Goal: Task Accomplishment & Management: Use online tool/utility

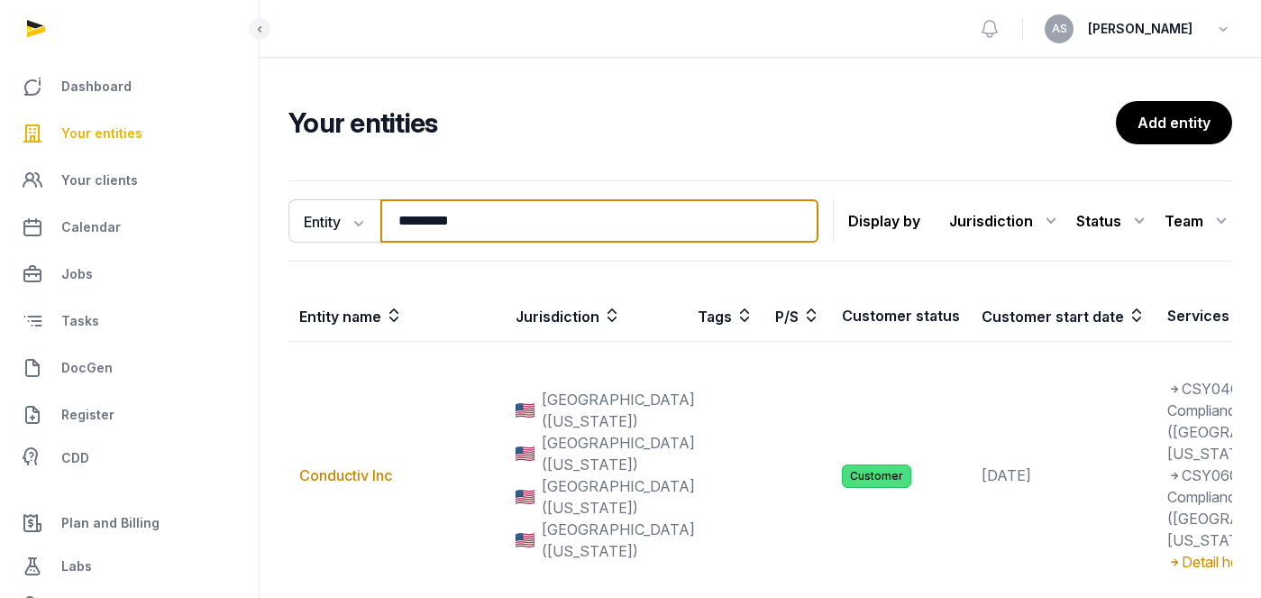
drag, startPoint x: 481, startPoint y: 210, endPoint x: 335, endPoint y: 191, distance: 147.2
click at [335, 191] on div "Entity Entity People Tags Services ********* Search Display by Jurisdiction All…" at bounding box center [760, 220] width 944 height 81
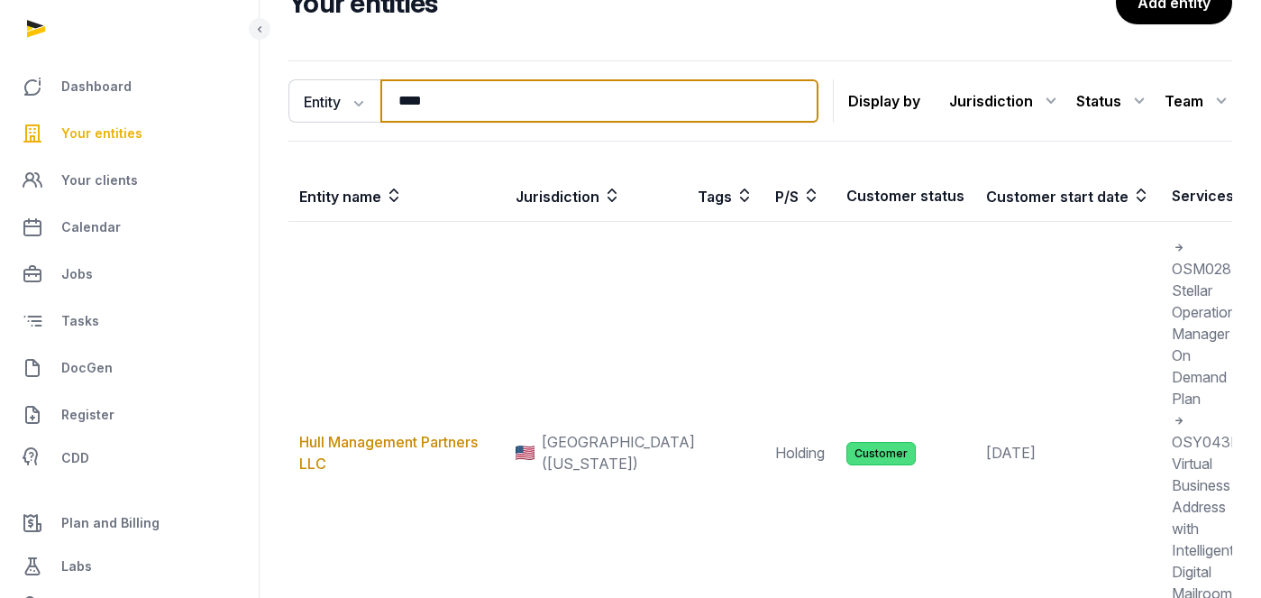
scroll to position [214, 0]
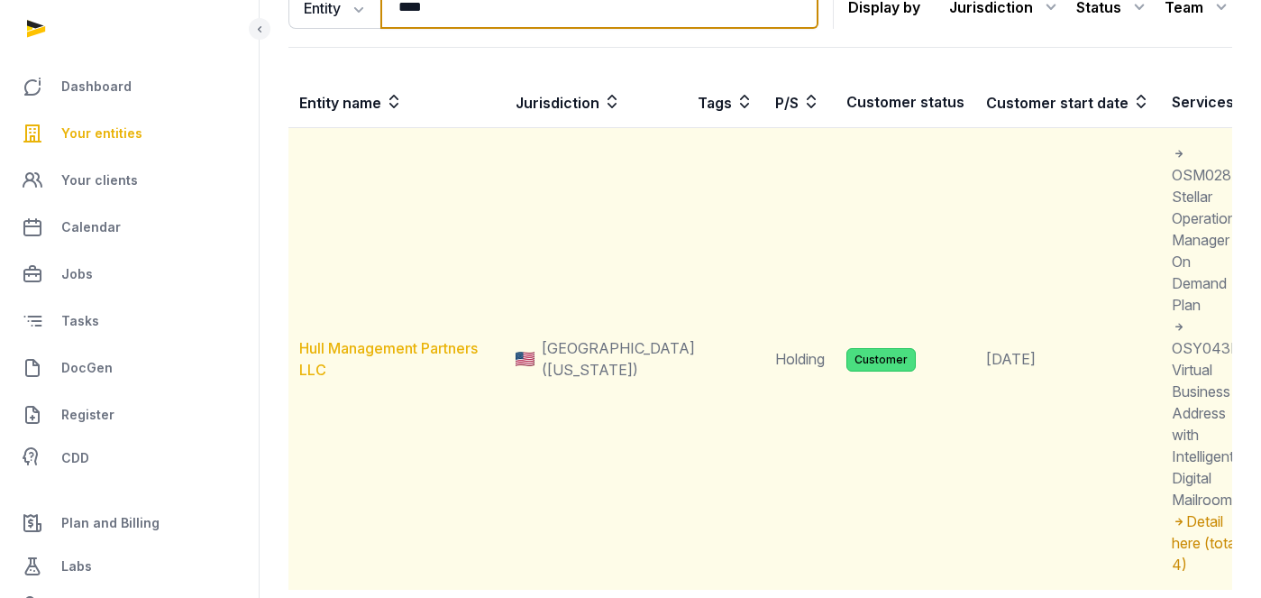
type input "****"
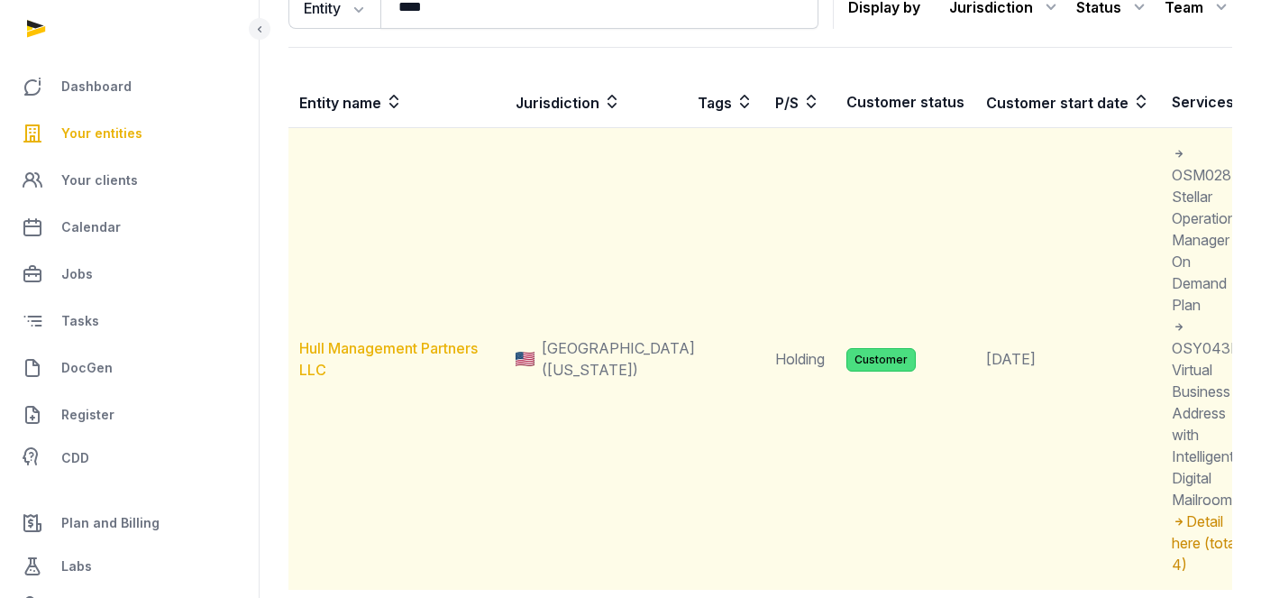
click at [342, 343] on link "Hull Management Partners LLC" at bounding box center [388, 359] width 178 height 40
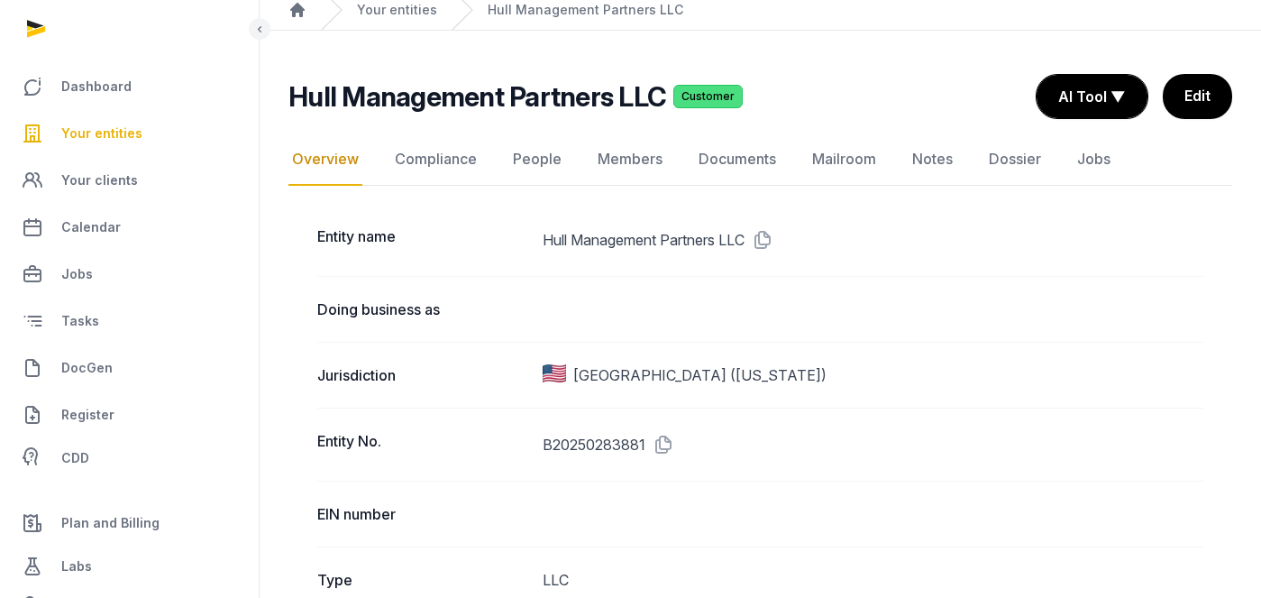
scroll to position [120, 0]
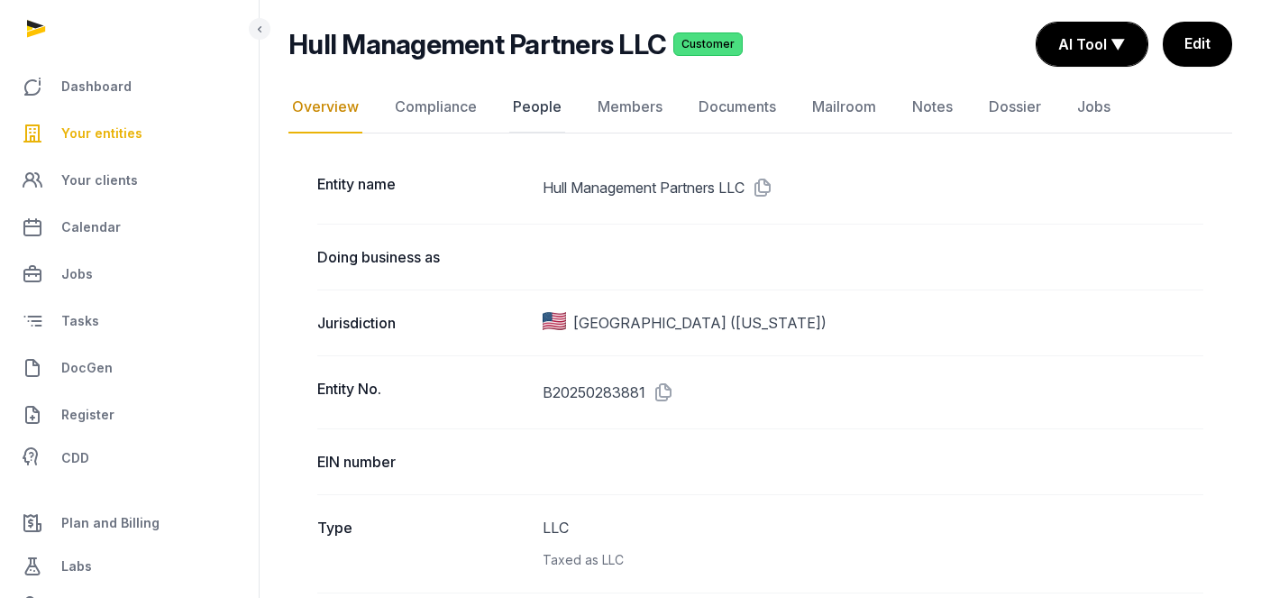
click at [547, 109] on link "People" at bounding box center [537, 107] width 56 height 52
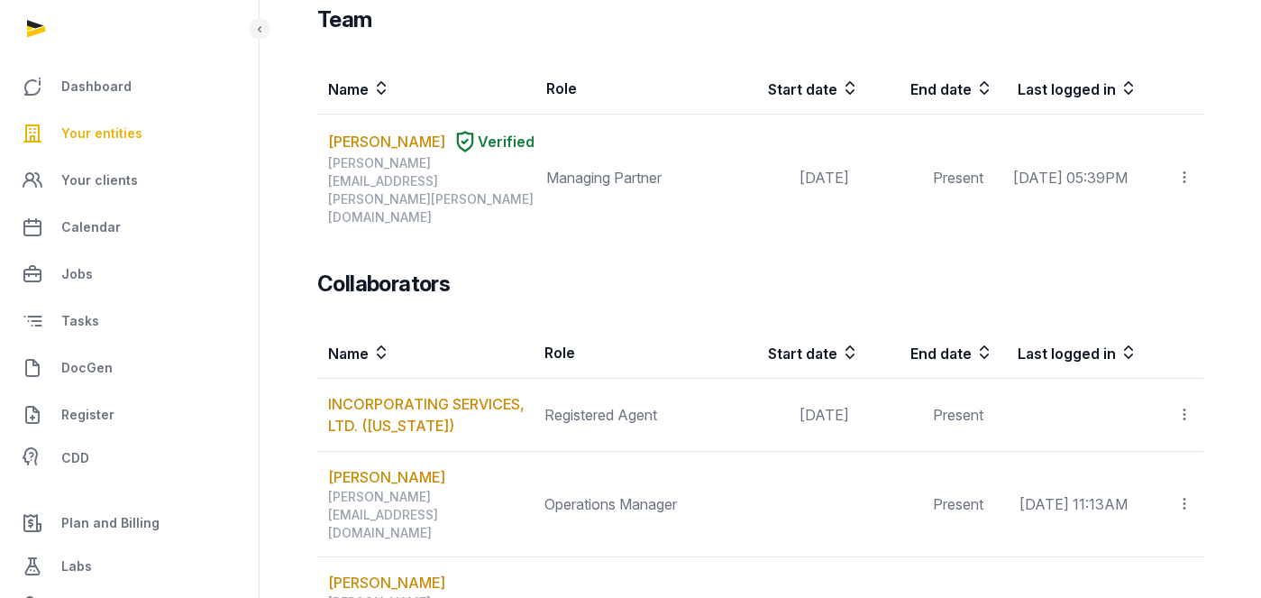
scroll to position [280, 0]
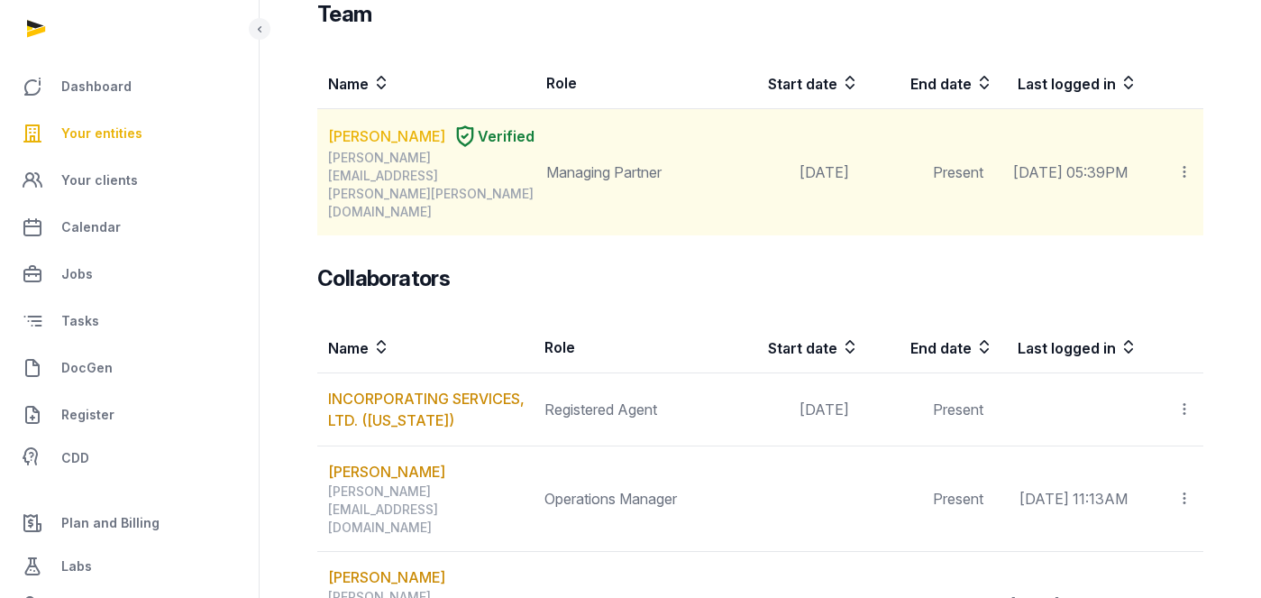
click at [381, 142] on link "TE-YU CHANG" at bounding box center [386, 136] width 117 height 22
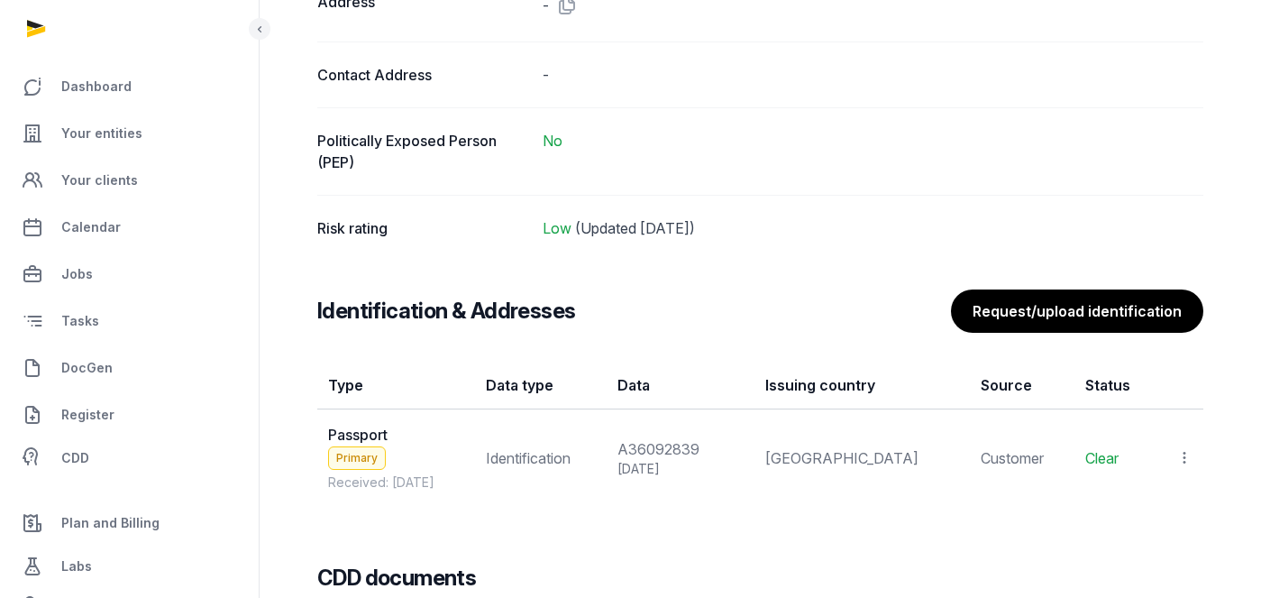
scroll to position [1408, 0]
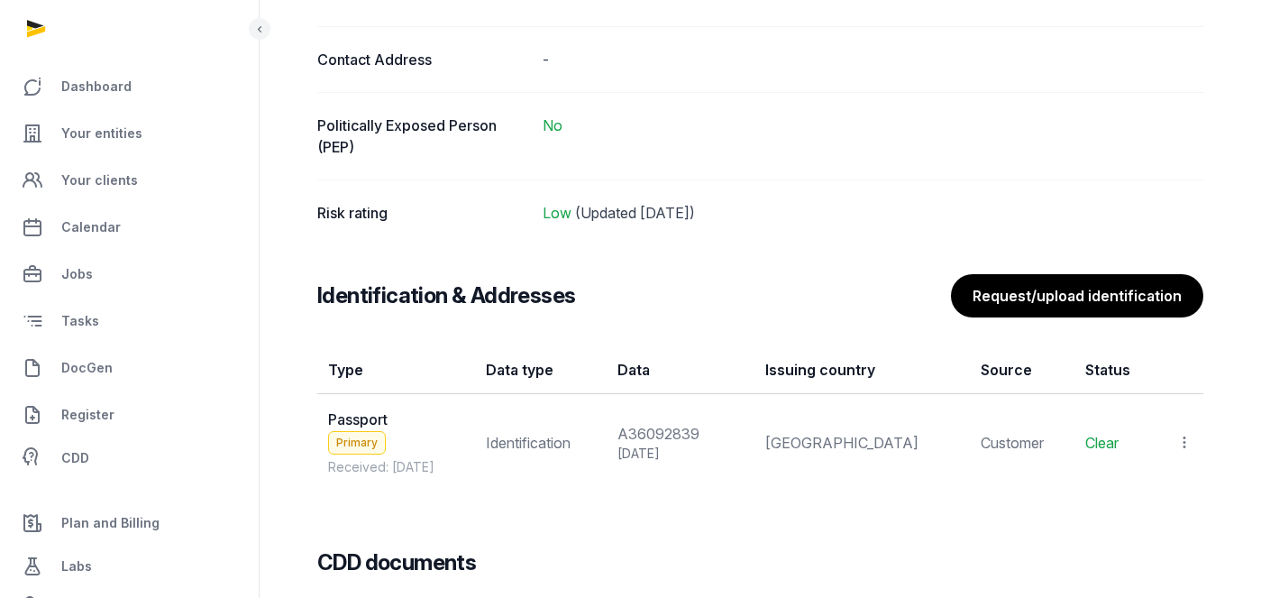
click at [1191, 452] on div at bounding box center [1179, 442] width 25 height 25
click at [1152, 483] on span "View" at bounding box center [1158, 491] width 32 height 18
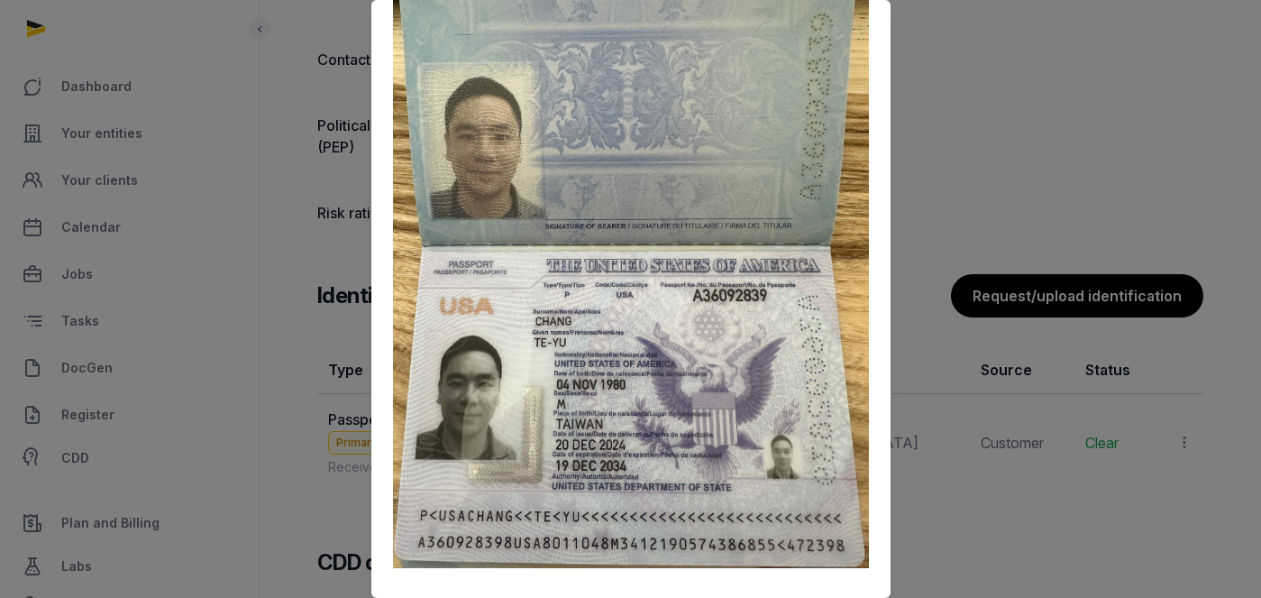
scroll to position [157, 0]
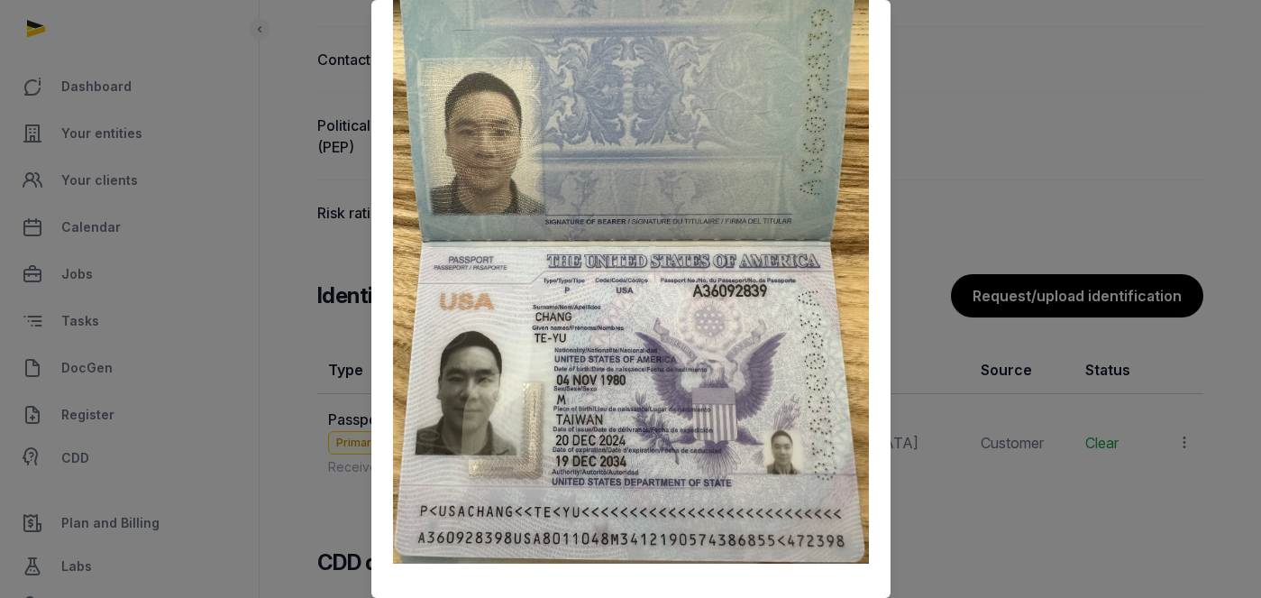
click at [925, 146] on div at bounding box center [630, 299] width 1261 height 598
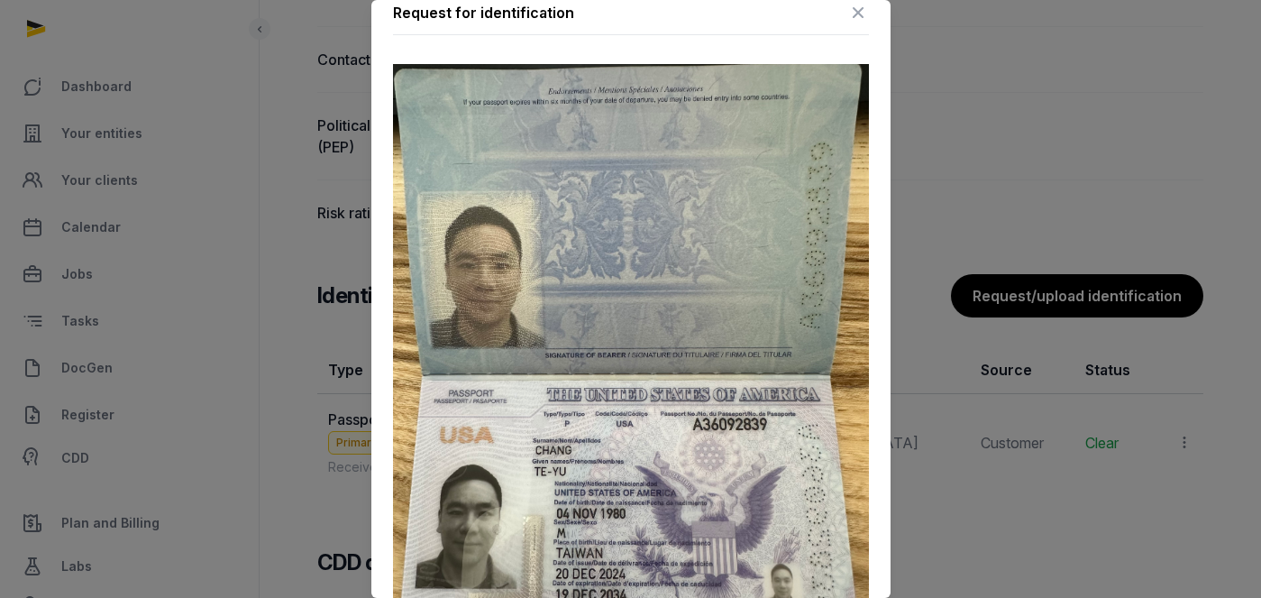
scroll to position [0, 0]
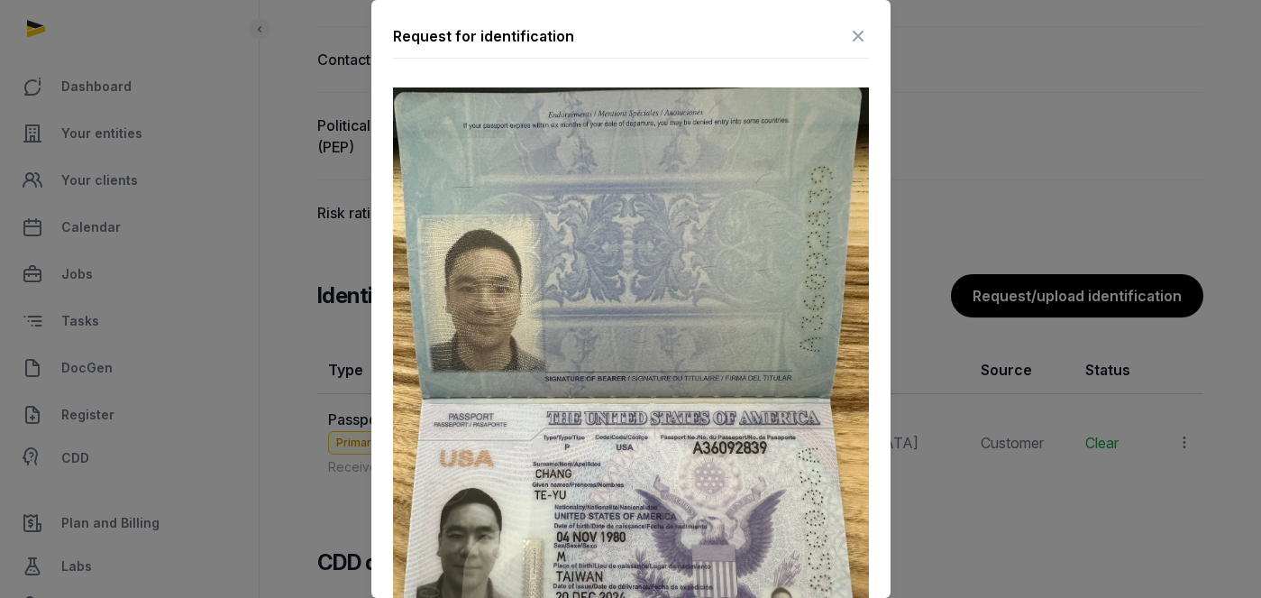
click at [859, 41] on icon at bounding box center [858, 36] width 22 height 29
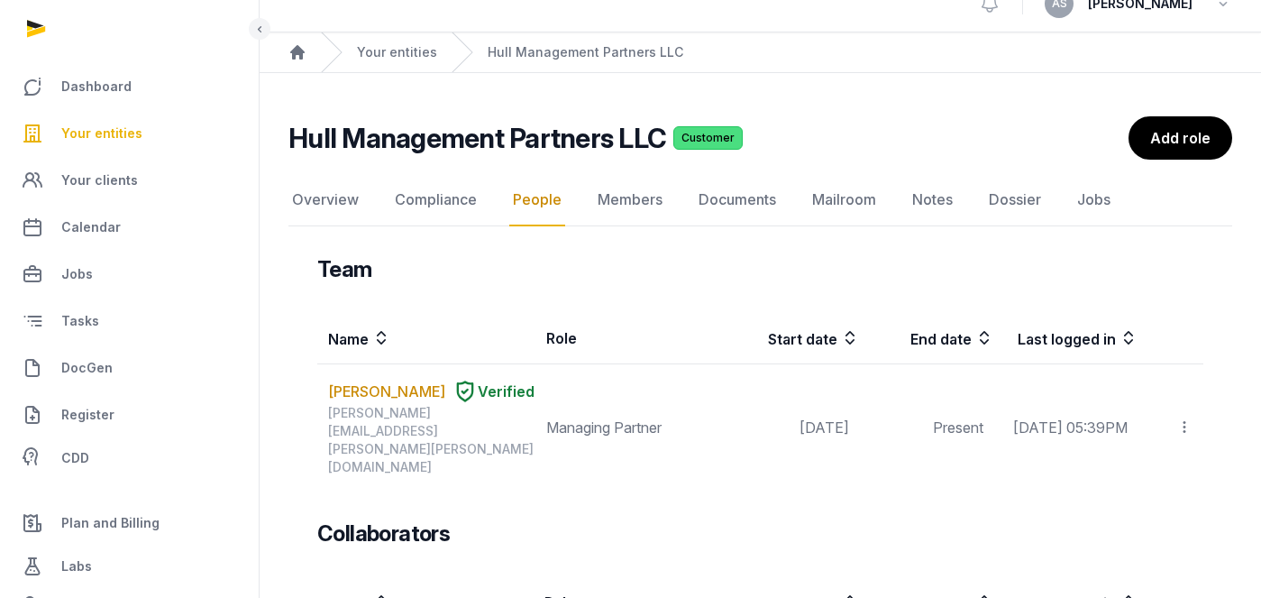
scroll to position [21, 0]
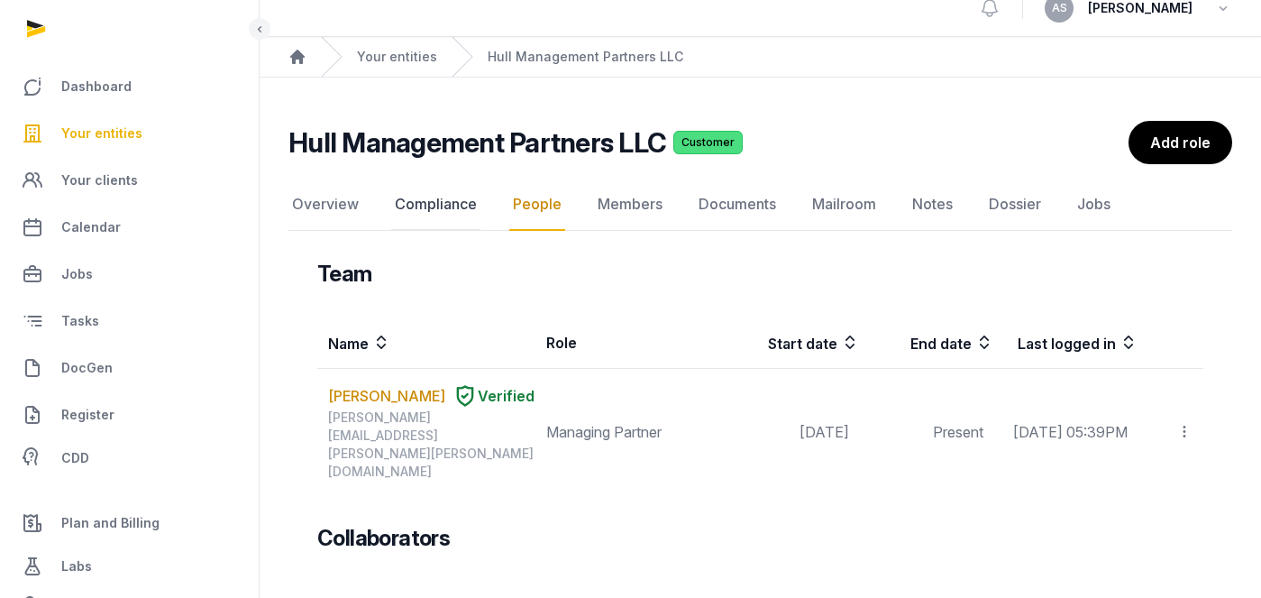
click at [443, 203] on link "Compliance" at bounding box center [435, 204] width 89 height 52
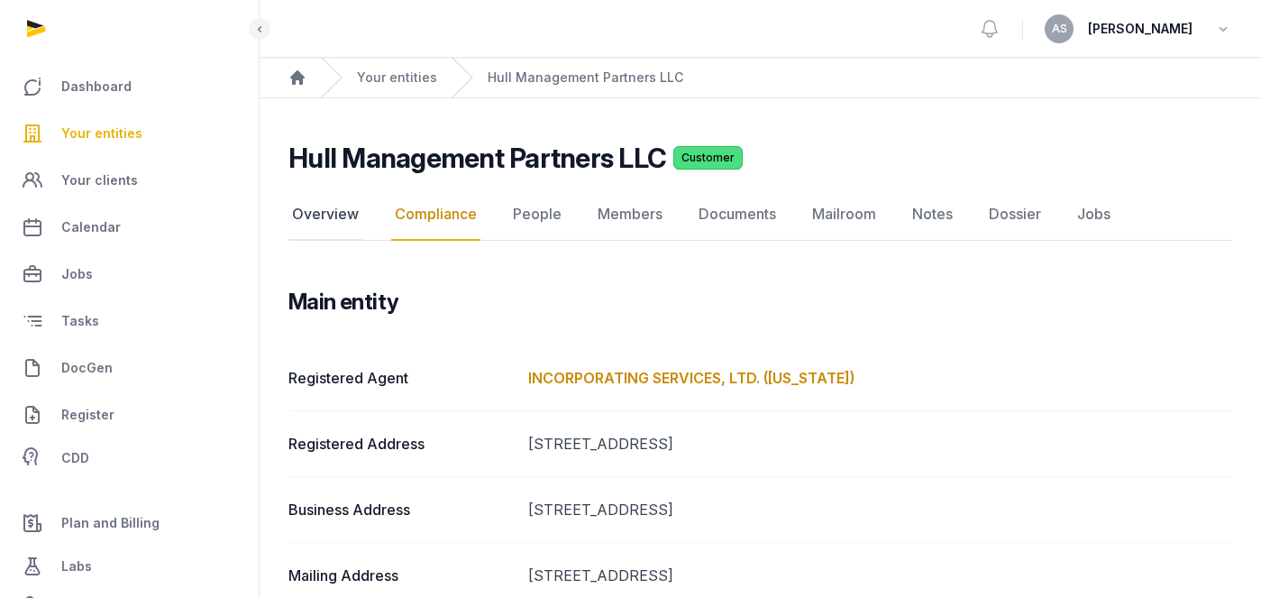
click at [325, 214] on link "Overview" at bounding box center [325, 214] width 74 height 52
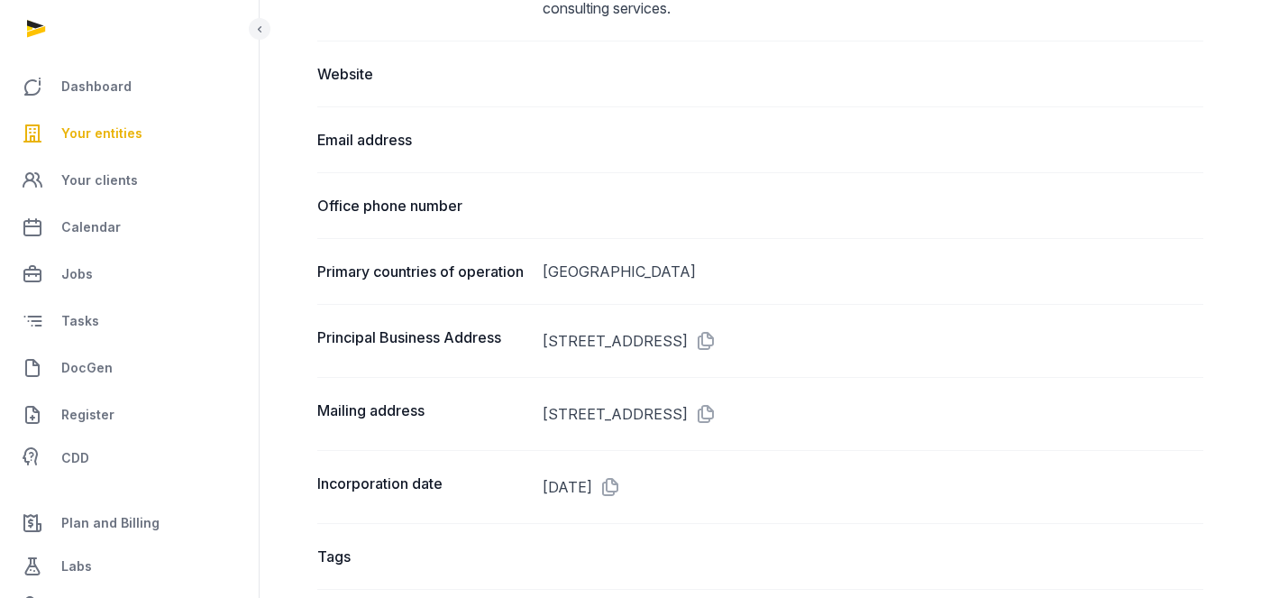
scroll to position [958, 0]
drag, startPoint x: 543, startPoint y: 334, endPoint x: 763, endPoint y: 335, distance: 220.8
click at [763, 337] on dd "490 POST ST SUITE 500 #2109, SAN FRANCISCO, CA, 94102" at bounding box center [873, 338] width 661 height 29
click at [795, 374] on div "Principal Business Address 490 POST ST SUITE 500 #2109, SAN FRANCISCO, CA, 94102" at bounding box center [760, 338] width 886 height 73
drag, startPoint x: 760, startPoint y: 339, endPoint x: 533, endPoint y: 345, distance: 227.2
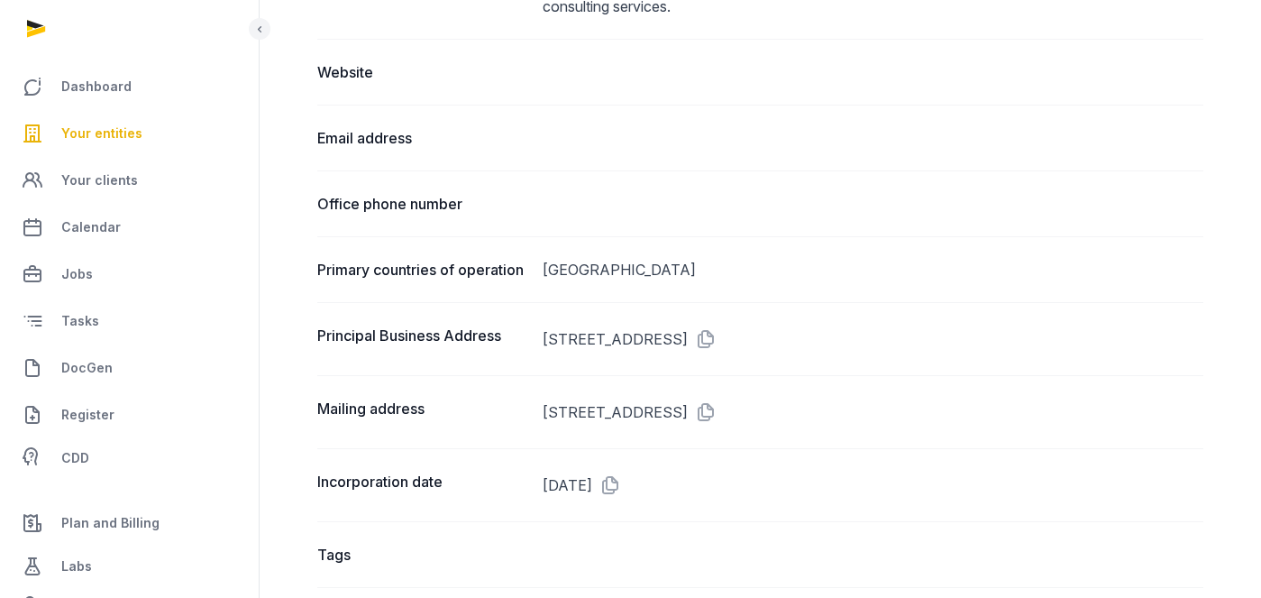
click at [533, 343] on div "Principal Business Address 490 POST ST SUITE 500 #2109, SAN FRANCISCO, CA, 94102" at bounding box center [760, 338] width 886 height 73
copy div "490 POST ST SUITE 500 #2109,"
click at [694, 332] on dd "490 POST ST SUITE 500 #2109, SAN FRANCISCO, CA, 94102" at bounding box center [873, 338] width 661 height 29
drag, startPoint x: 708, startPoint y: 340, endPoint x: 543, endPoint y: 339, distance: 164.0
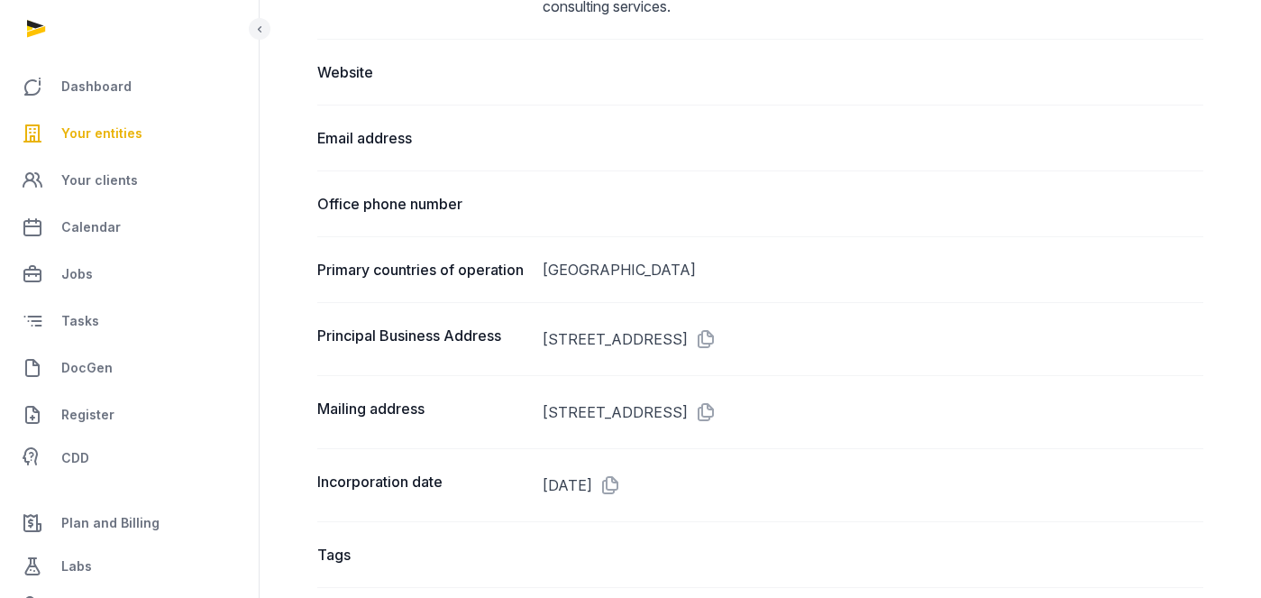
click at [543, 339] on dd "490 POST ST SUITE 500 #2109, SAN FRANCISCO, CA, 94102" at bounding box center [873, 338] width 661 height 29
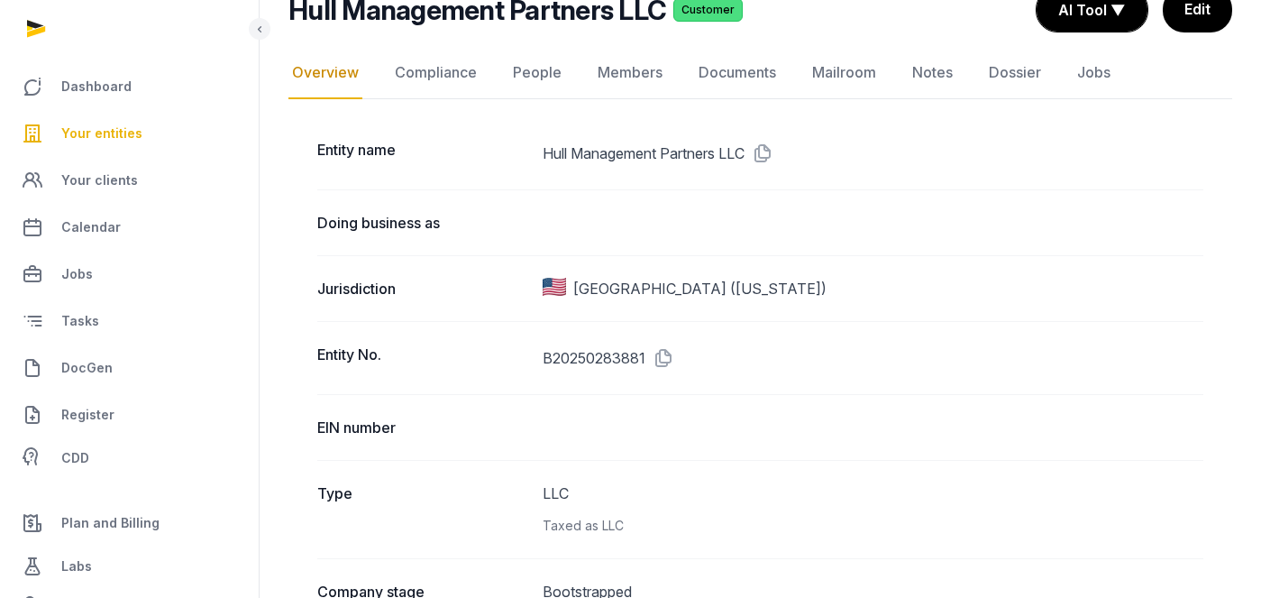
scroll to position [0, 0]
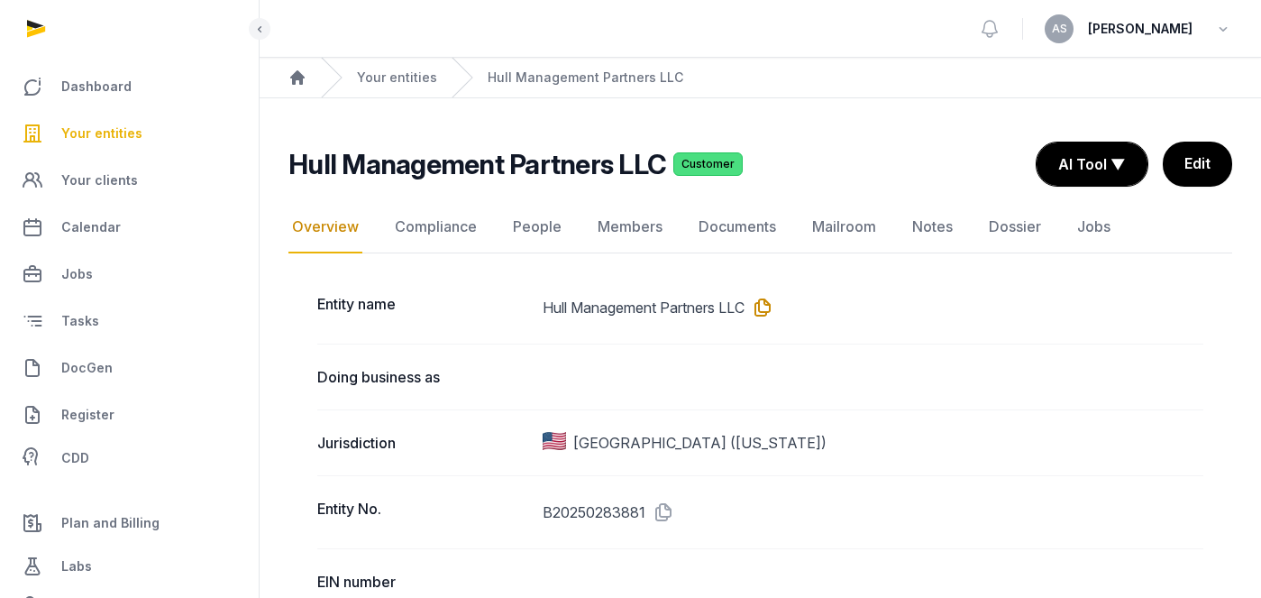
click at [770, 306] on icon at bounding box center [758, 307] width 29 height 29
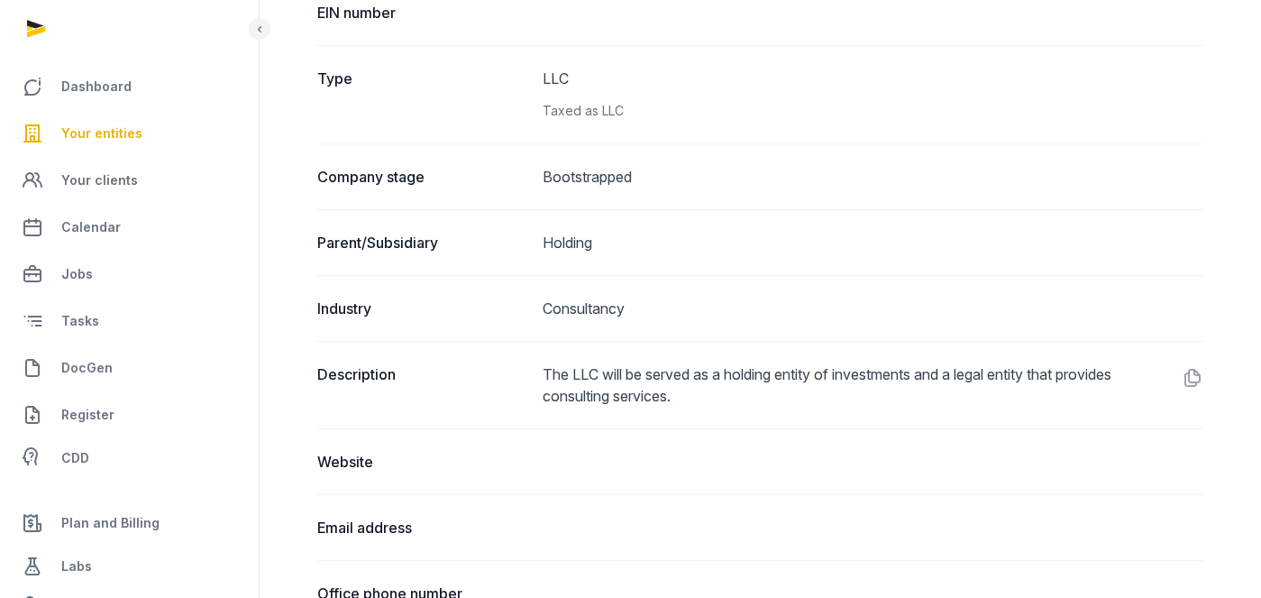
scroll to position [575, 0]
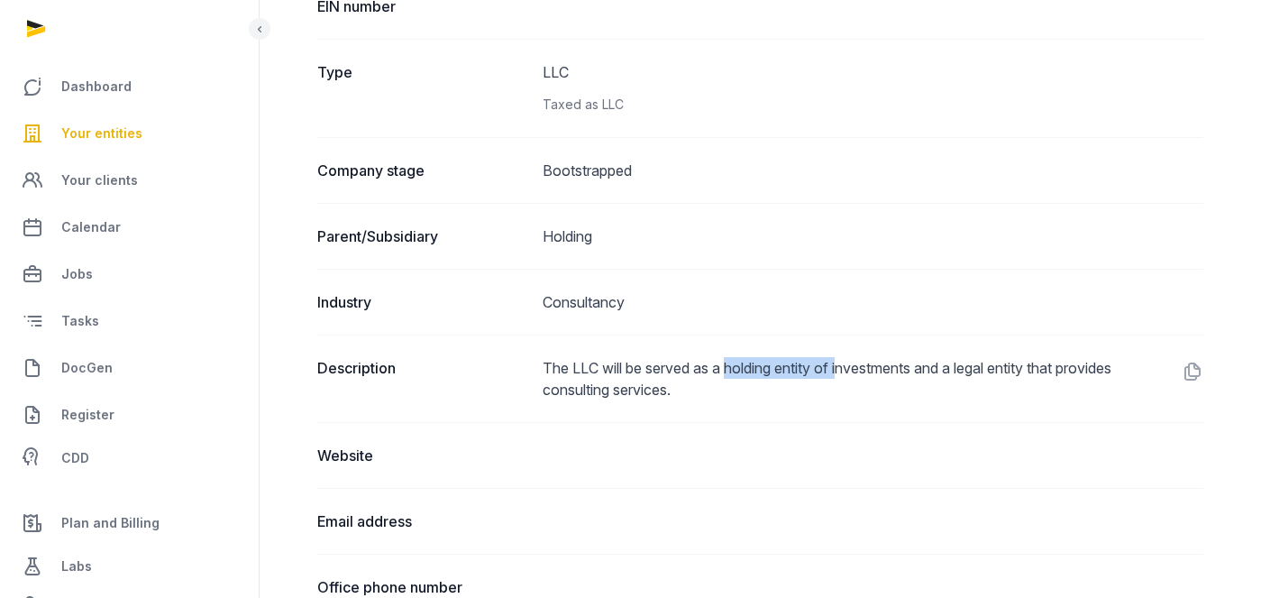
drag, startPoint x: 733, startPoint y: 365, endPoint x: 850, endPoint y: 372, distance: 117.4
click at [851, 374] on dd "The LLC will be served as a holding entity of investments and a legal entity th…" at bounding box center [873, 378] width 661 height 43
click at [689, 385] on dd "The LLC will be served as a holding entity of investments and a legal entity th…" at bounding box center [873, 378] width 661 height 43
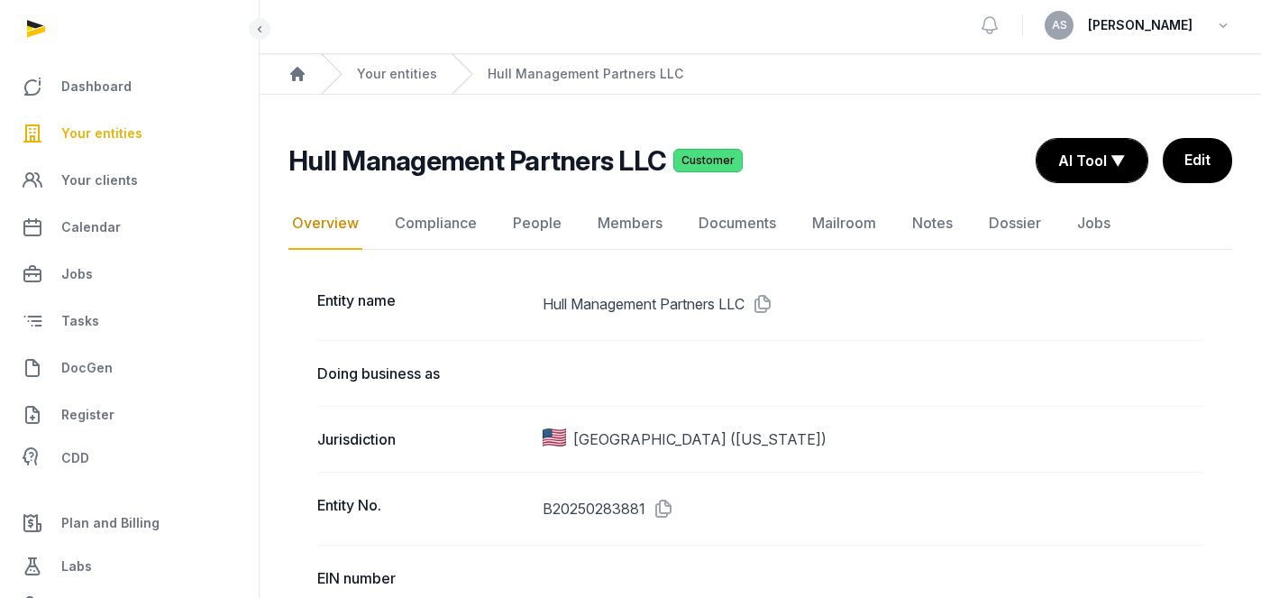
scroll to position [0, 0]
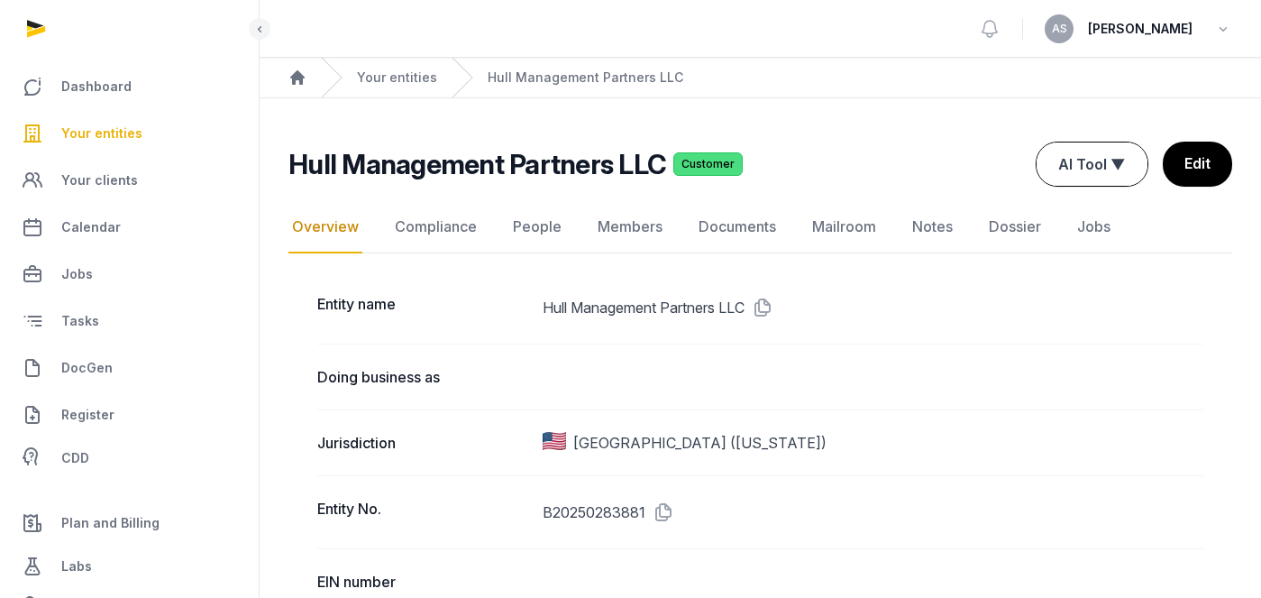
click at [1087, 169] on button "AI Tool ▼" at bounding box center [1091, 163] width 111 height 43
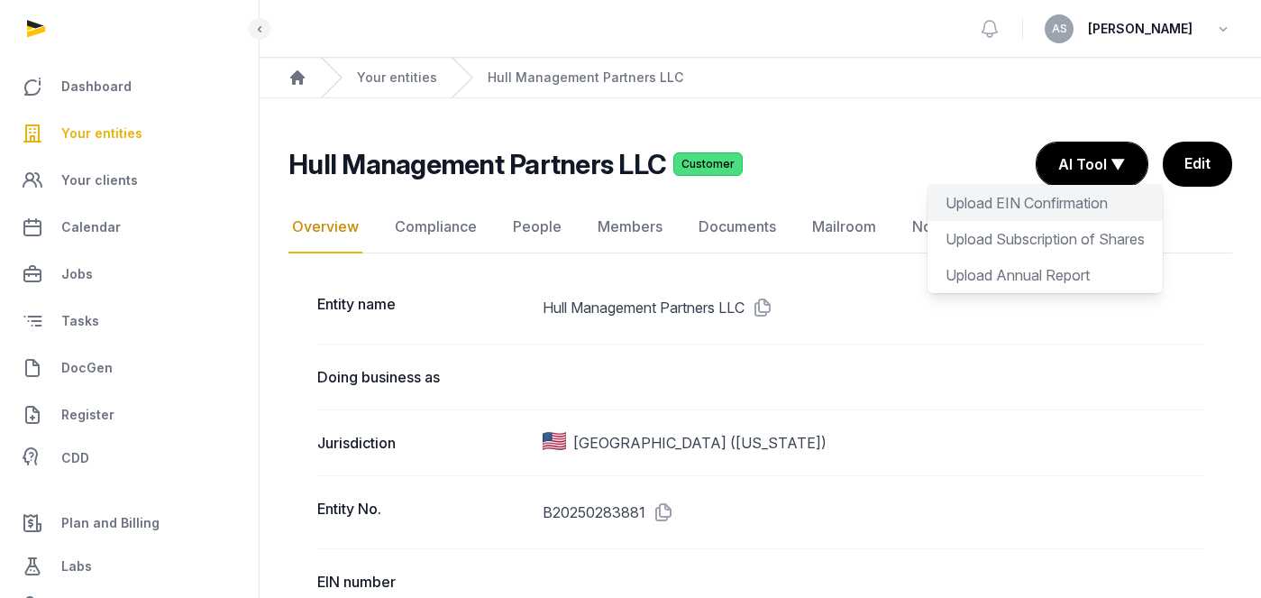
click at [1068, 197] on div "Upload EIN Confirmation" at bounding box center [1044, 203] width 235 height 36
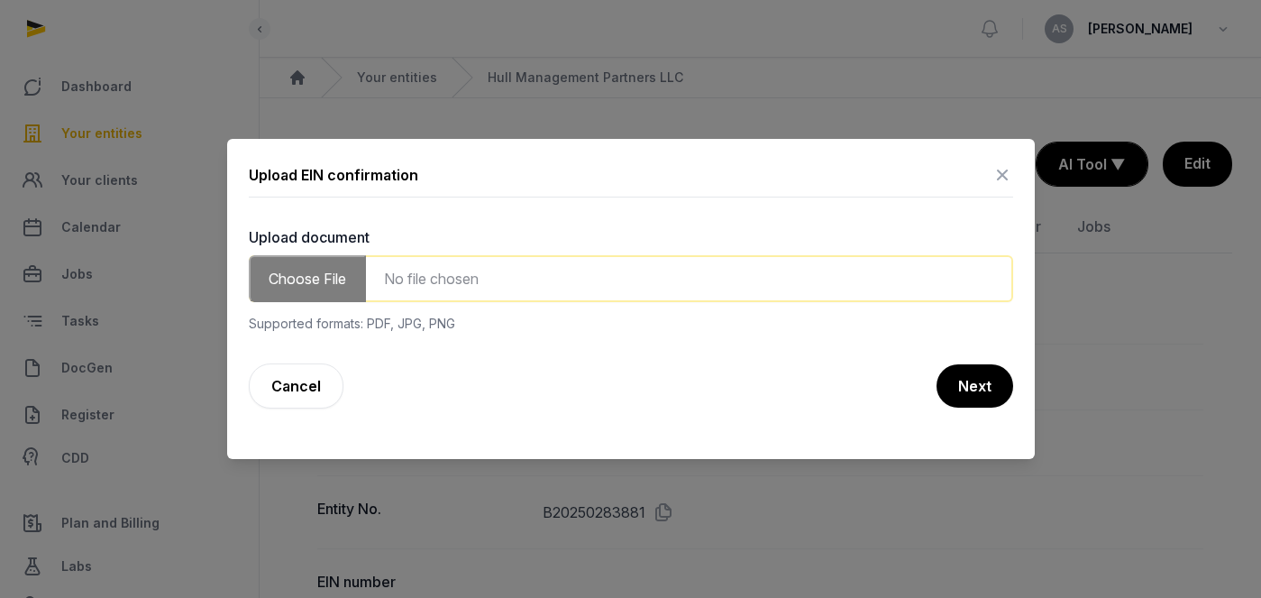
click at [345, 280] on input "file" at bounding box center [631, 278] width 764 height 47
type input "**********"
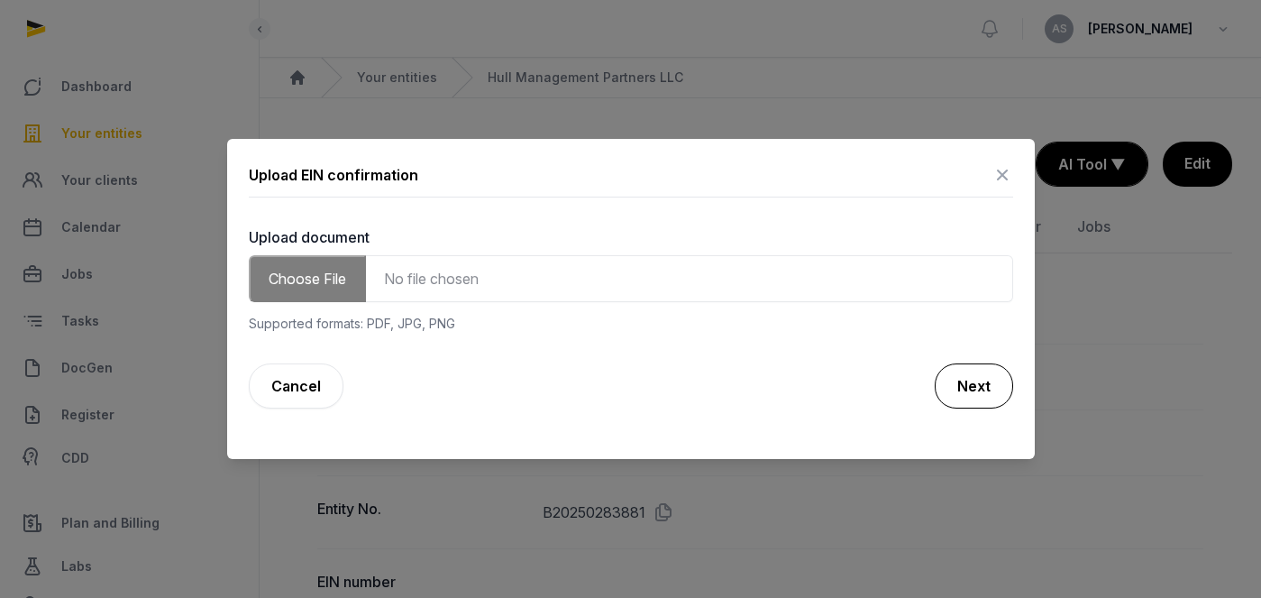
click at [962, 392] on button "Next" at bounding box center [974, 385] width 78 height 45
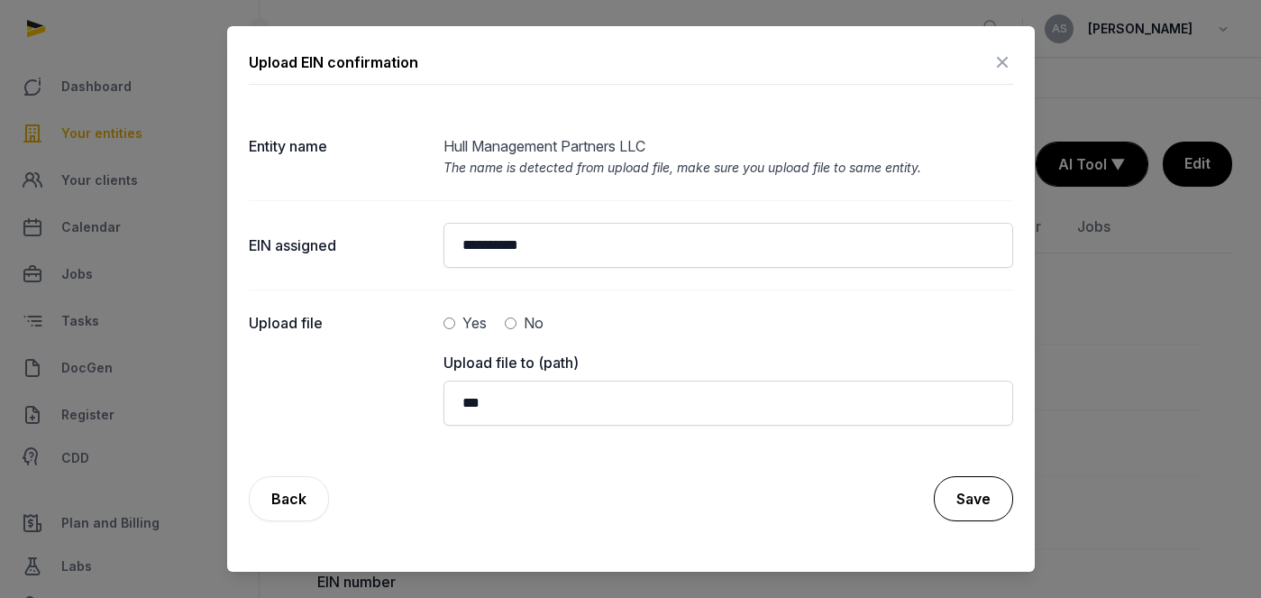
click at [964, 488] on button "Save" at bounding box center [973, 498] width 79 height 45
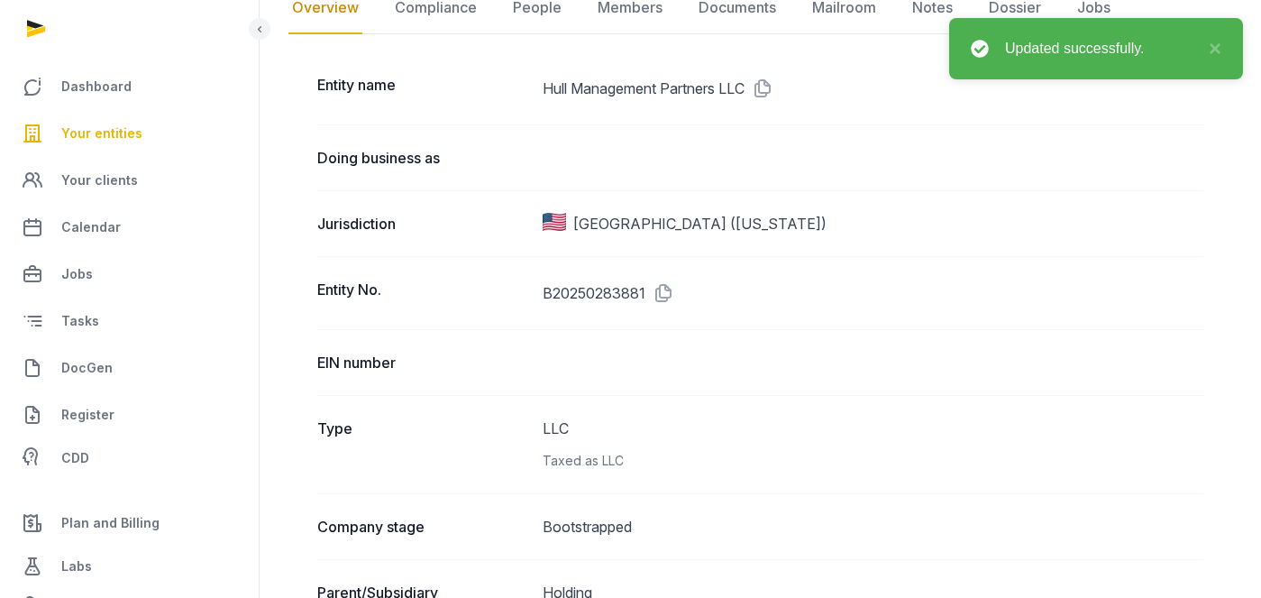
scroll to position [216, 0]
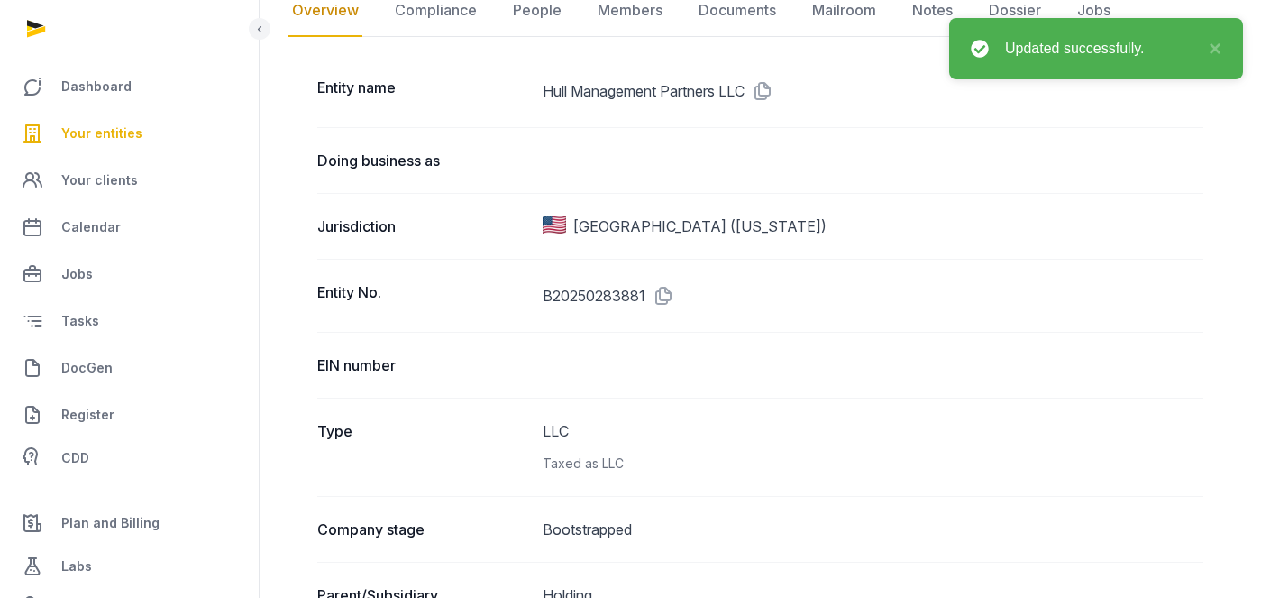
click at [588, 116] on div "Entity name Hull Management Partners LLC" at bounding box center [760, 91] width 886 height 72
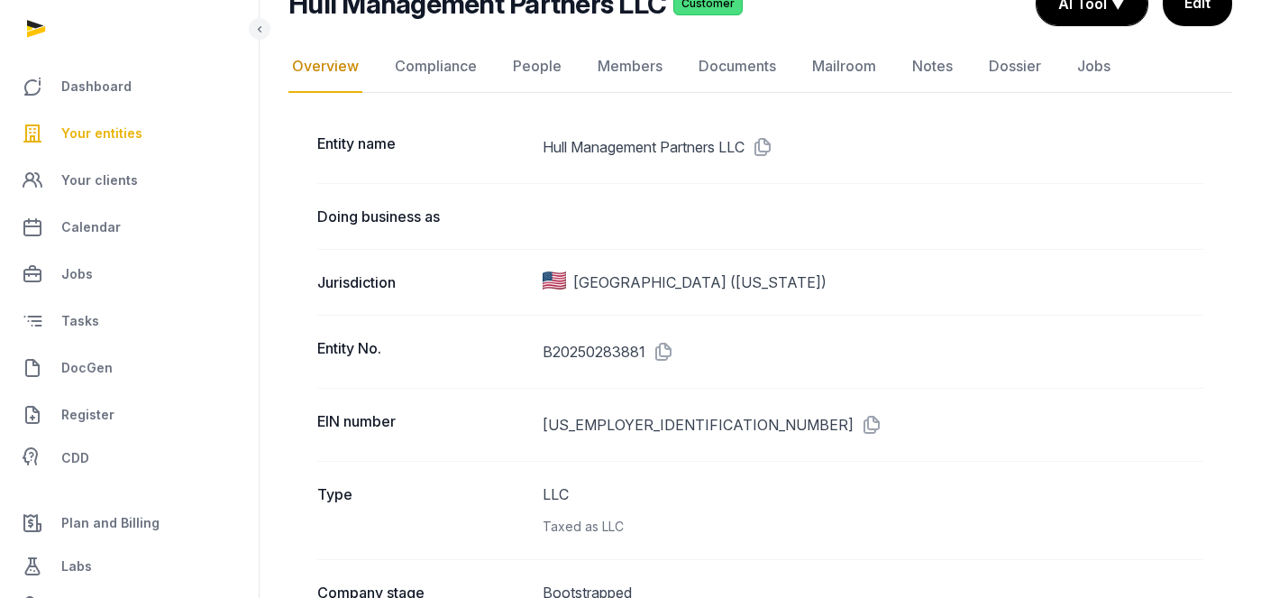
scroll to position [119, 0]
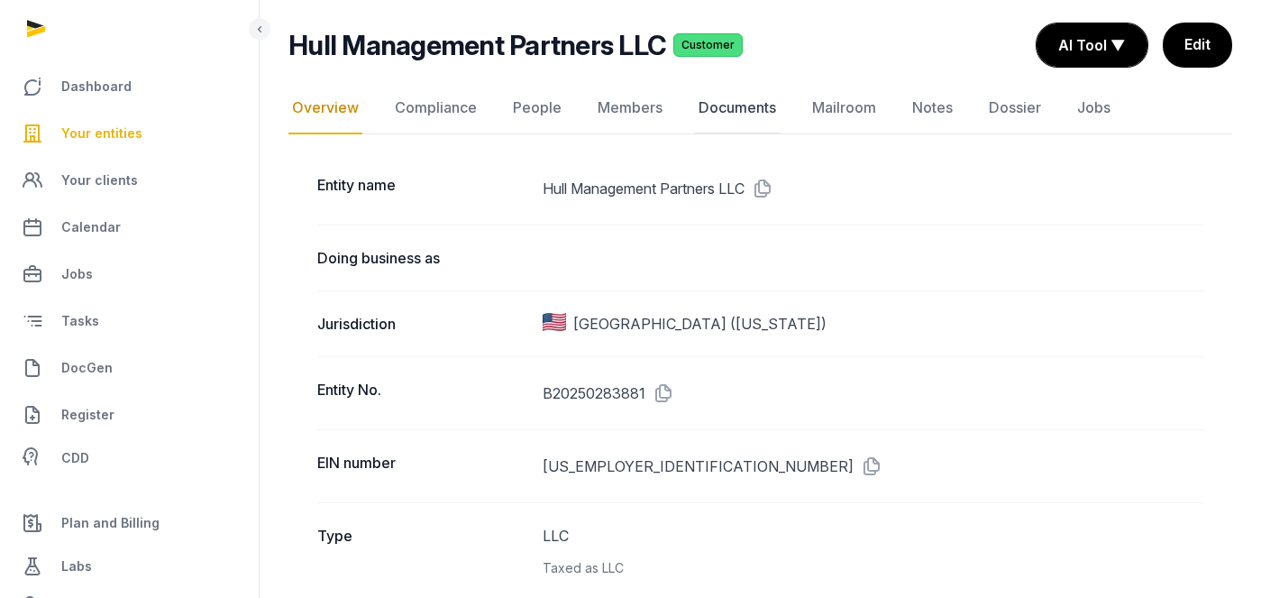
click at [741, 110] on link "Documents" at bounding box center [737, 108] width 85 height 52
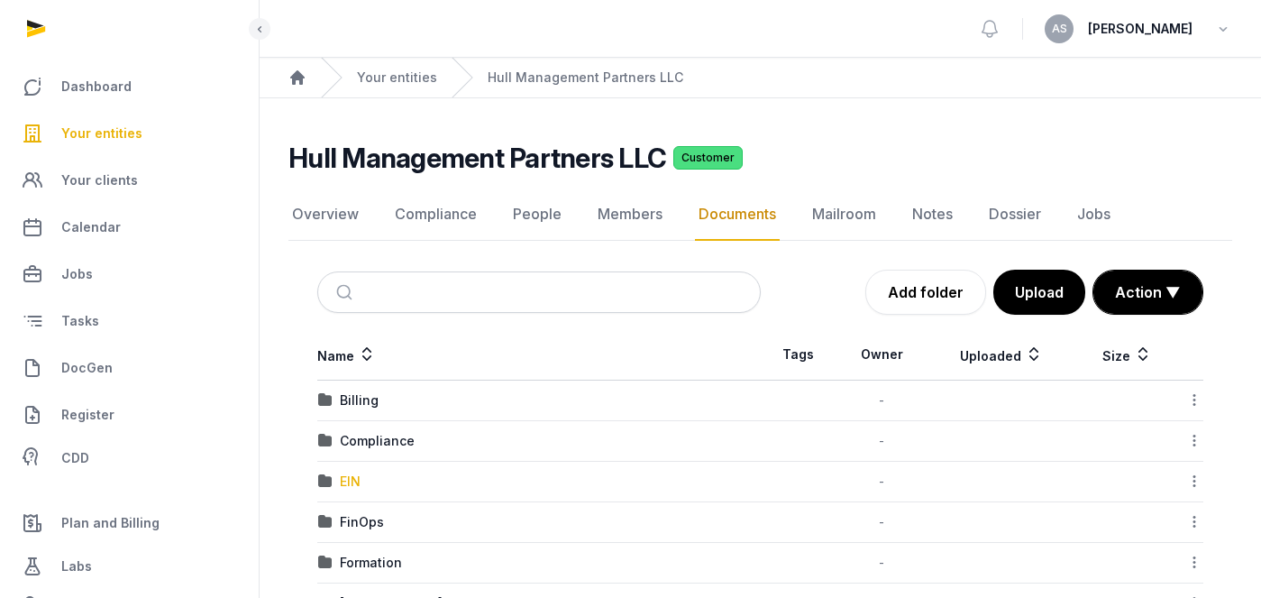
click at [349, 486] on div "EIN" at bounding box center [350, 481] width 21 height 18
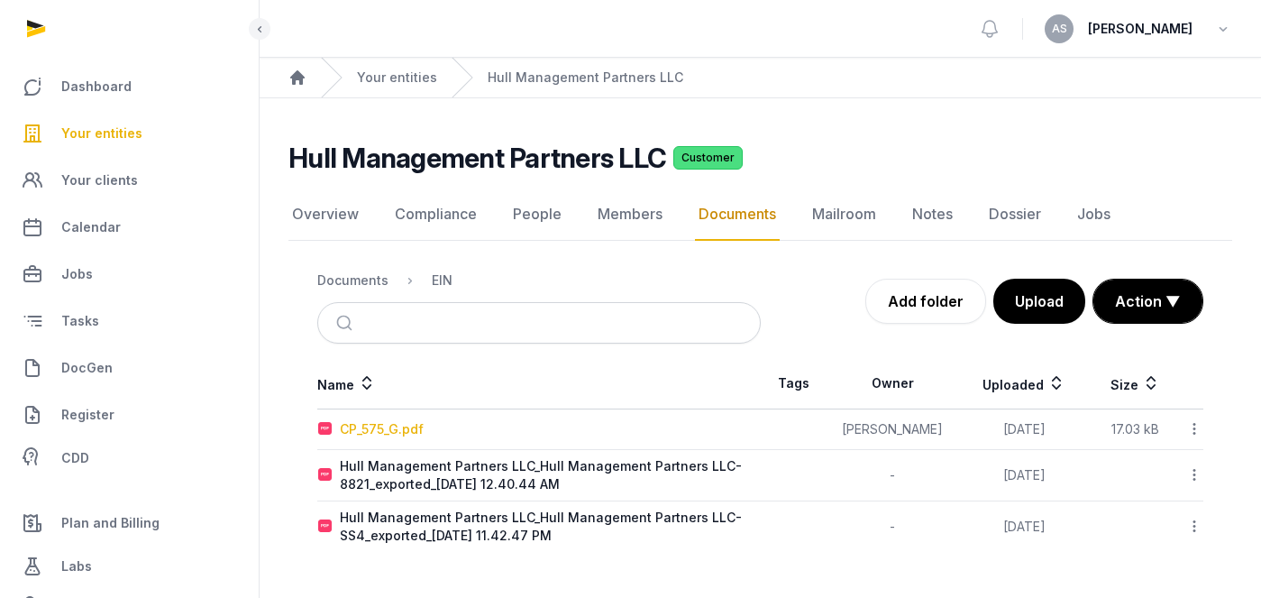
click at [365, 428] on div "CP_575_G.pdf" at bounding box center [382, 429] width 84 height 18
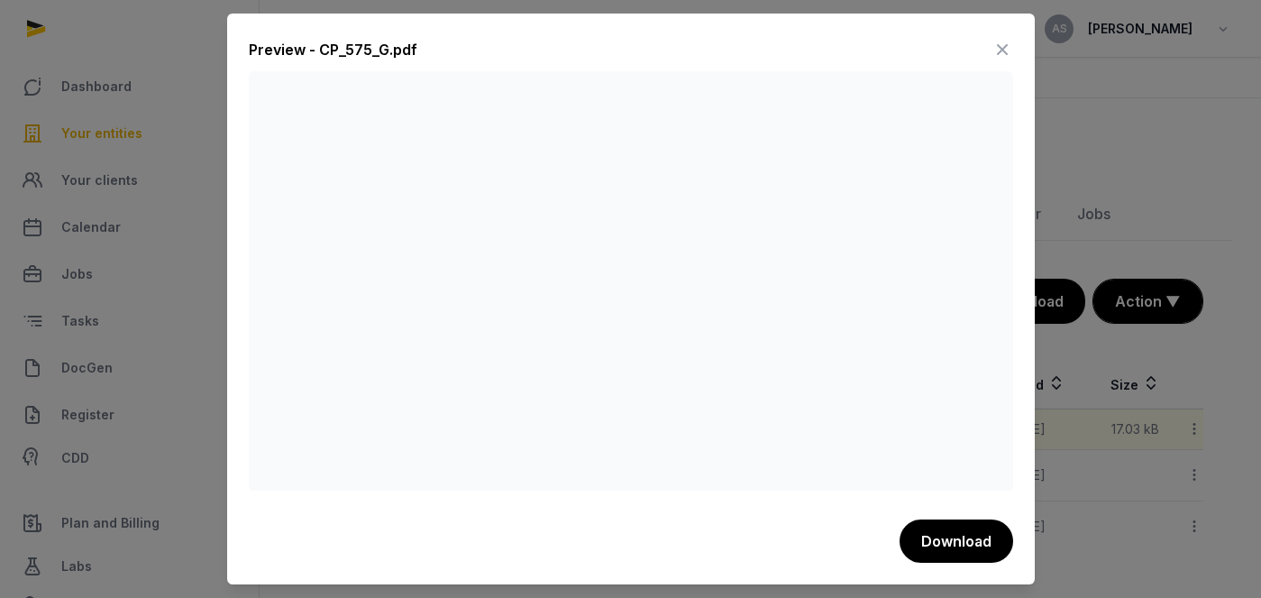
click at [1000, 46] on icon at bounding box center [1002, 49] width 22 height 29
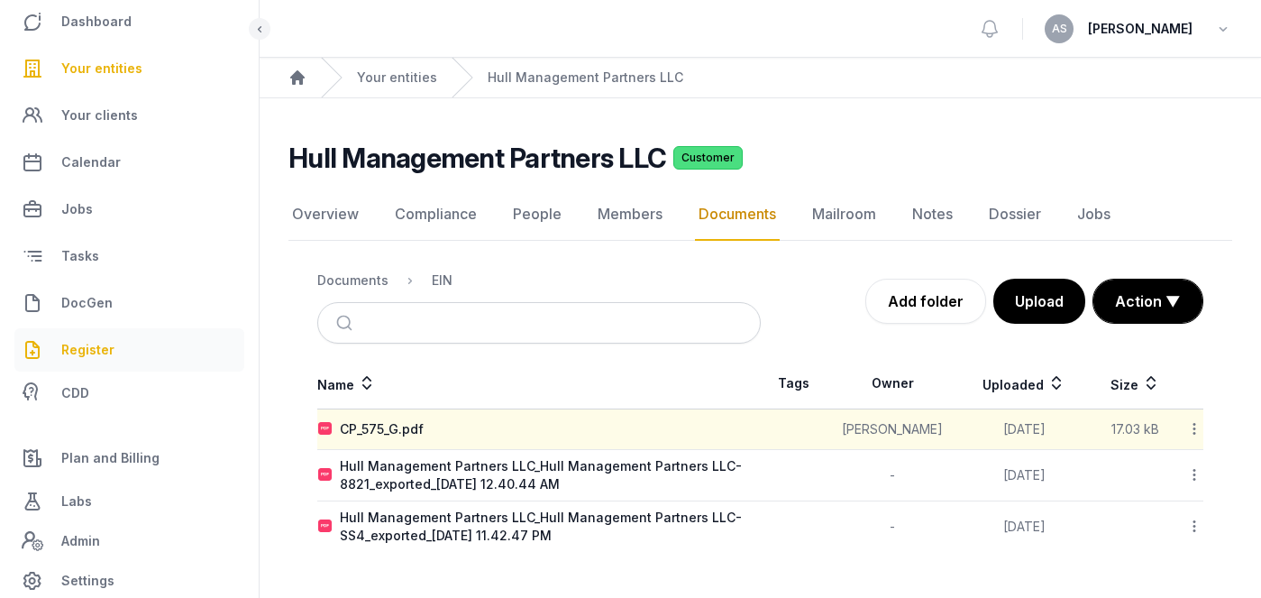
scroll to position [84, 0]
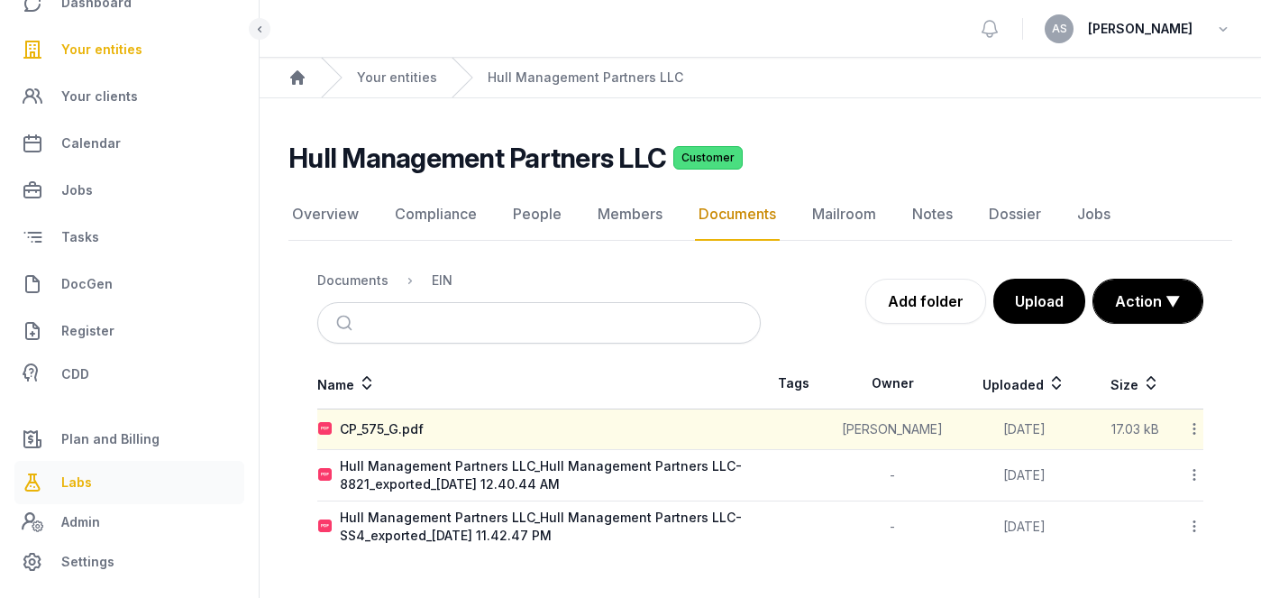
click at [90, 470] on link "Labs" at bounding box center [129, 482] width 230 height 43
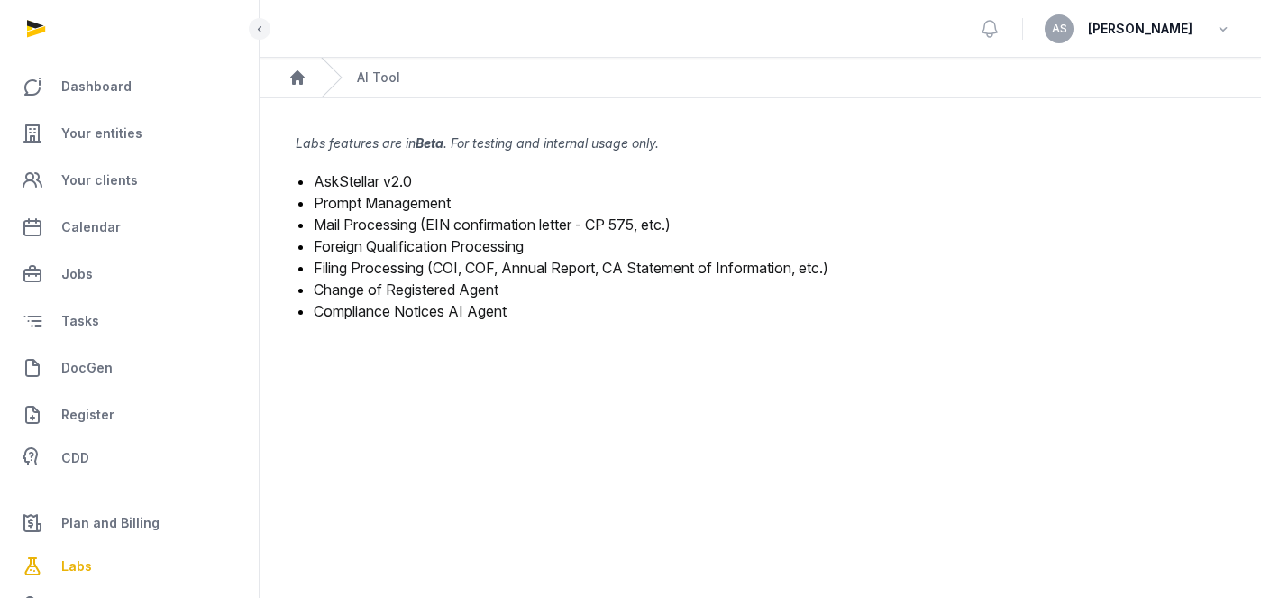
click at [493, 228] on link "Mail Processing (EIN confirmation letter - CP 575, etc.)" at bounding box center [492, 224] width 357 height 18
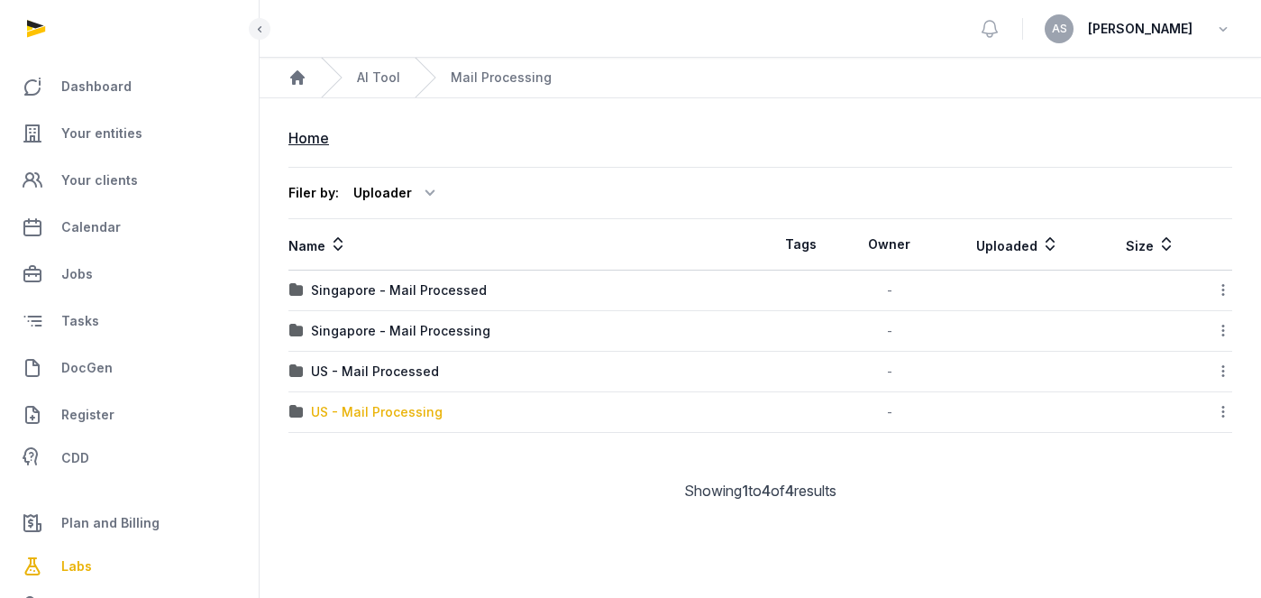
click at [408, 407] on div "US - Mail Processing" at bounding box center [377, 412] width 132 height 18
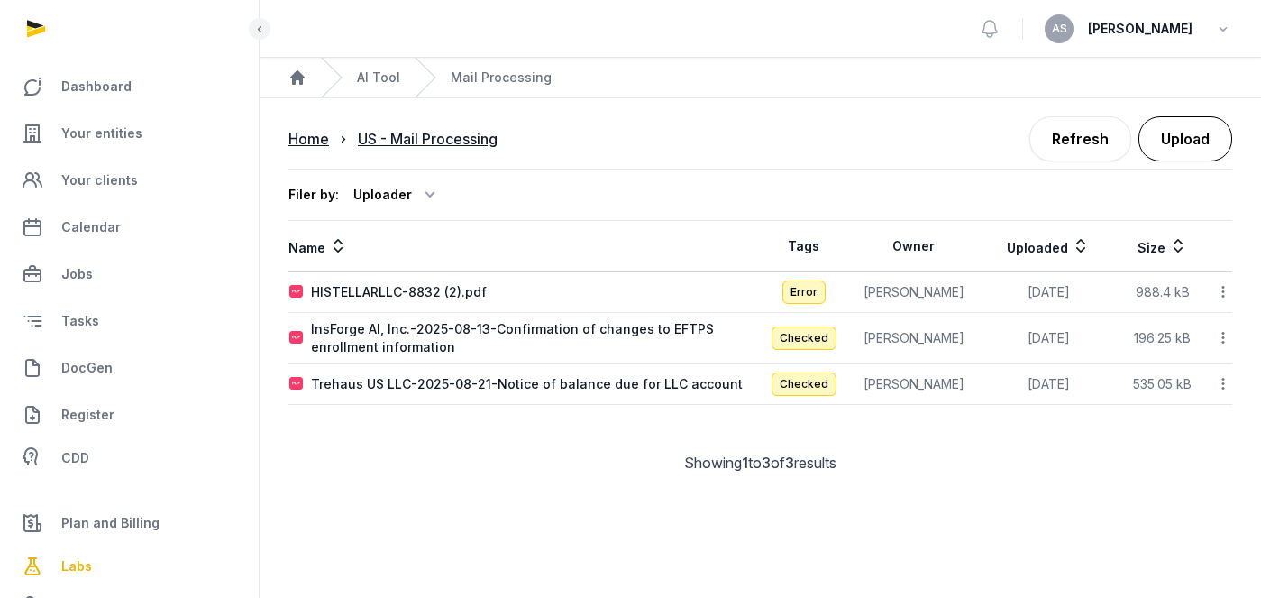
click at [1176, 140] on button "Upload" at bounding box center [1185, 138] width 94 height 45
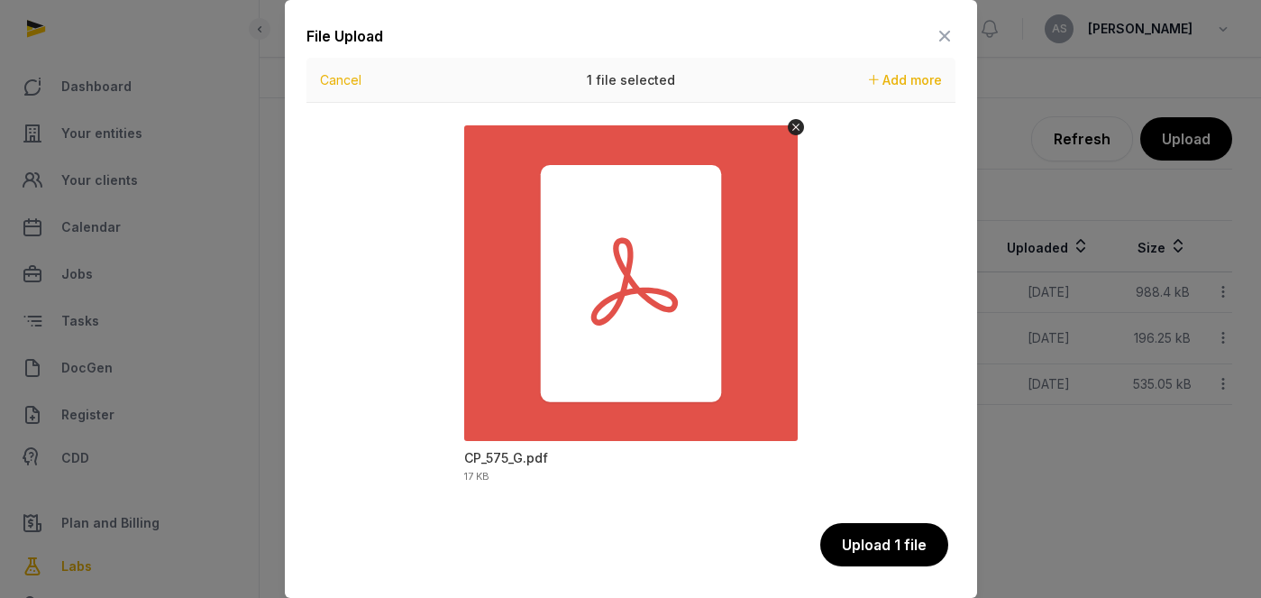
scroll to position [5, 0]
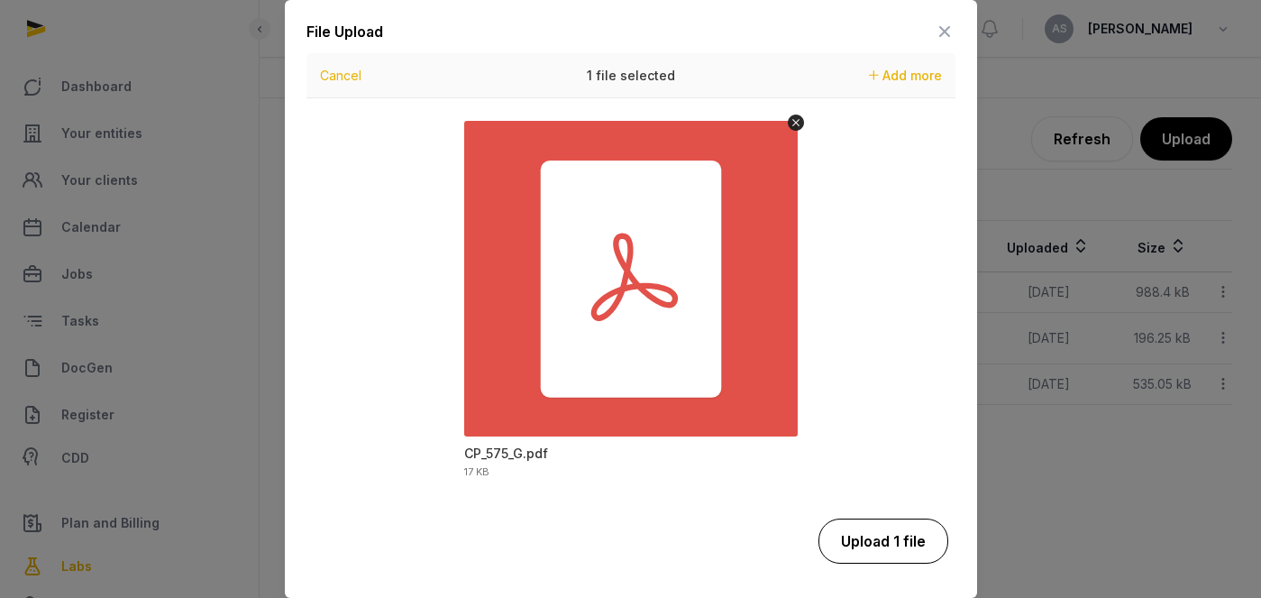
click at [856, 530] on button "Upload 1 file" at bounding box center [883, 540] width 130 height 45
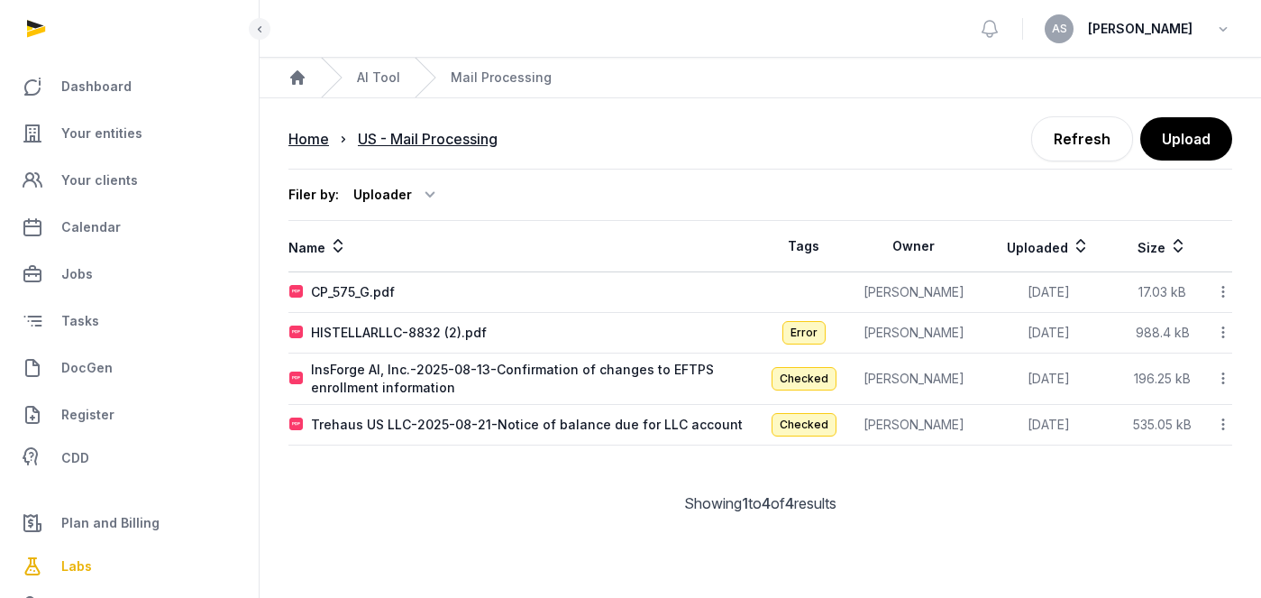
click at [1225, 284] on icon at bounding box center [1223, 291] width 16 height 19
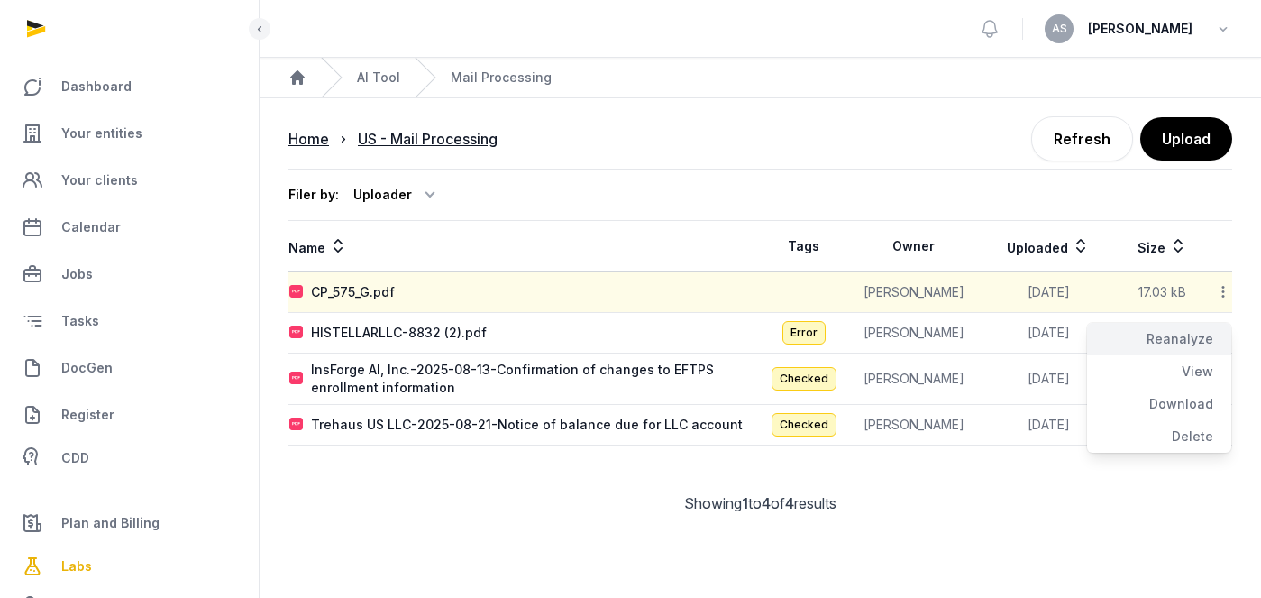
click at [1181, 348] on div "Reanalyze" at bounding box center [1159, 339] width 144 height 32
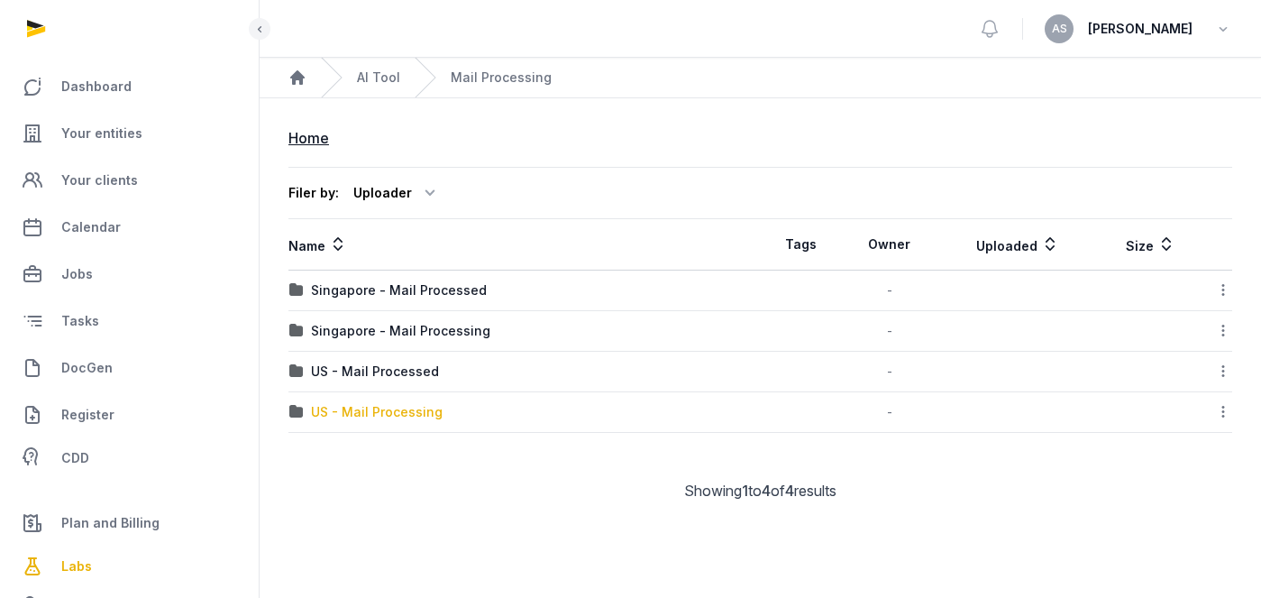
click at [372, 407] on div "US - Mail Processing" at bounding box center [377, 412] width 132 height 18
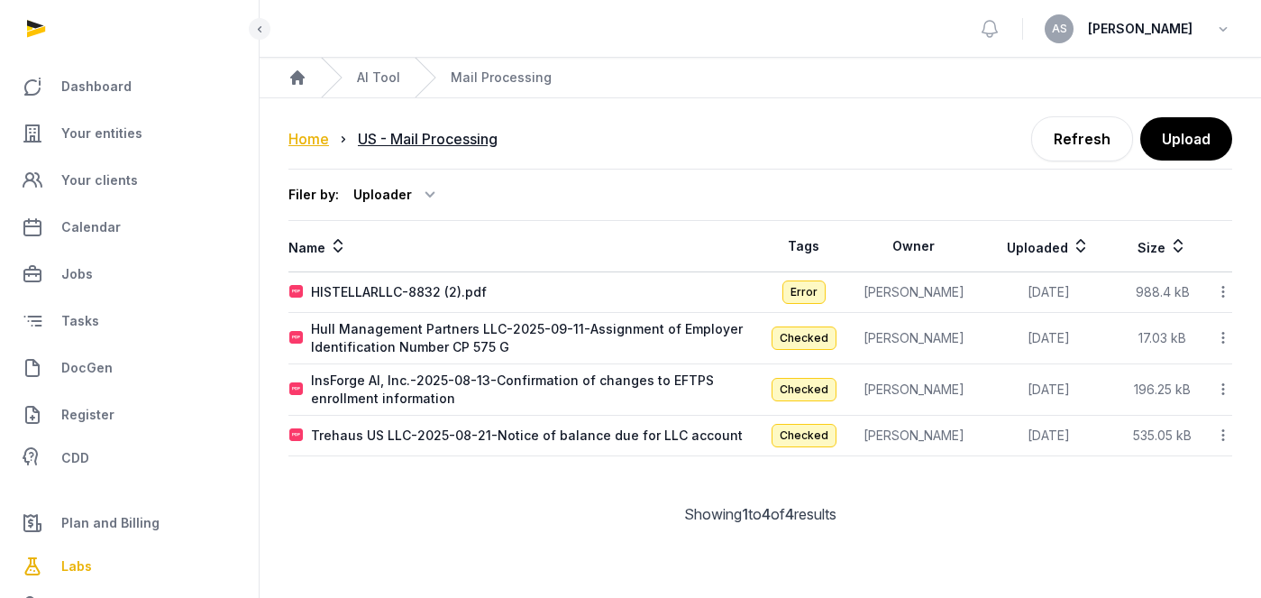
click at [317, 133] on div "Home" at bounding box center [308, 139] width 41 height 22
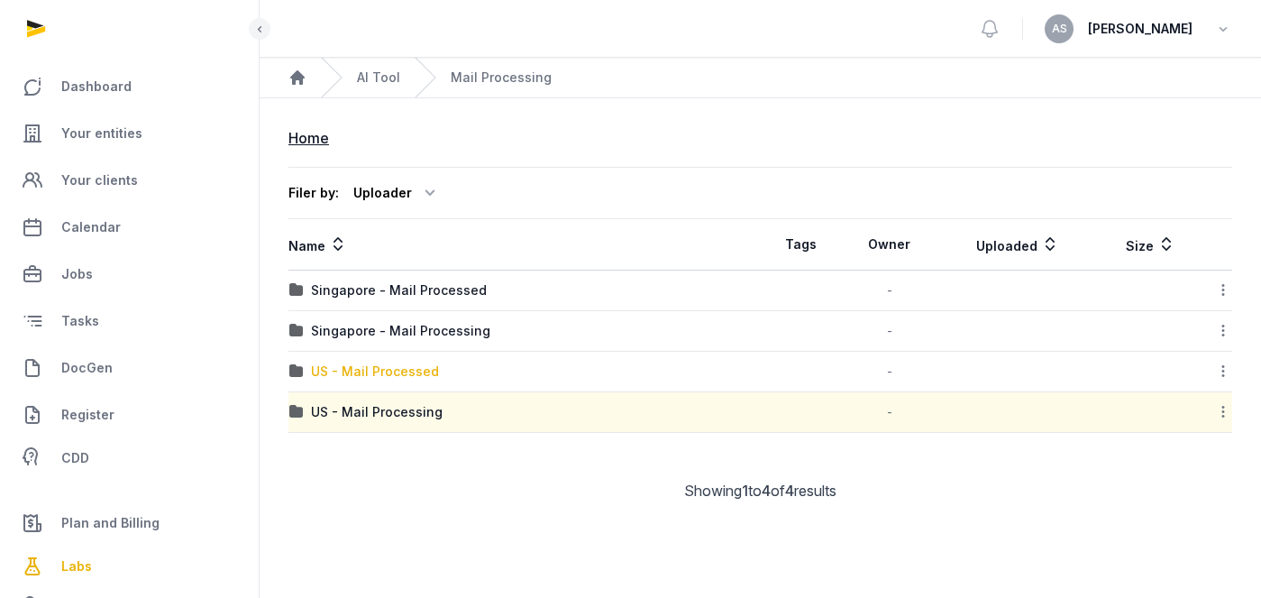
click at [368, 369] on div "US - Mail Processed" at bounding box center [375, 371] width 128 height 18
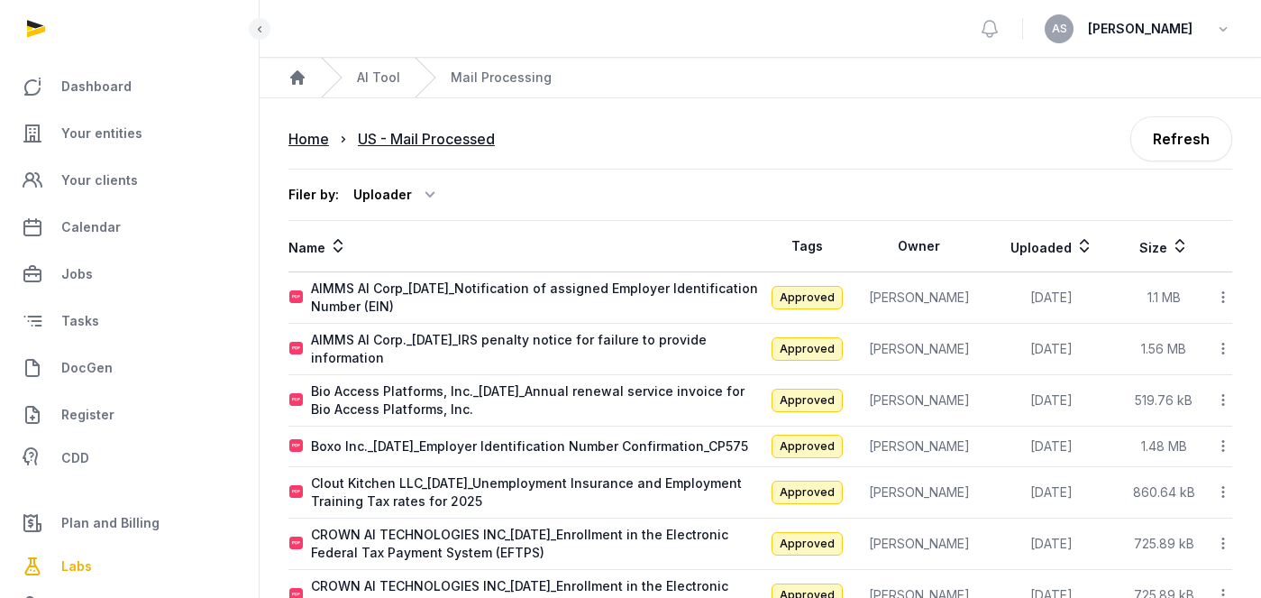
scroll to position [10, 0]
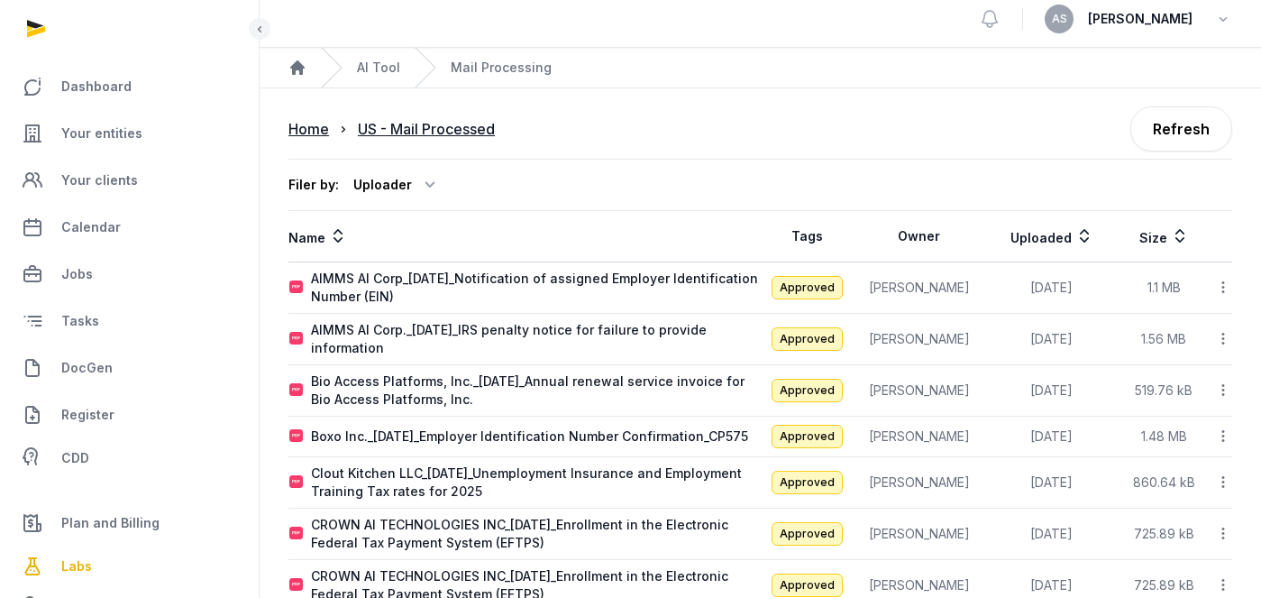
click at [1010, 233] on th "Uploaded" at bounding box center [1050, 236] width 133 height 51
click at [1010, 241] on th "Uploaded" at bounding box center [1050, 236] width 133 height 51
click at [1075, 234] on icon at bounding box center [1084, 236] width 18 height 22
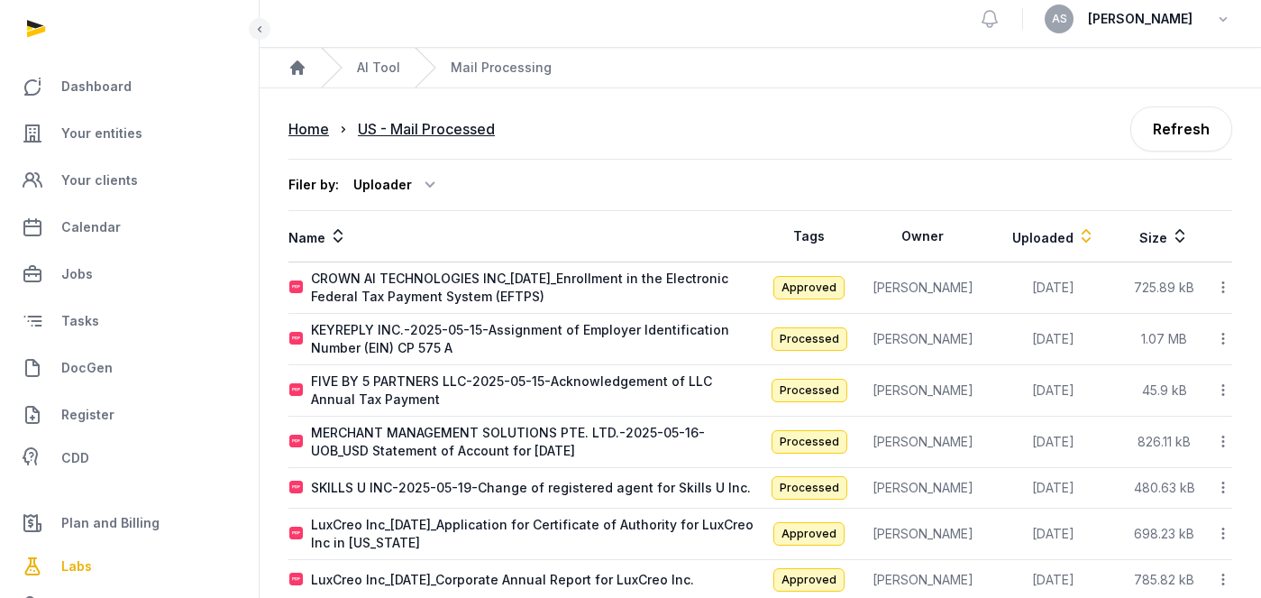
click at [1077, 229] on icon at bounding box center [1086, 236] width 18 height 22
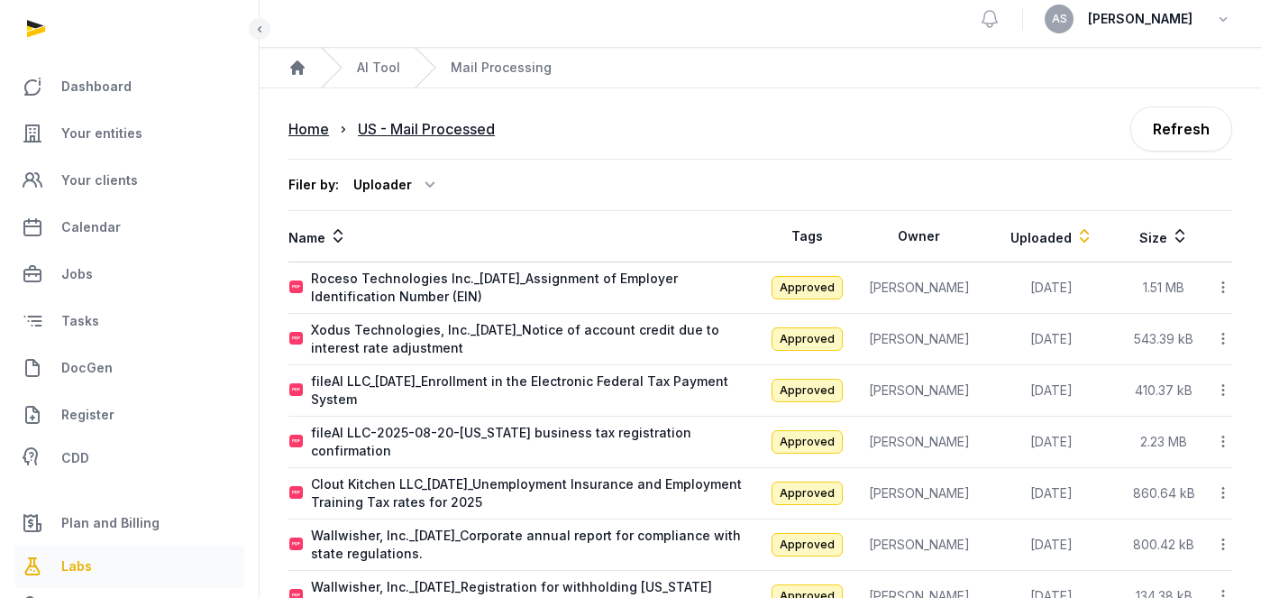
click at [81, 565] on span "Labs" at bounding box center [76, 566] width 31 height 22
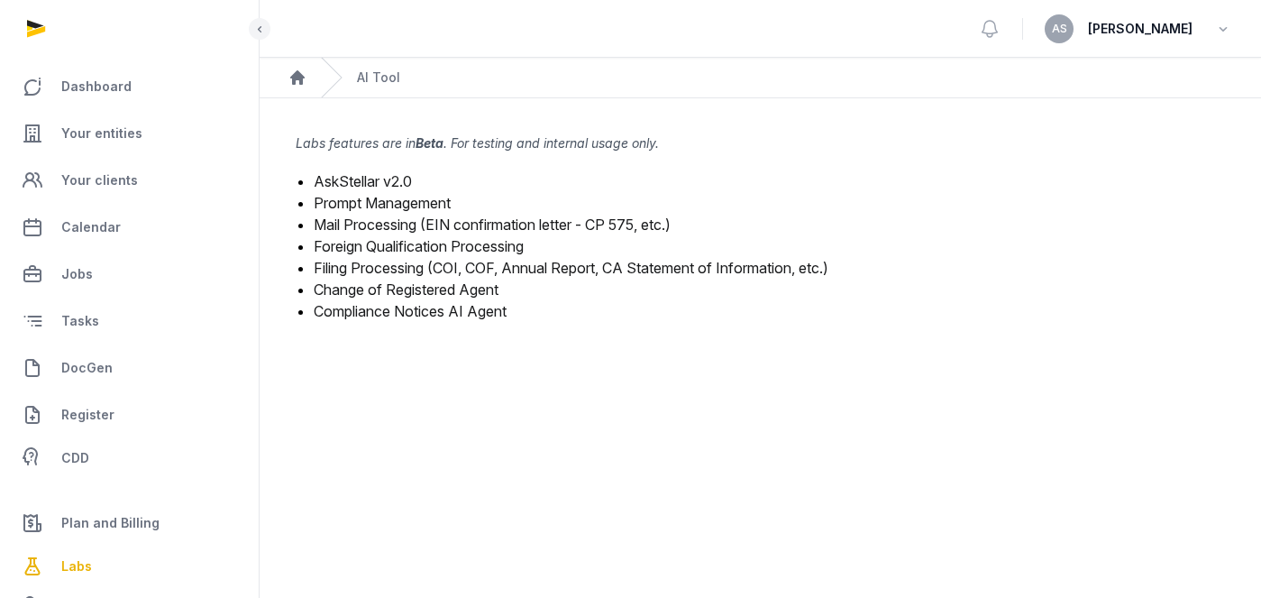
click at [438, 222] on link "Mail Processing (EIN confirmation letter - CP 575, etc.)" at bounding box center [492, 224] width 357 height 18
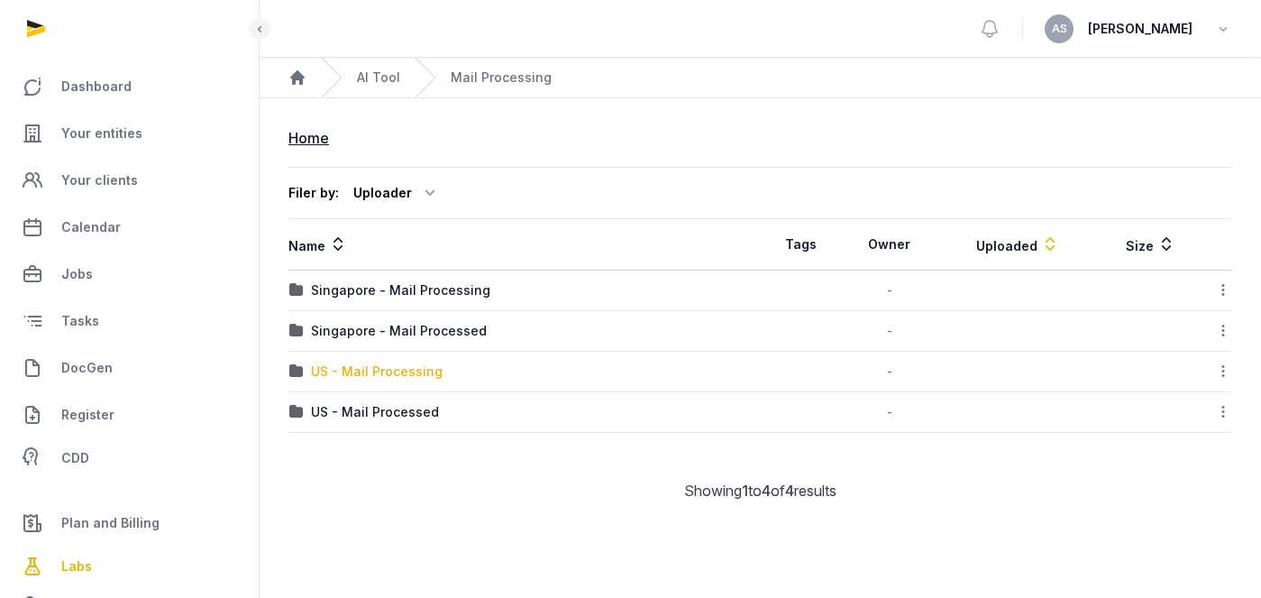
click at [379, 366] on div "US - Mail Processing" at bounding box center [377, 371] width 132 height 18
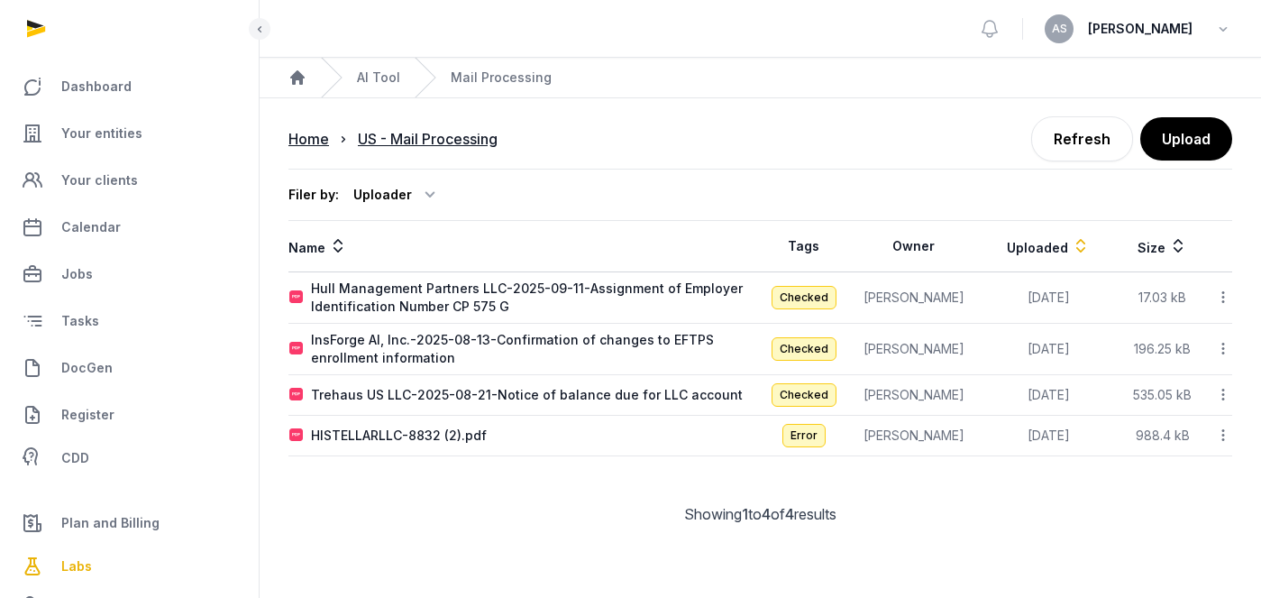
click at [1212, 299] on div at bounding box center [1221, 297] width 22 height 25
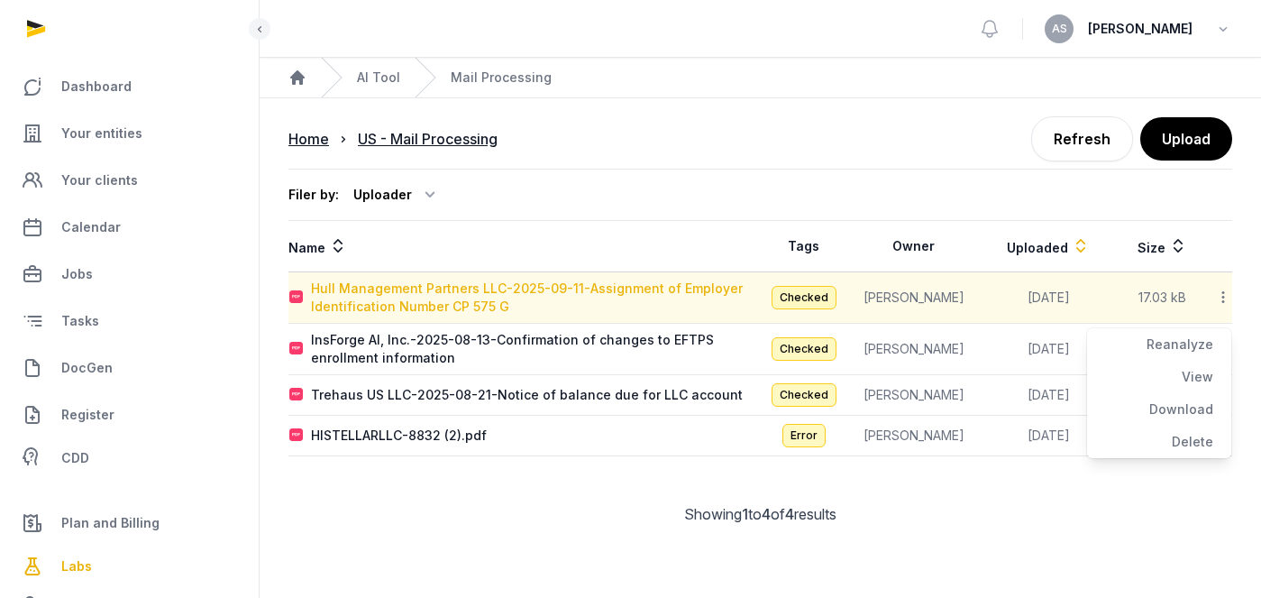
click at [564, 299] on div "Hull Management Partners LLC-2025-09-11-Assignment of Employer Identification N…" at bounding box center [535, 297] width 449 height 36
type input "**********"
type textarea "**********"
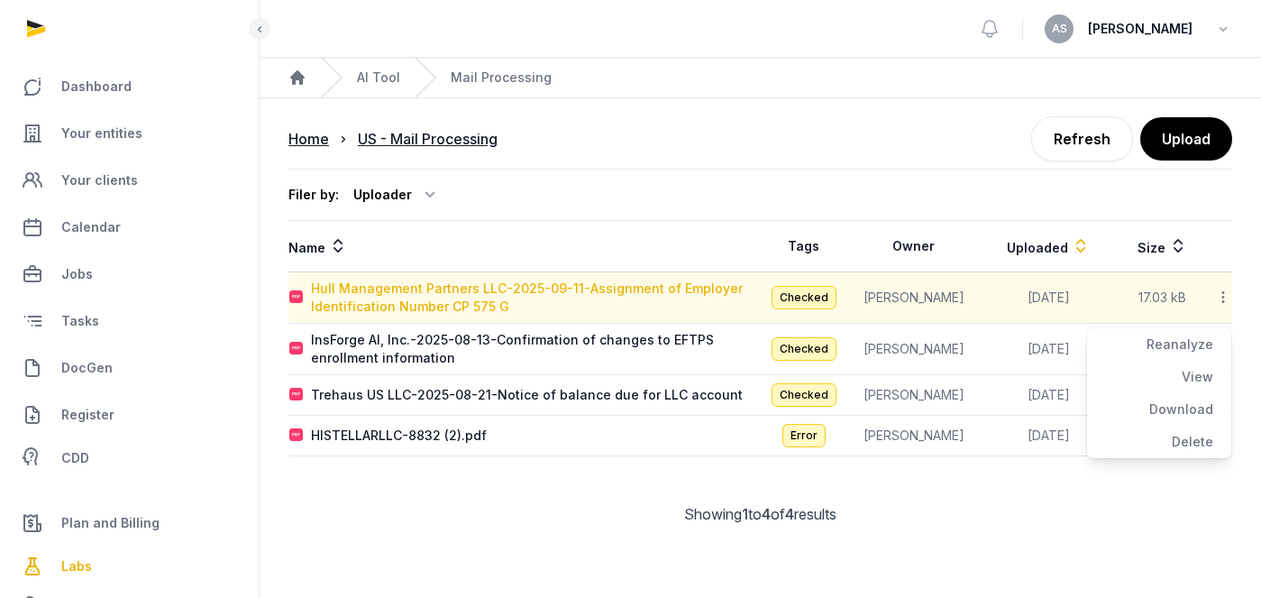
type input "**********"
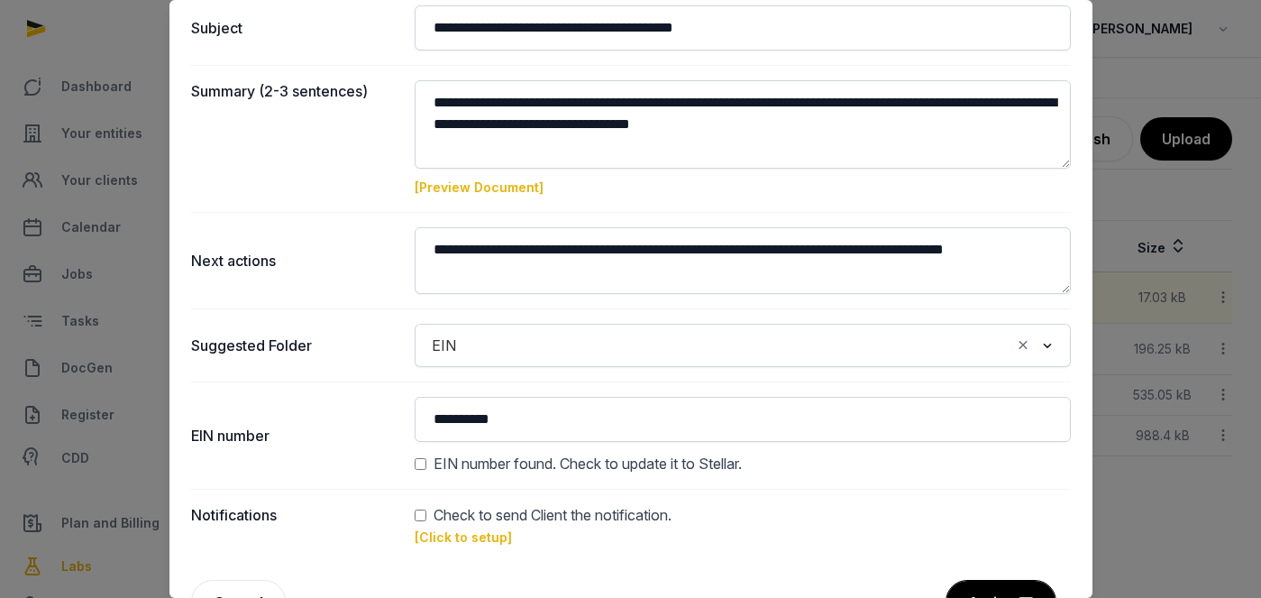
scroll to position [322, 0]
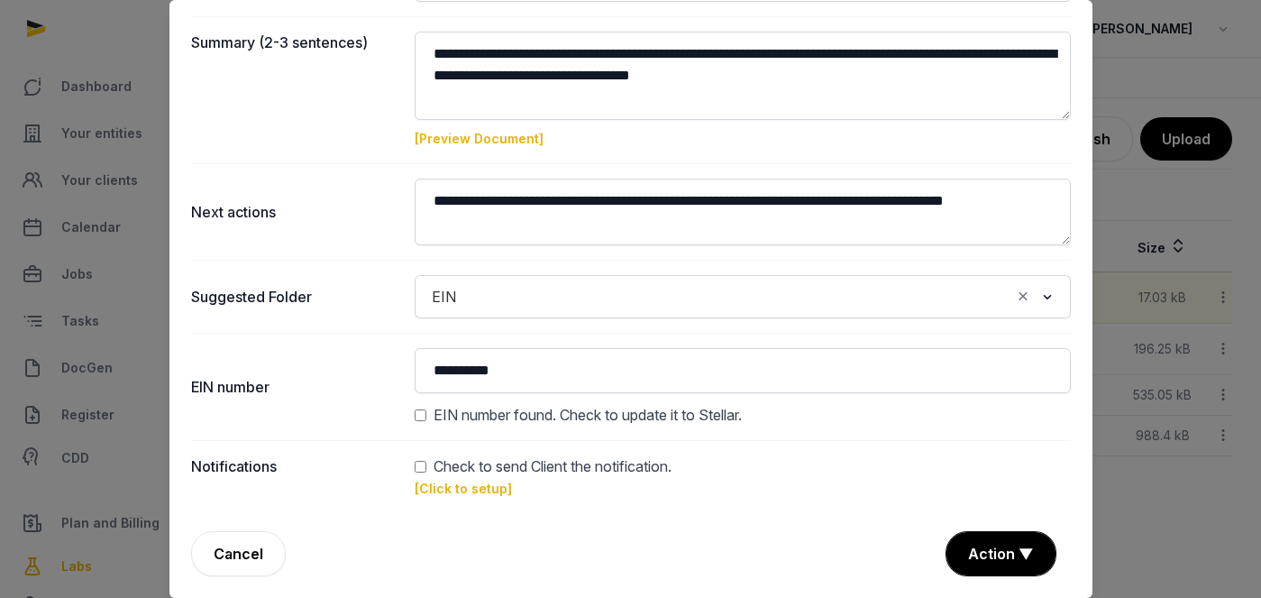
click at [466, 487] on link "[Click to setup]" at bounding box center [463, 487] width 97 height 15
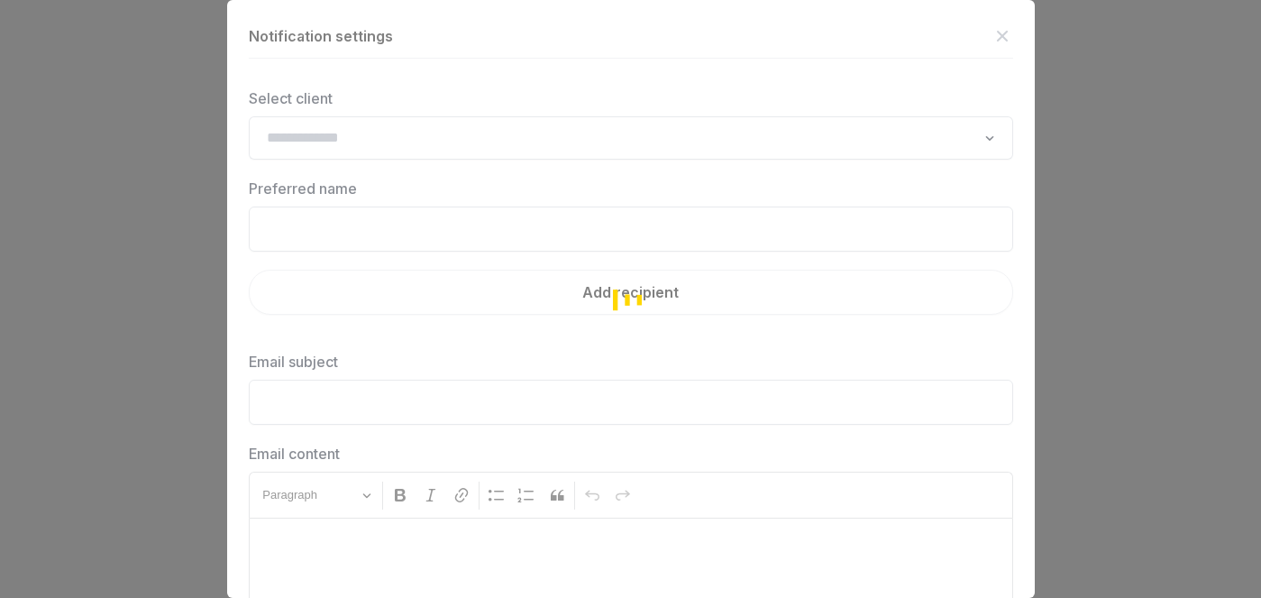
type input "**********"
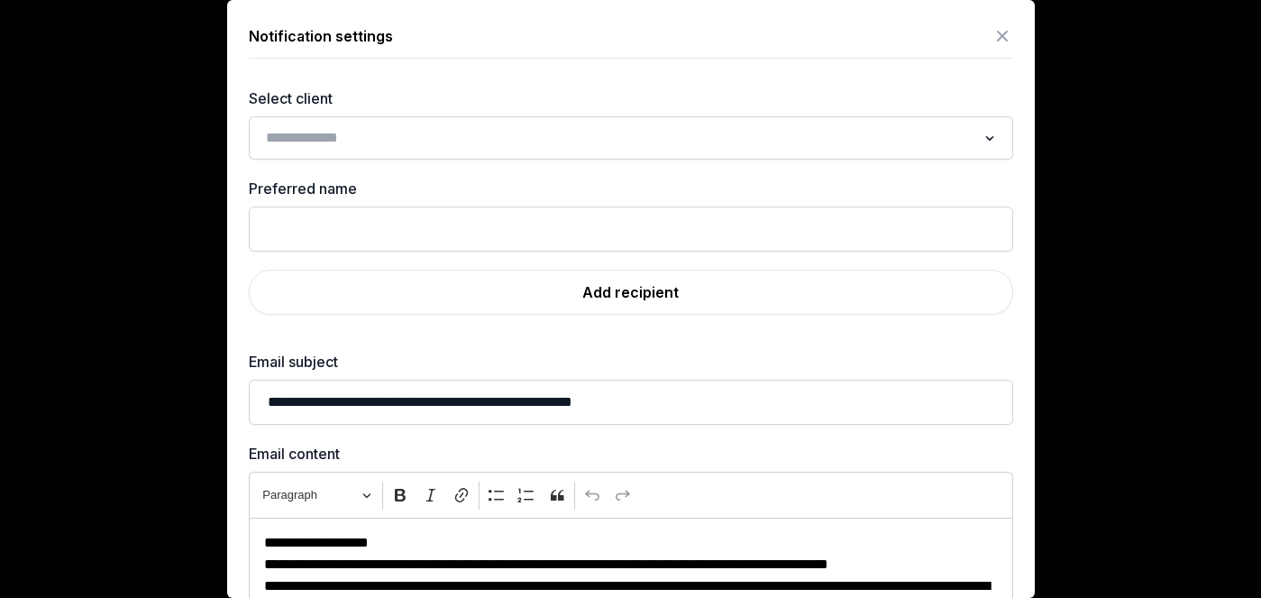
click at [714, 122] on div "Search for option" at bounding box center [618, 136] width 720 height 29
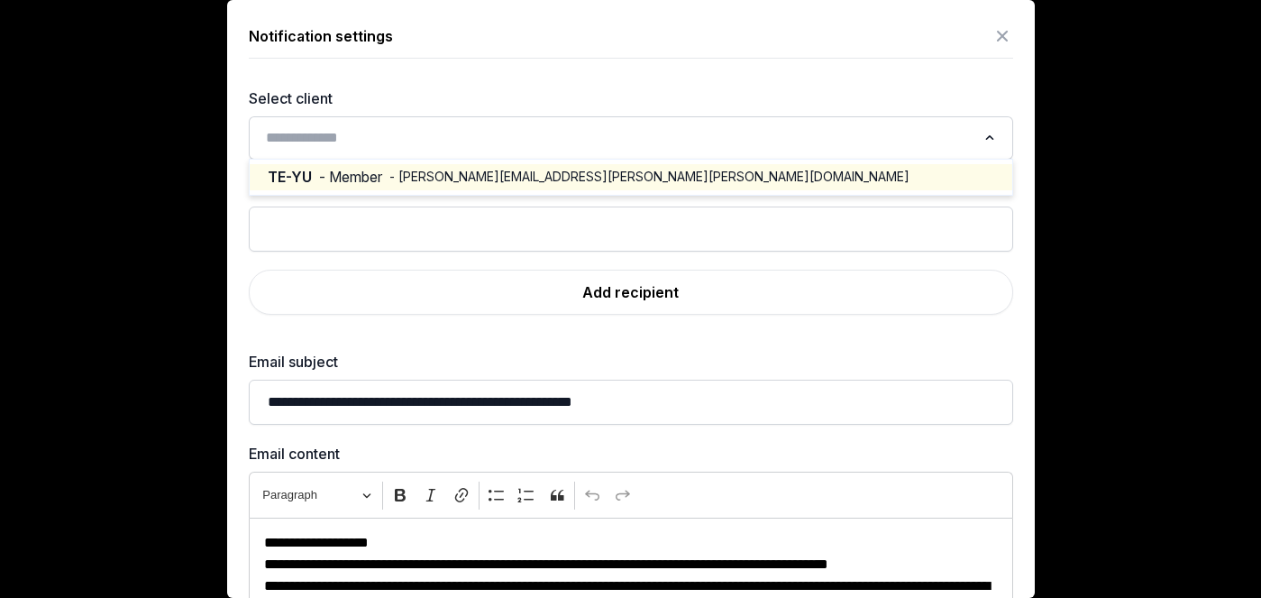
click at [653, 172] on div "TE-YU - Member - kevin.ty.chang@gmail.com" at bounding box center [631, 177] width 726 height 21
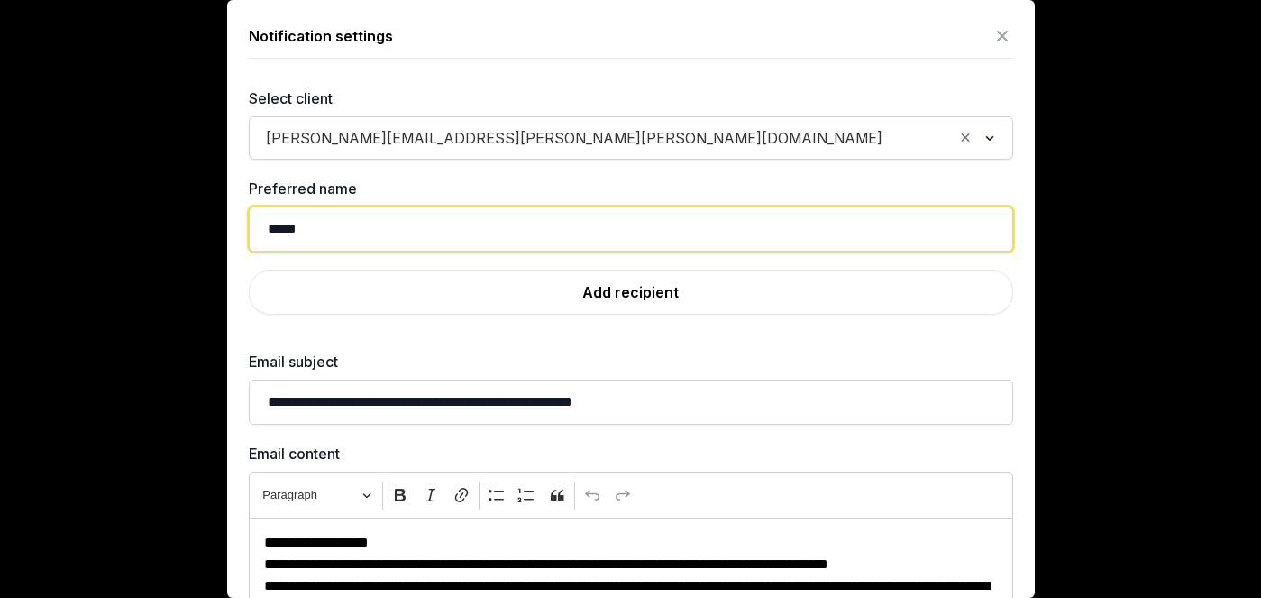
drag, startPoint x: 437, startPoint y: 243, endPoint x: 200, endPoint y: 222, distance: 238.0
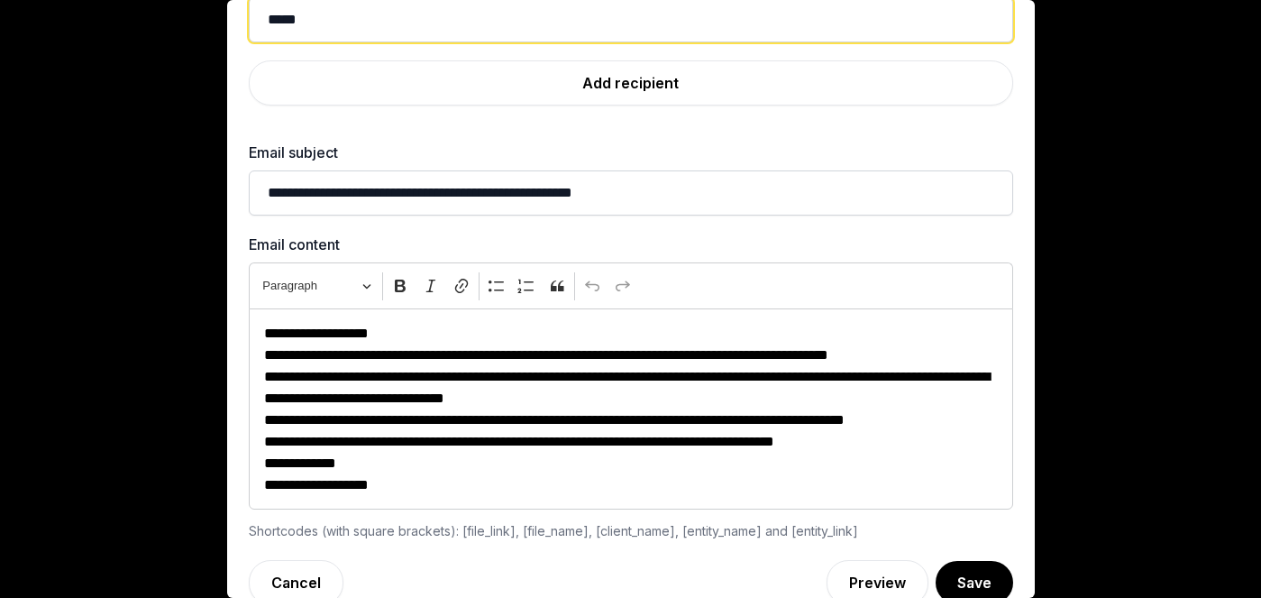
scroll to position [235, 0]
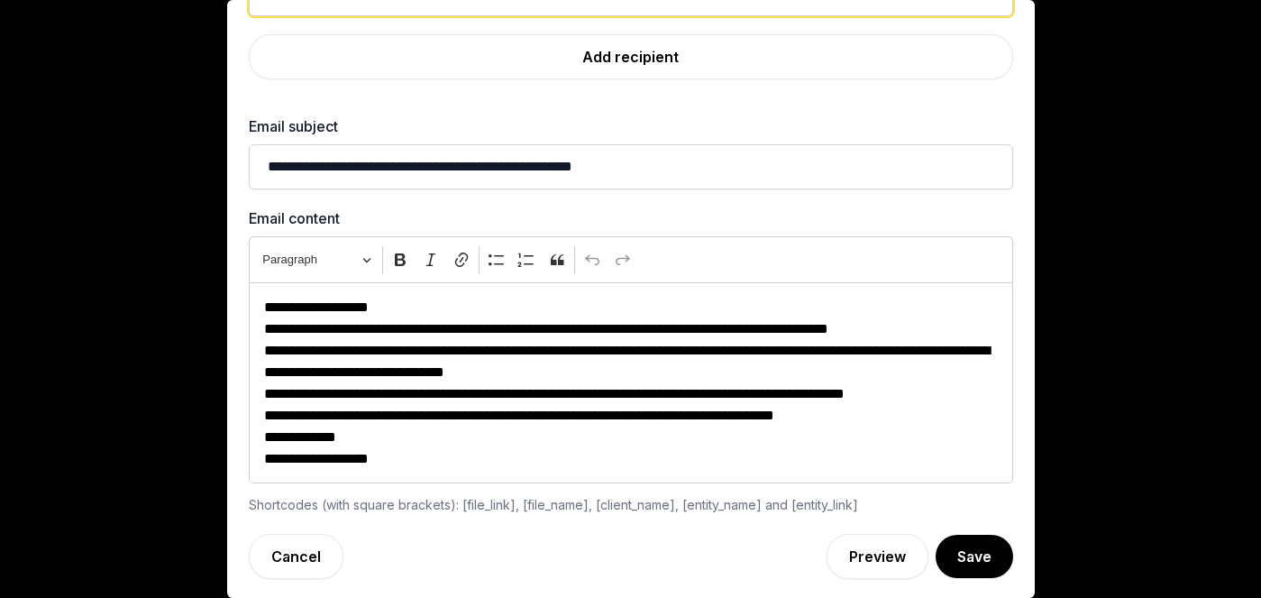
type input "*****"
click at [570, 305] on p "**********" at bounding box center [631, 308] width 734 height 22
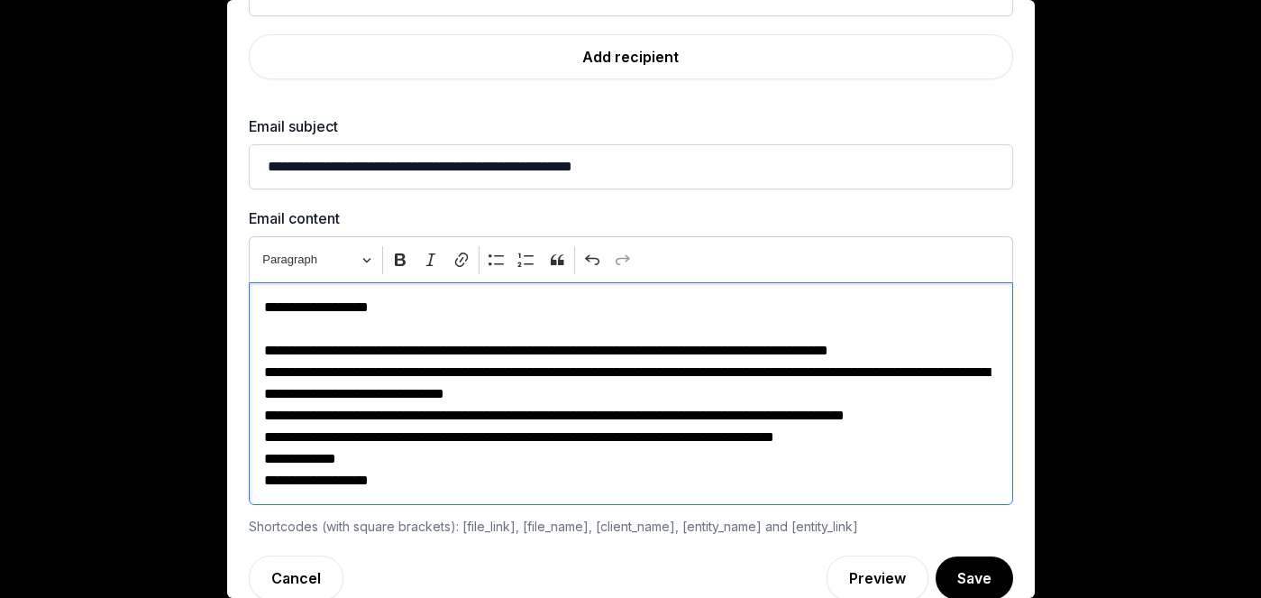
click at [705, 392] on p "**********" at bounding box center [631, 382] width 734 height 43
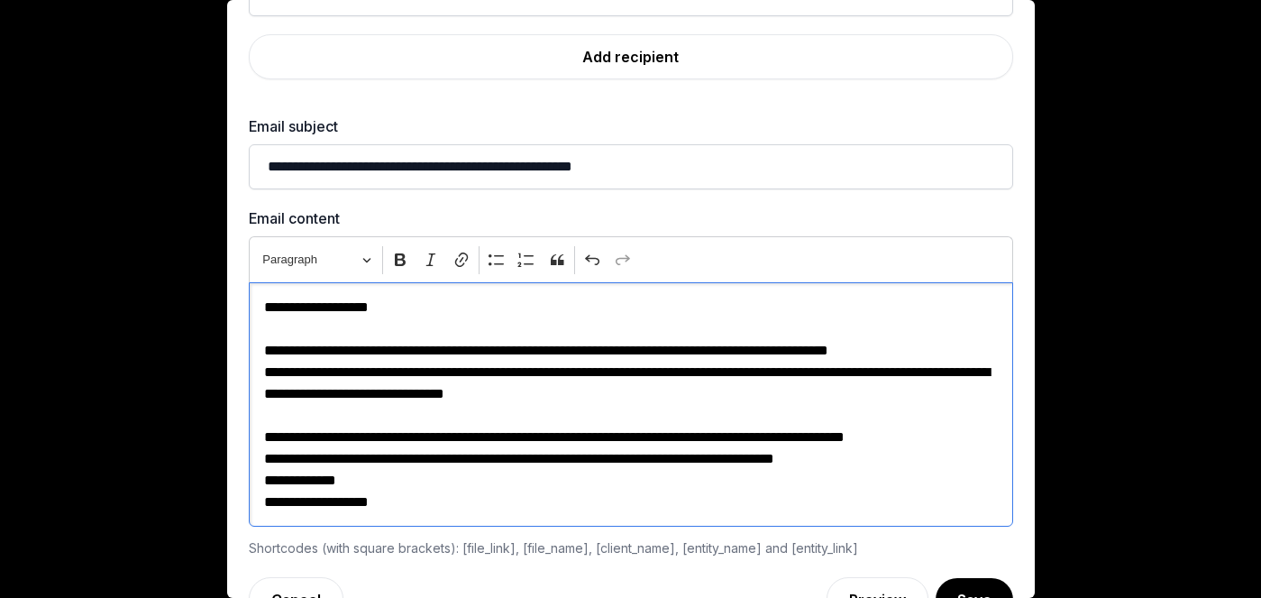
click at [991, 352] on p "**********" at bounding box center [631, 351] width 734 height 22
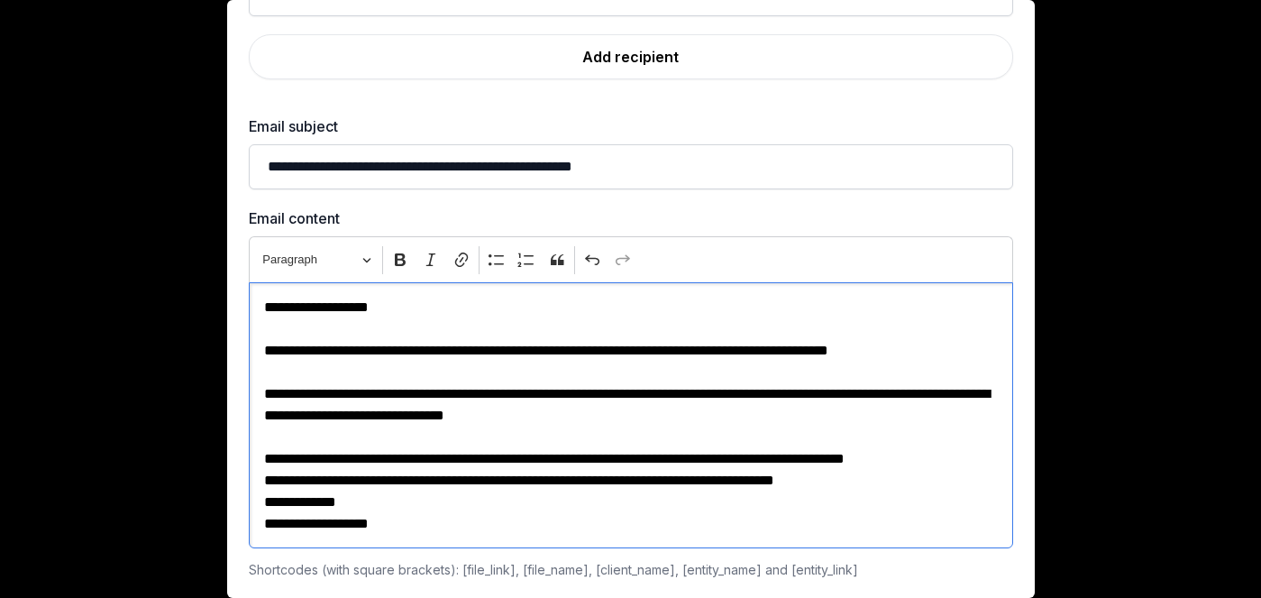
click at [685, 510] on p "**********" at bounding box center [631, 512] width 734 height 43
click at [958, 470] on p "**********" at bounding box center [631, 481] width 734 height 22
click at [963, 459] on p "**********" at bounding box center [631, 459] width 734 height 22
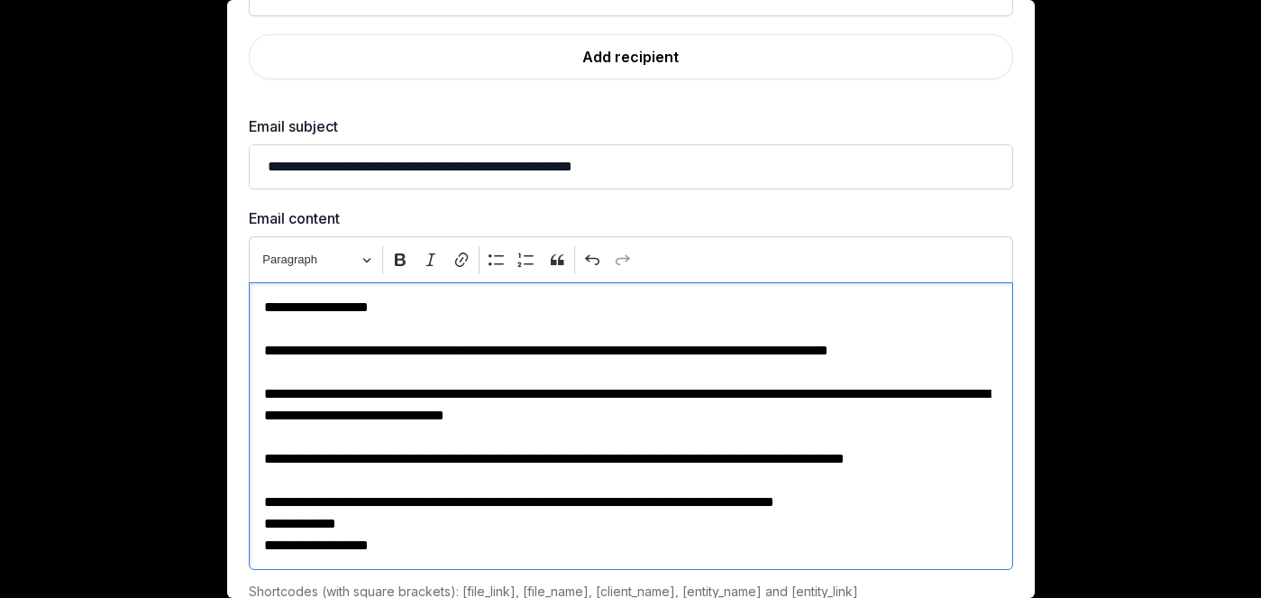
click at [937, 503] on p "**********" at bounding box center [631, 502] width 734 height 22
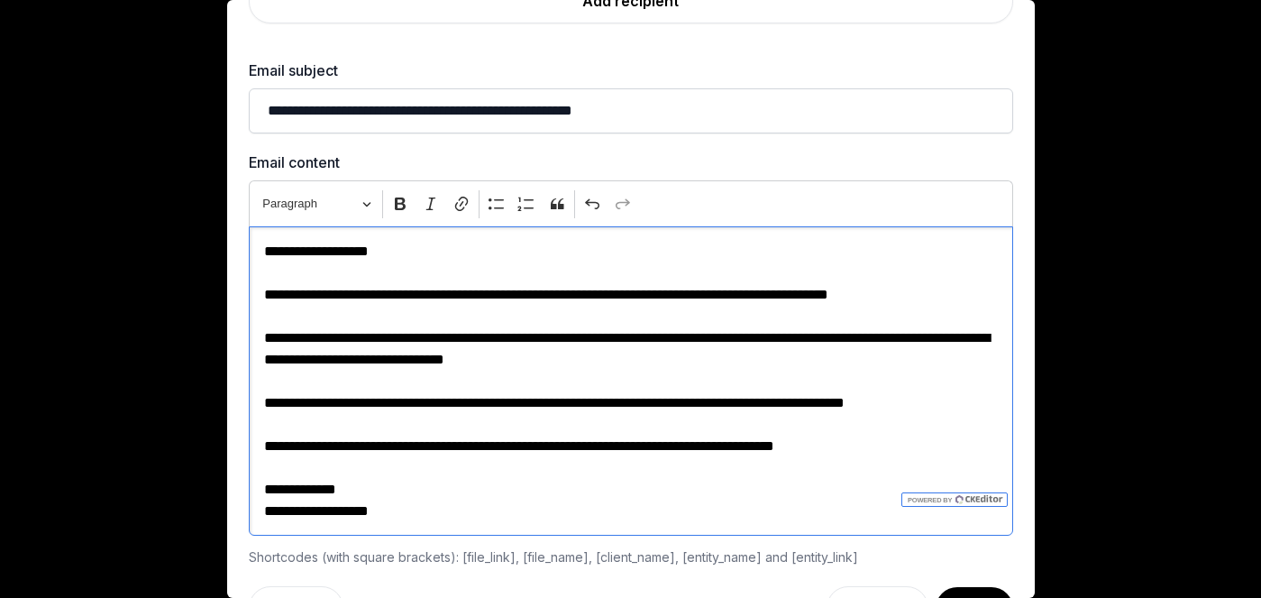
scroll to position [346, 0]
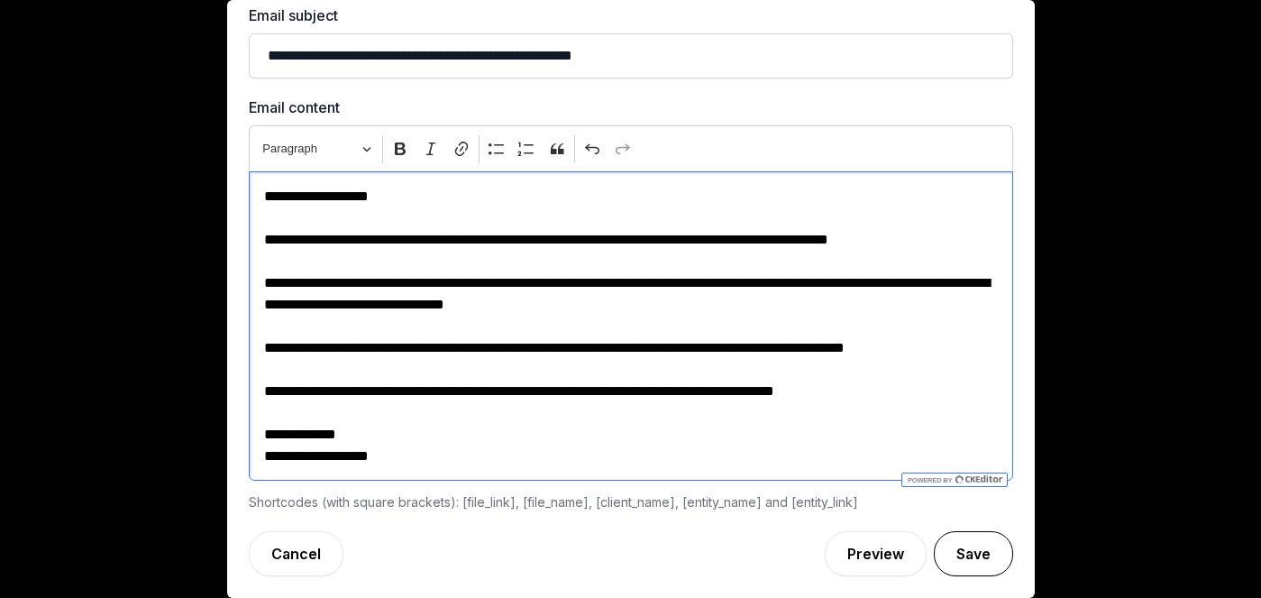
click at [965, 543] on button "Save" at bounding box center [973, 553] width 79 height 45
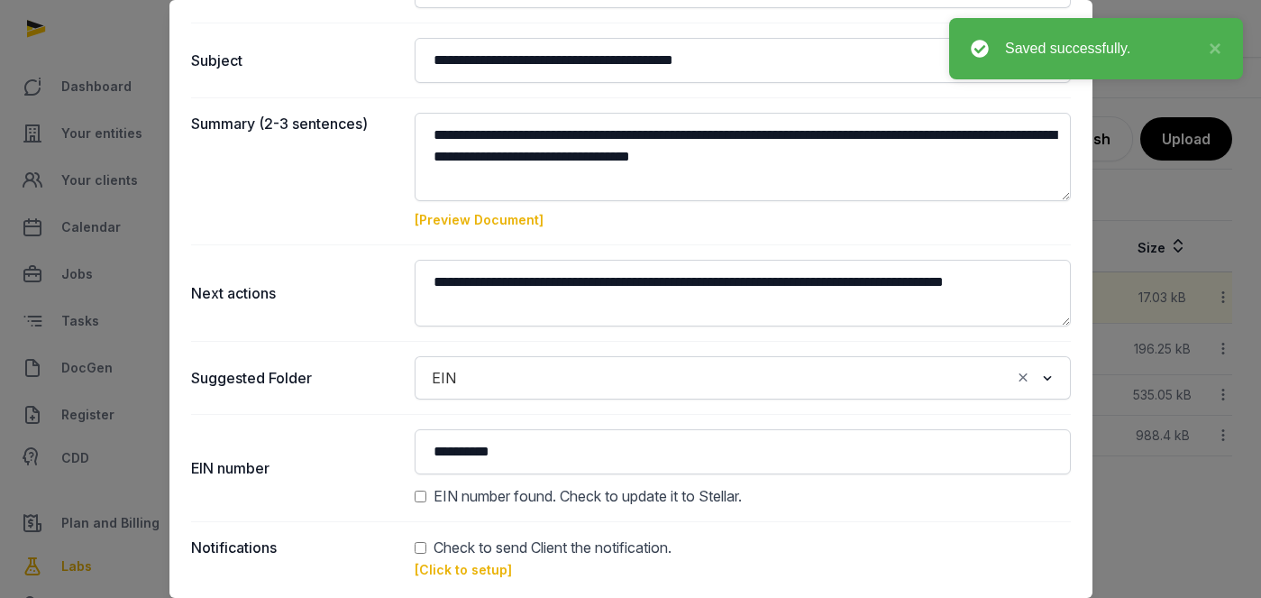
scroll to position [322, 0]
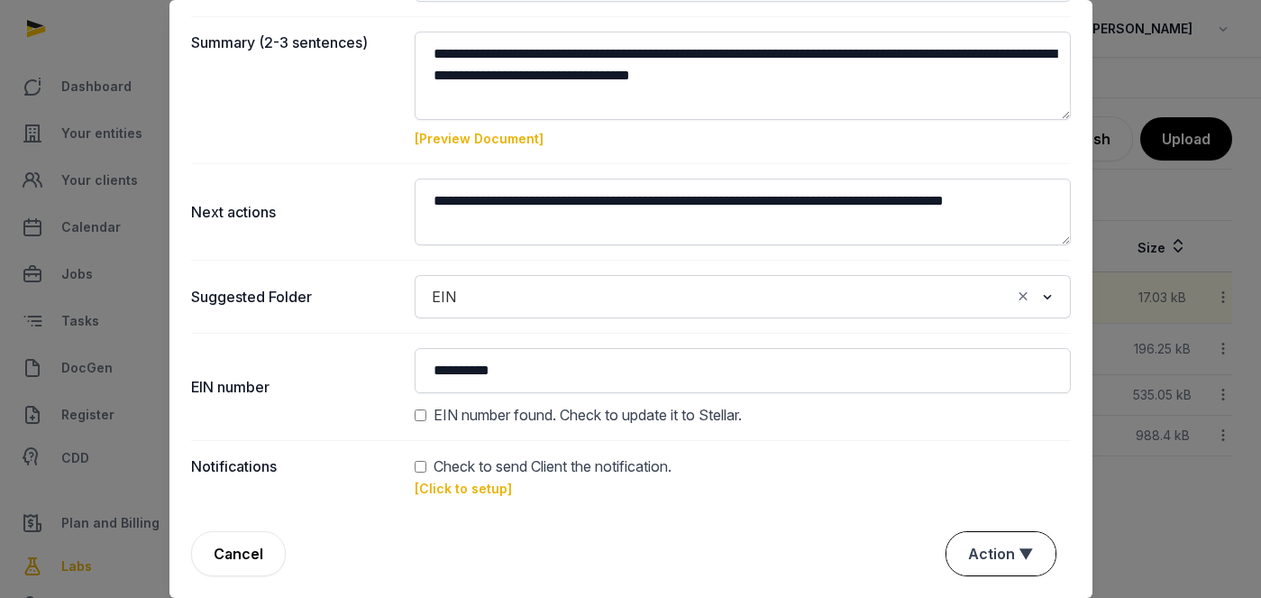
click at [979, 549] on button "Action ▼" at bounding box center [1000, 553] width 109 height 43
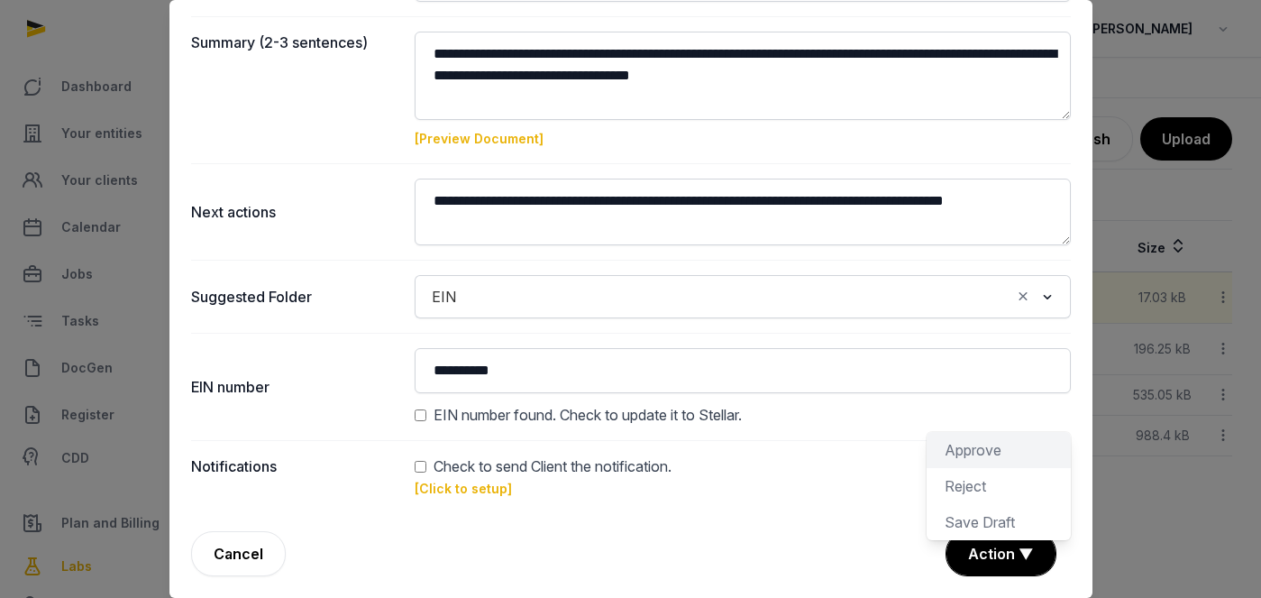
click at [993, 452] on div "Approve" at bounding box center [999, 450] width 144 height 36
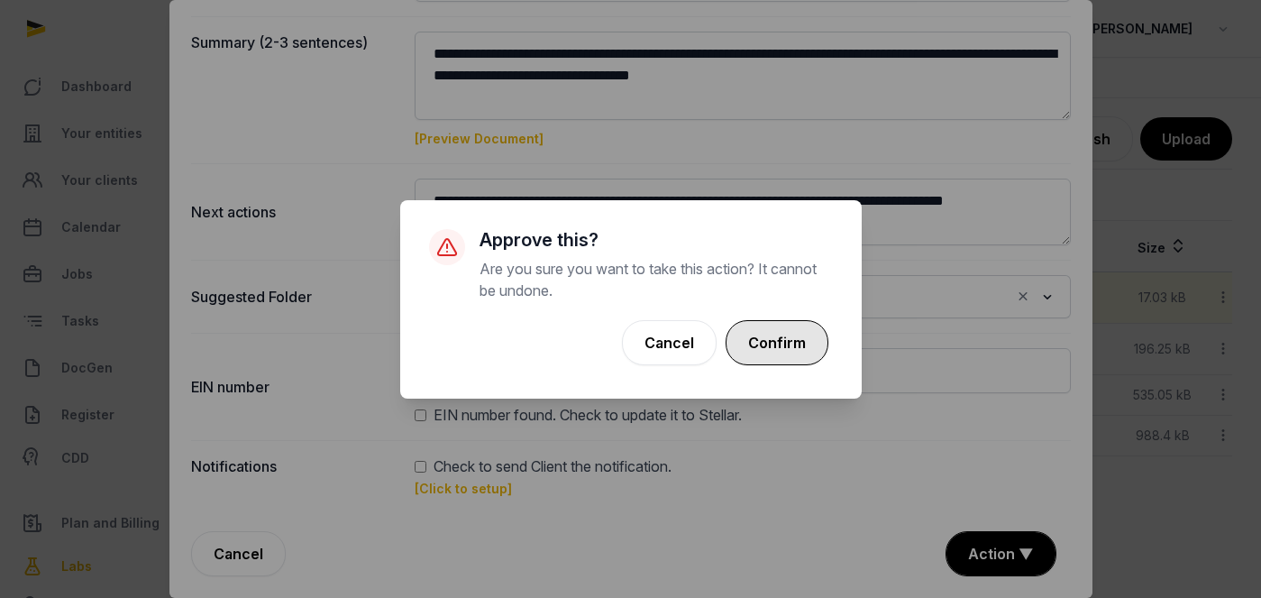
click at [792, 332] on button "Confirm" at bounding box center [777, 342] width 103 height 45
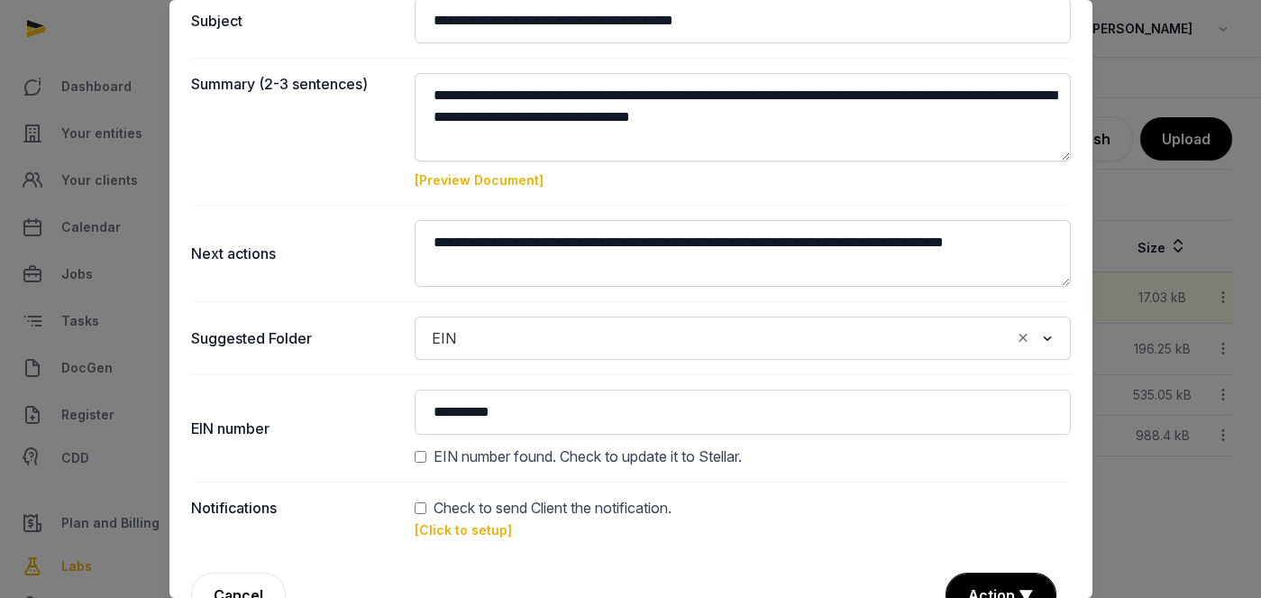
scroll to position [409, 0]
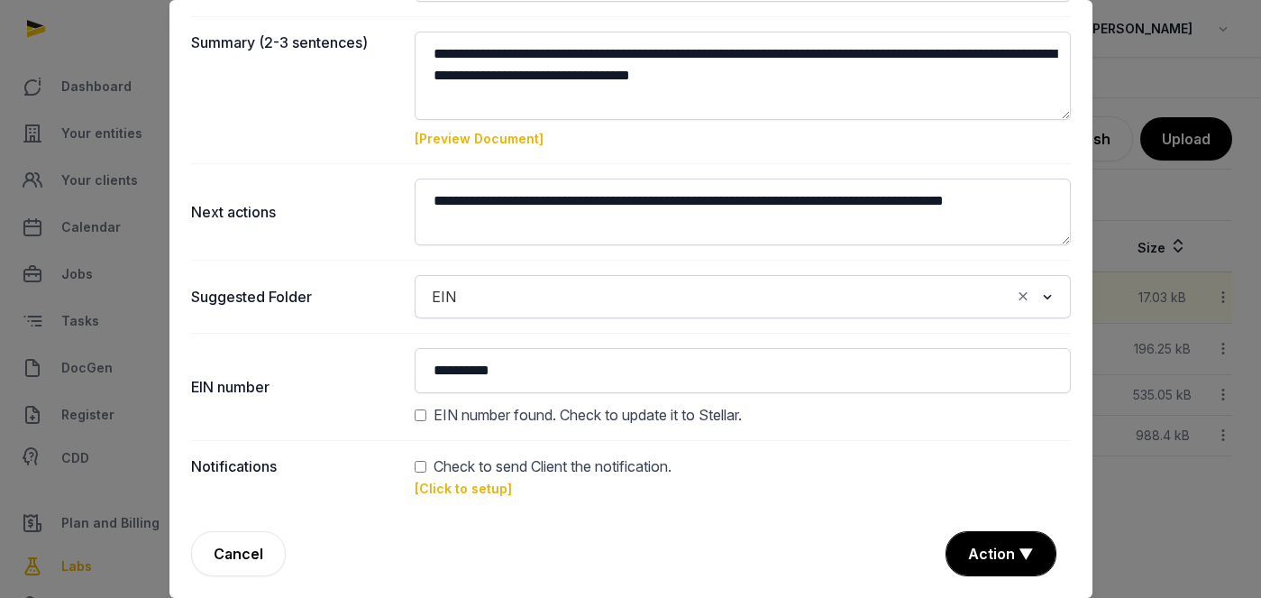
click at [470, 490] on link "[Click to setup]" at bounding box center [463, 487] width 97 height 15
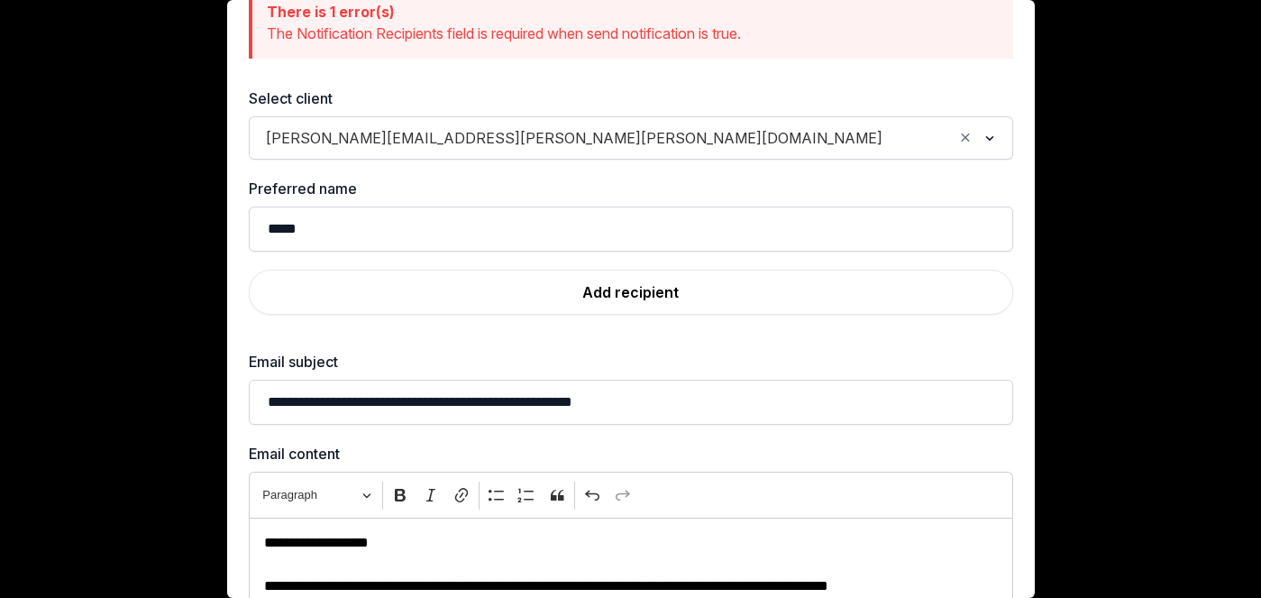
scroll to position [0, 0]
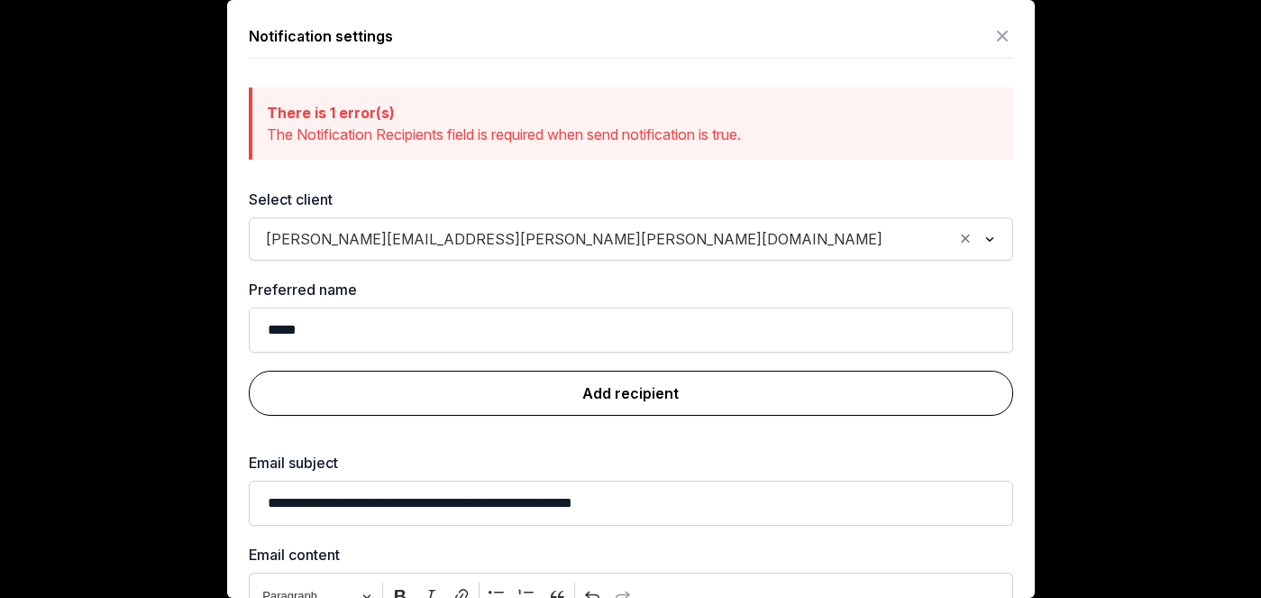
click at [556, 389] on link "Add recipient" at bounding box center [631, 392] width 764 height 45
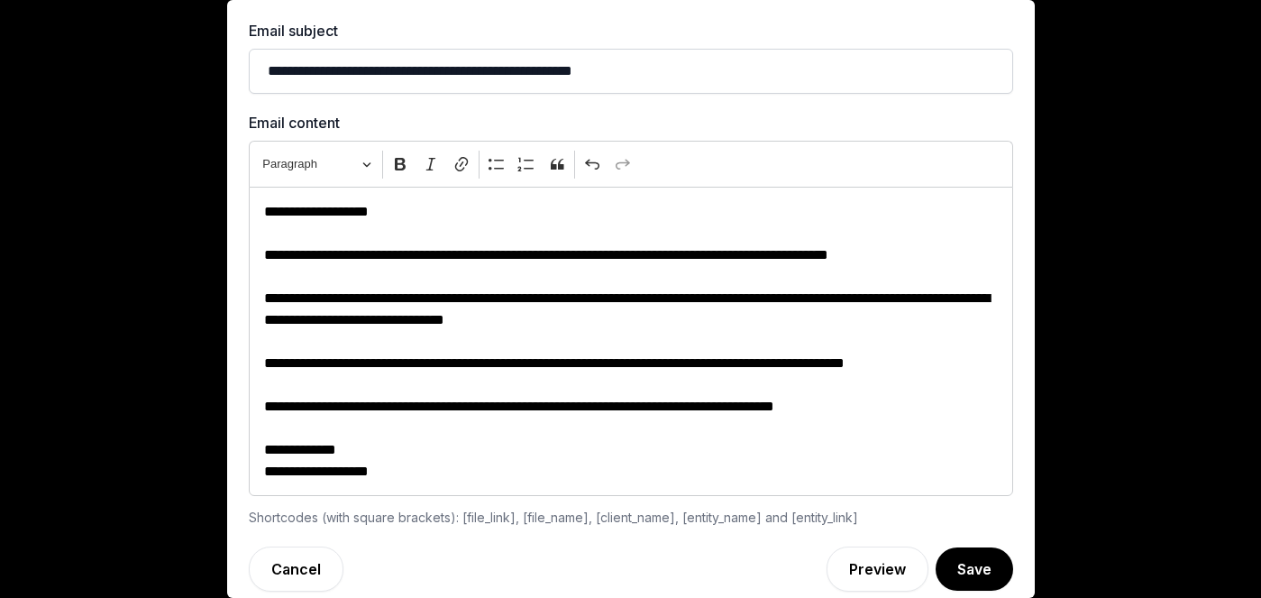
scroll to position [472, 0]
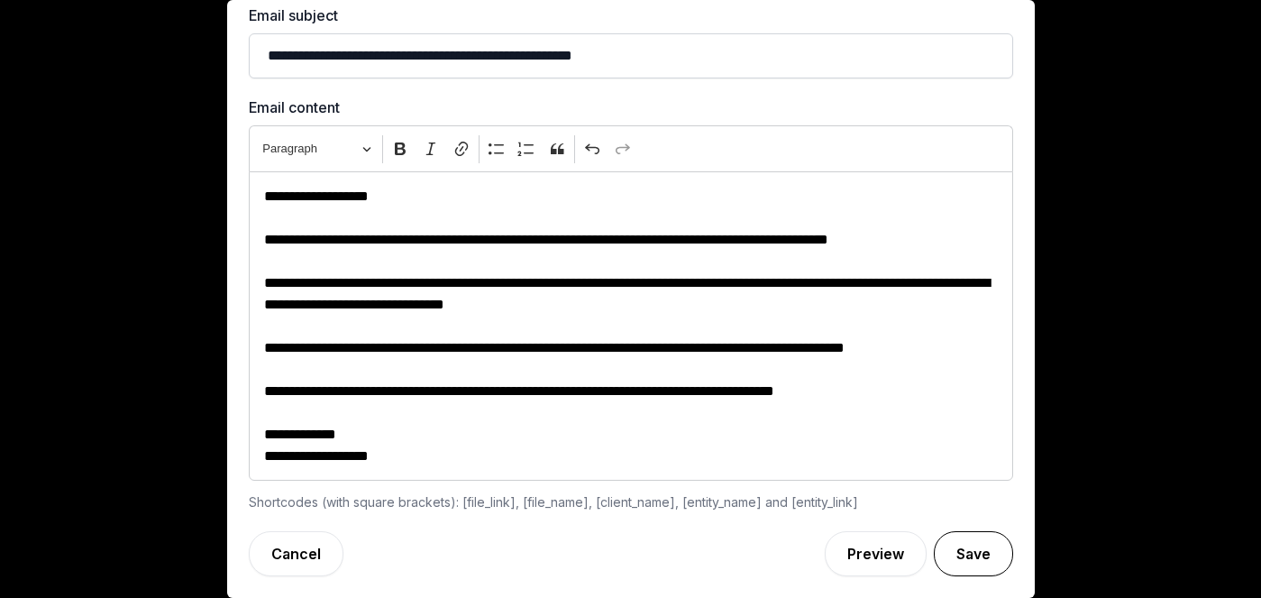
click at [974, 531] on button "Save" at bounding box center [973, 553] width 79 height 45
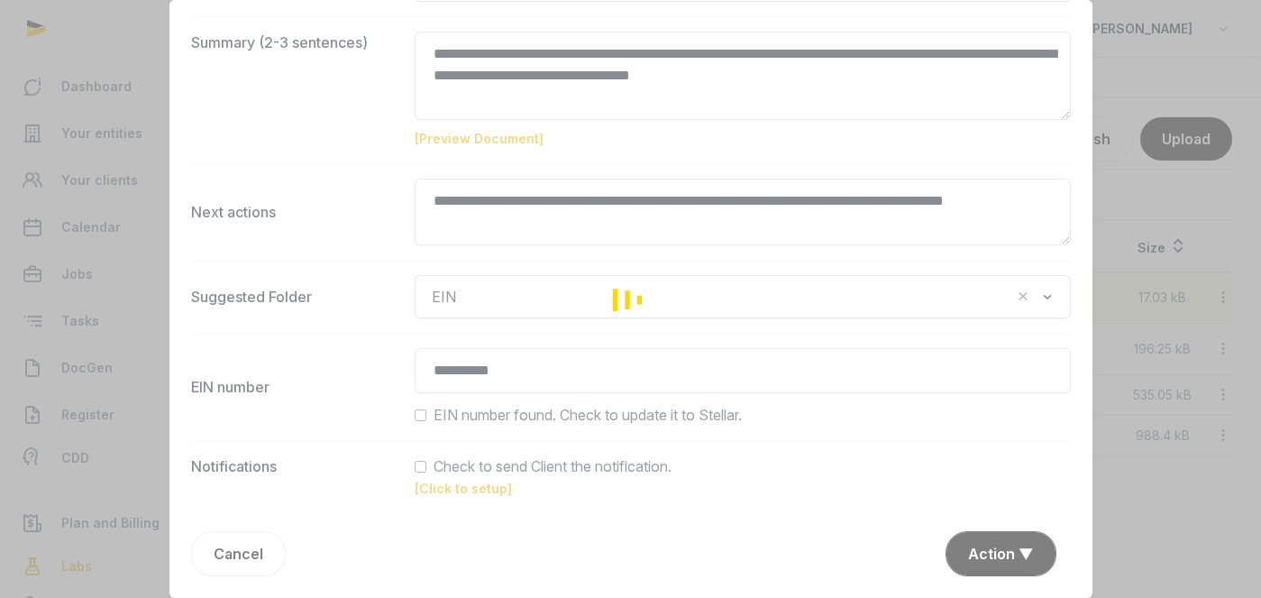
scroll to position [322, 0]
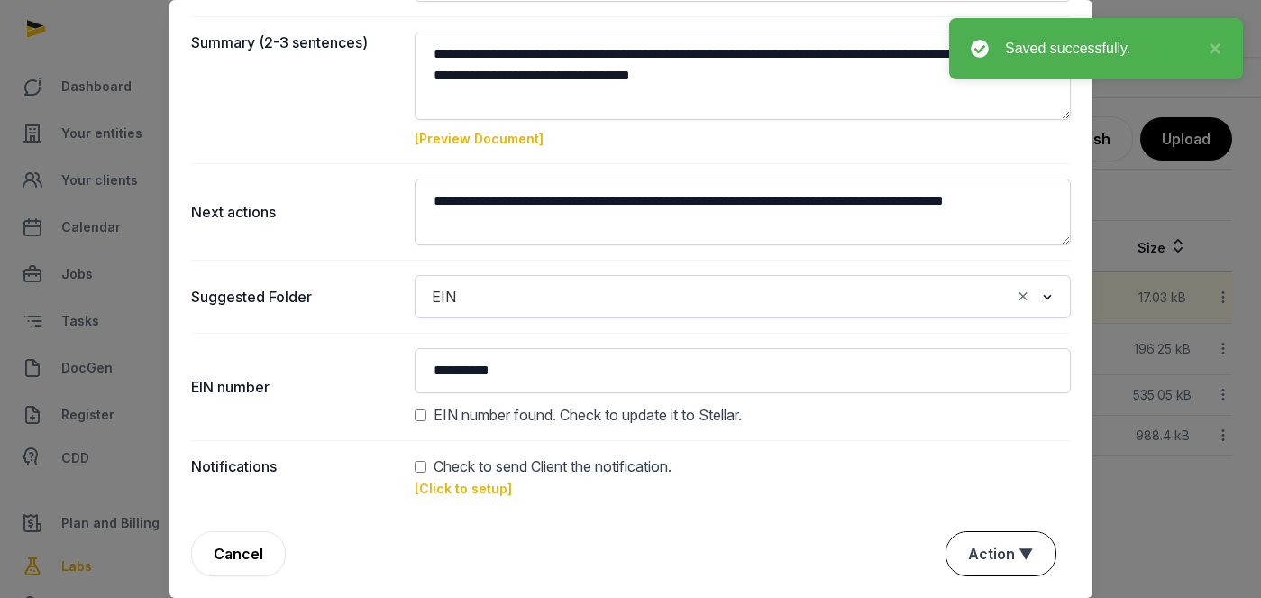
click at [1003, 559] on button "Action ▼" at bounding box center [1000, 553] width 109 height 43
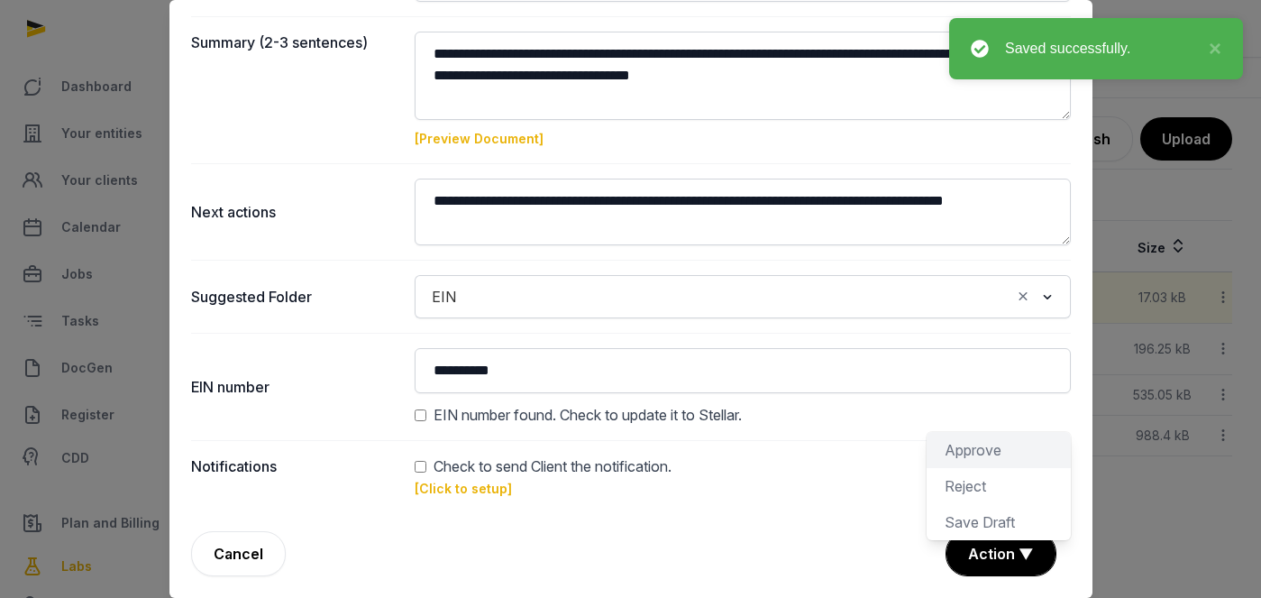
click at [993, 446] on div "Approve" at bounding box center [999, 450] width 144 height 36
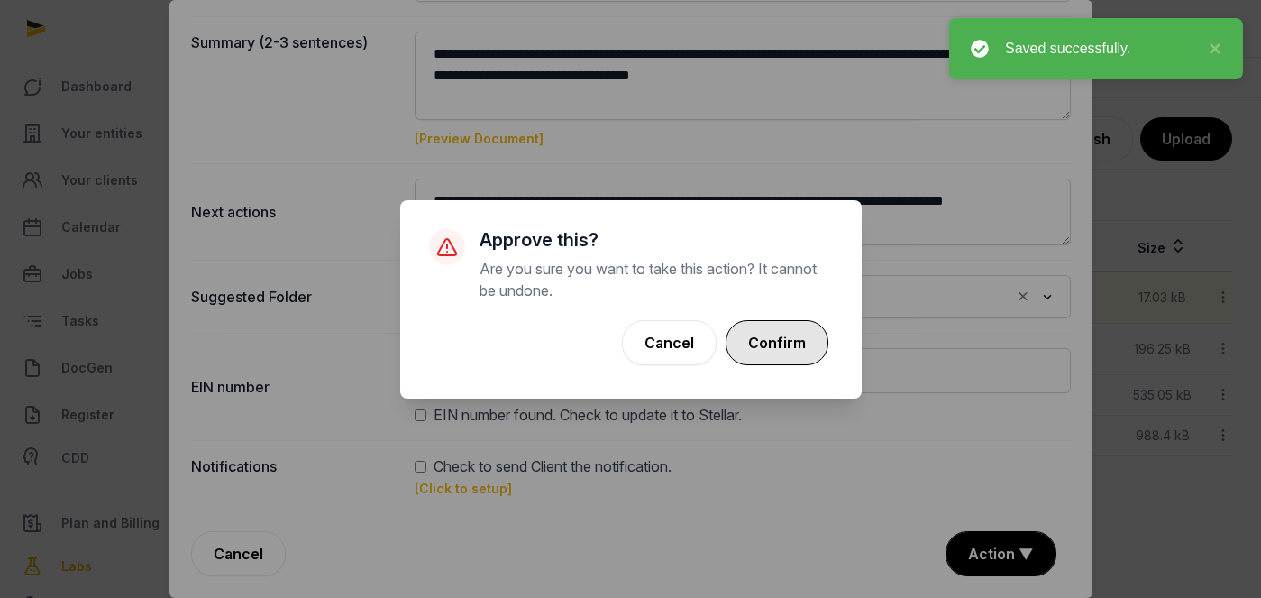
click at [796, 346] on button "Confirm" at bounding box center [777, 342] width 103 height 45
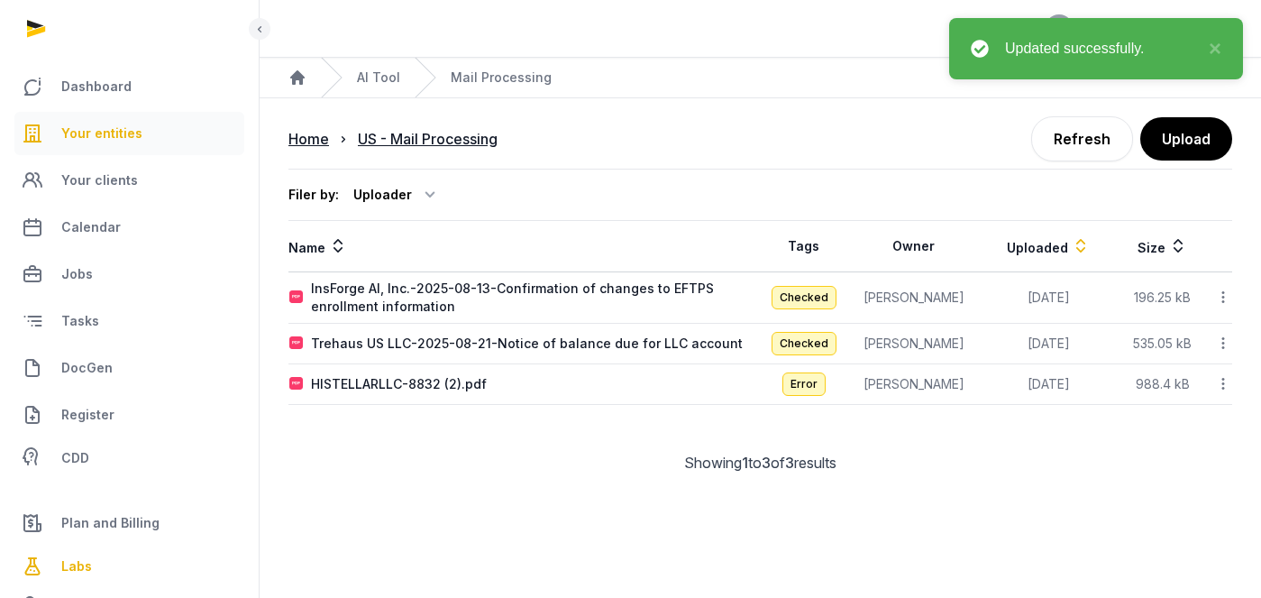
click at [119, 133] on span "Your entities" at bounding box center [101, 134] width 81 height 22
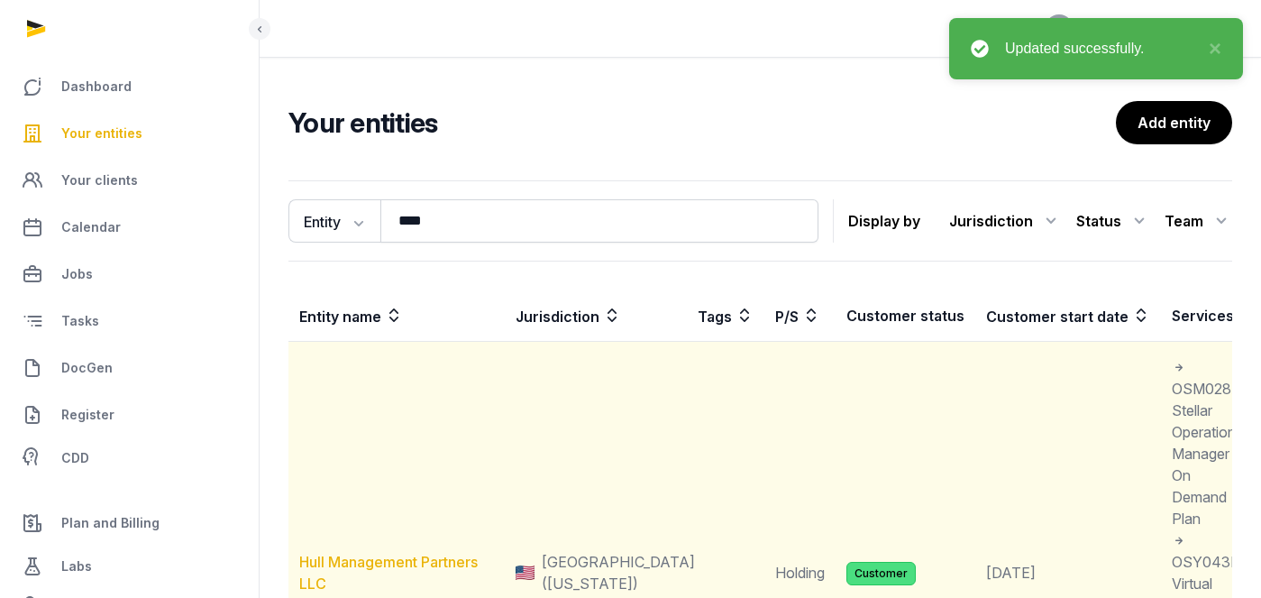
click at [382, 560] on link "Hull Management Partners LLC" at bounding box center [388, 572] width 178 height 40
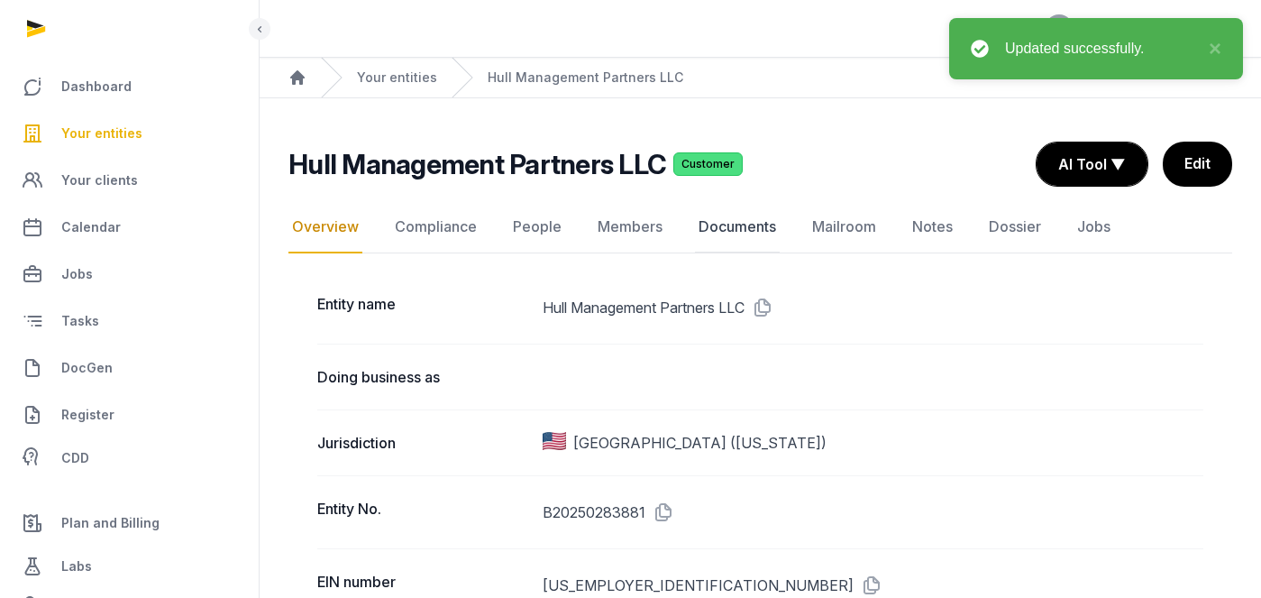
click at [727, 224] on link "Documents" at bounding box center [737, 227] width 85 height 52
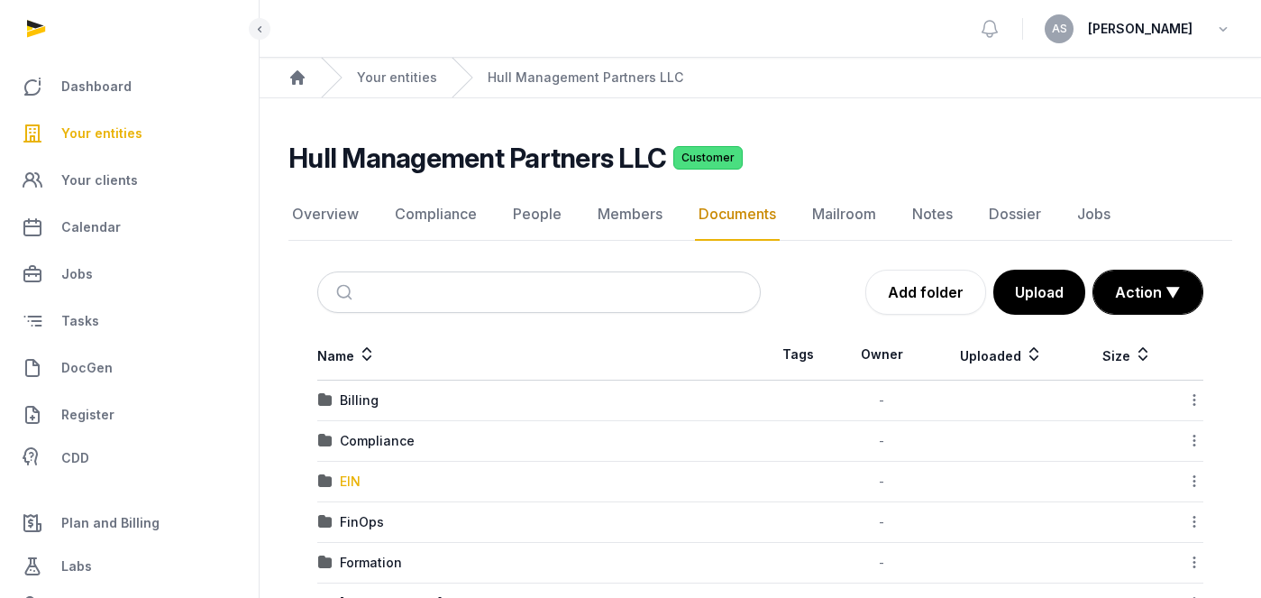
click at [351, 482] on div "EIN" at bounding box center [350, 481] width 21 height 18
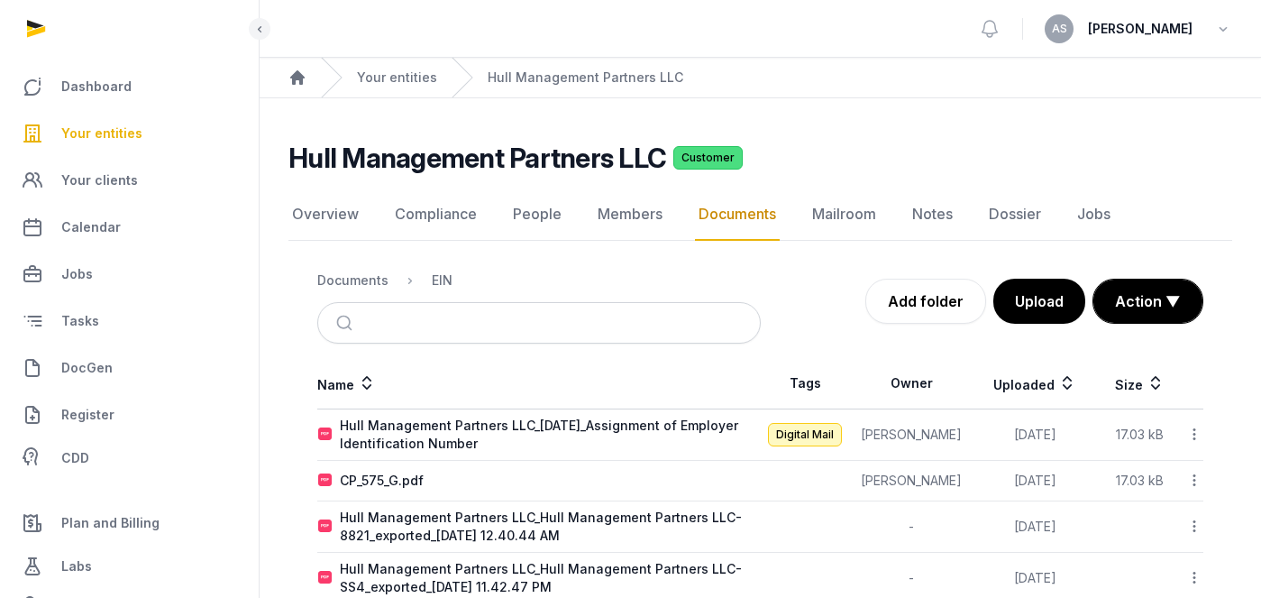
scroll to position [8, 0]
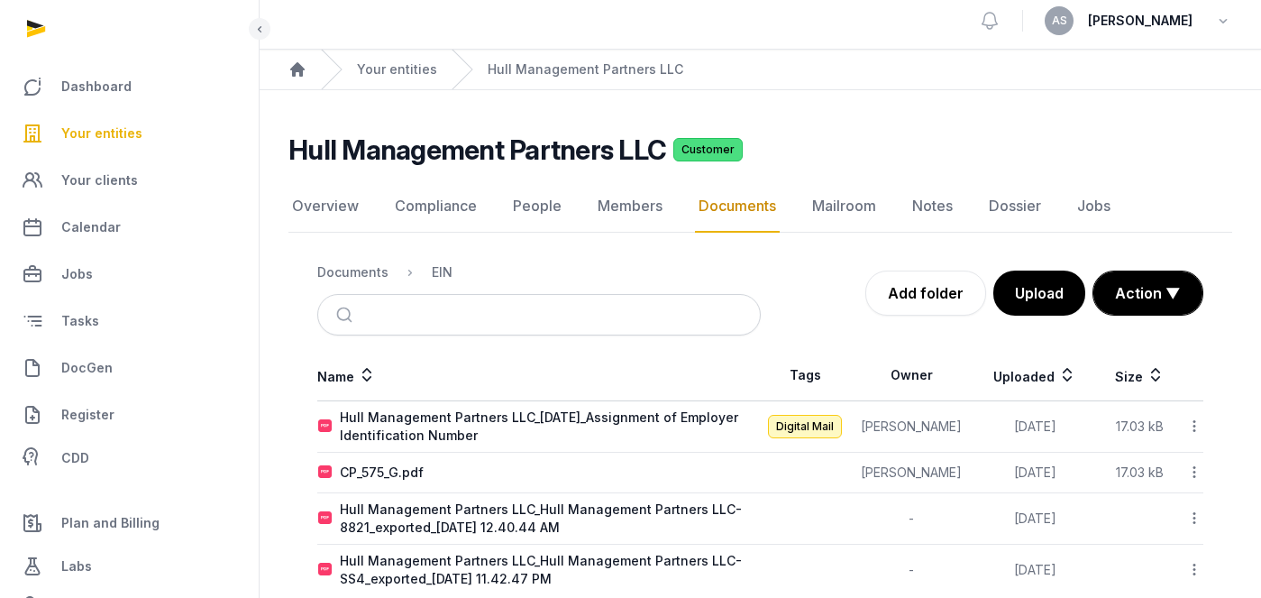
click at [1193, 472] on icon at bounding box center [1194, 471] width 16 height 19
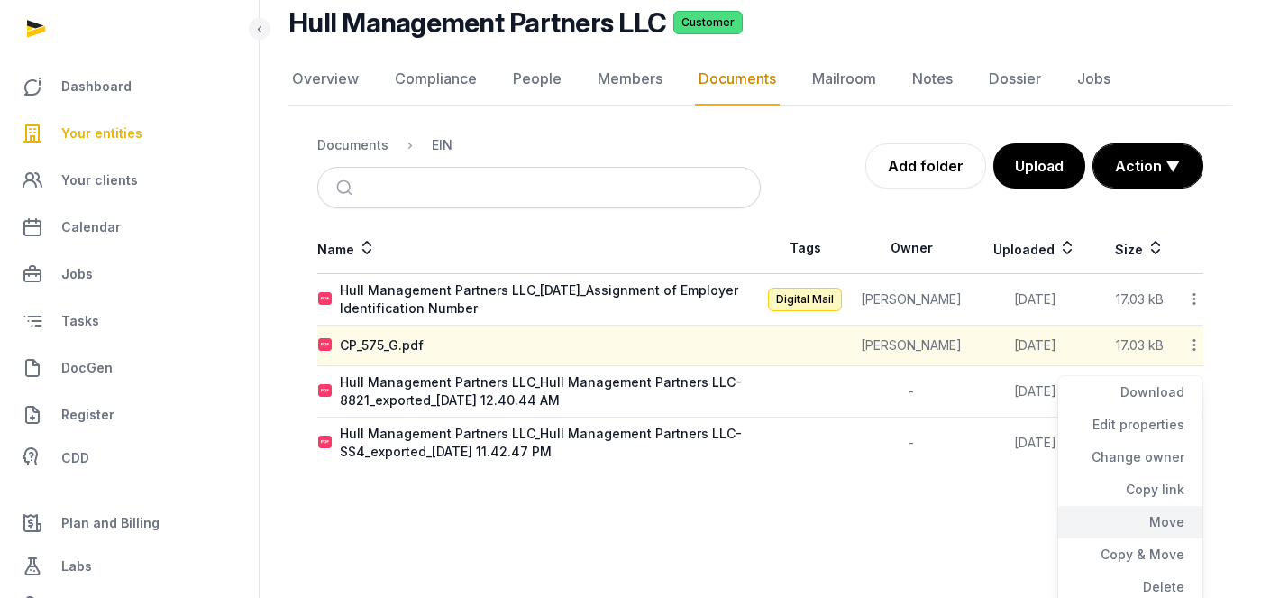
scroll to position [141, 0]
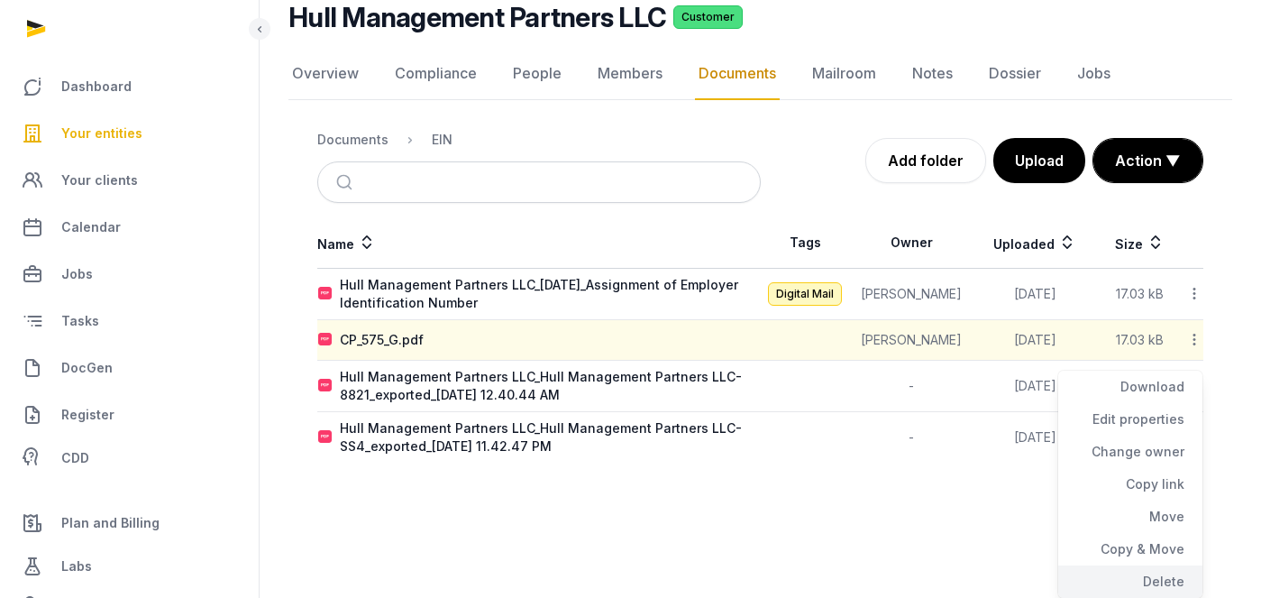
click at [1157, 581] on div "Delete" at bounding box center [1130, 581] width 144 height 32
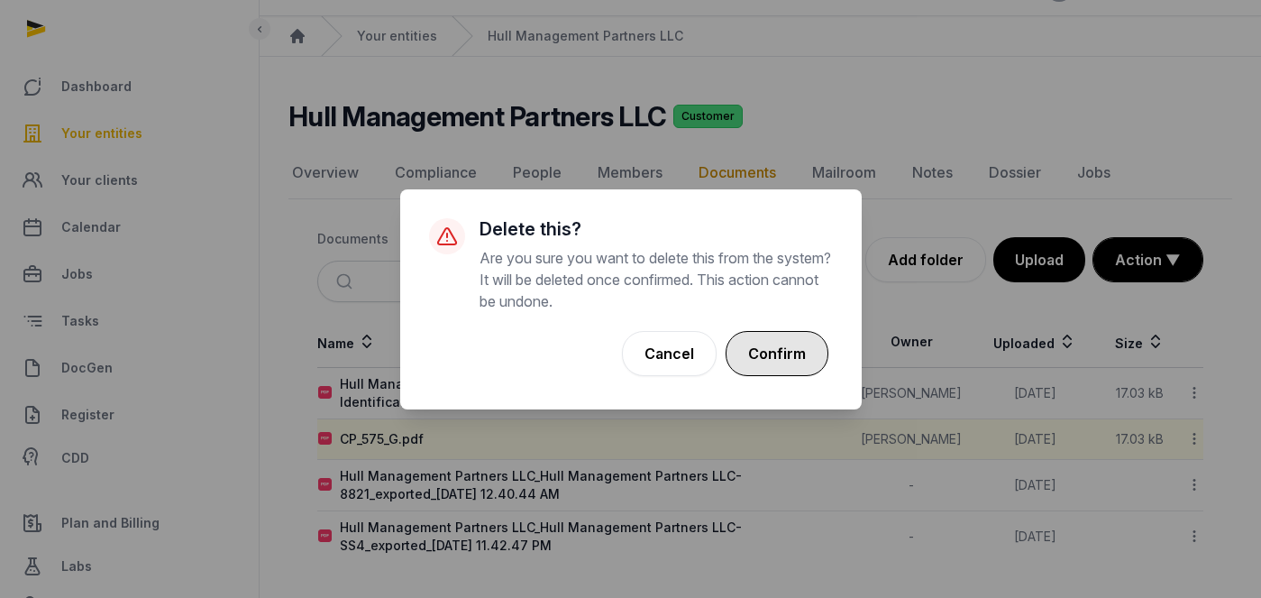
click at [791, 370] on button "Confirm" at bounding box center [777, 353] width 103 height 45
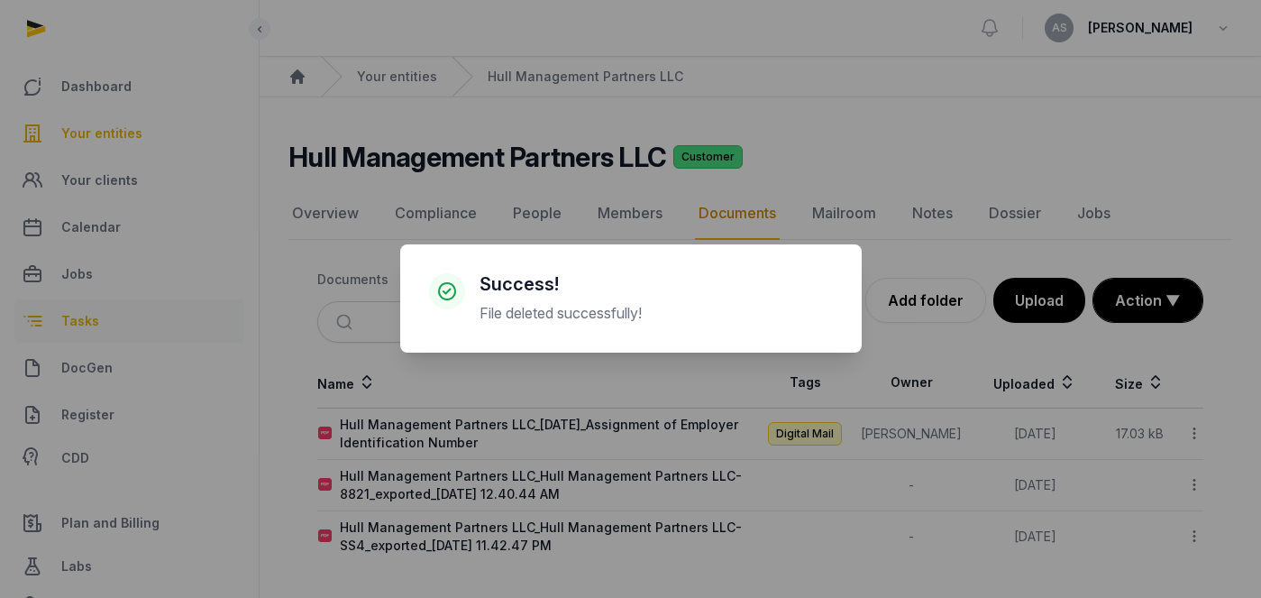
scroll to position [1, 0]
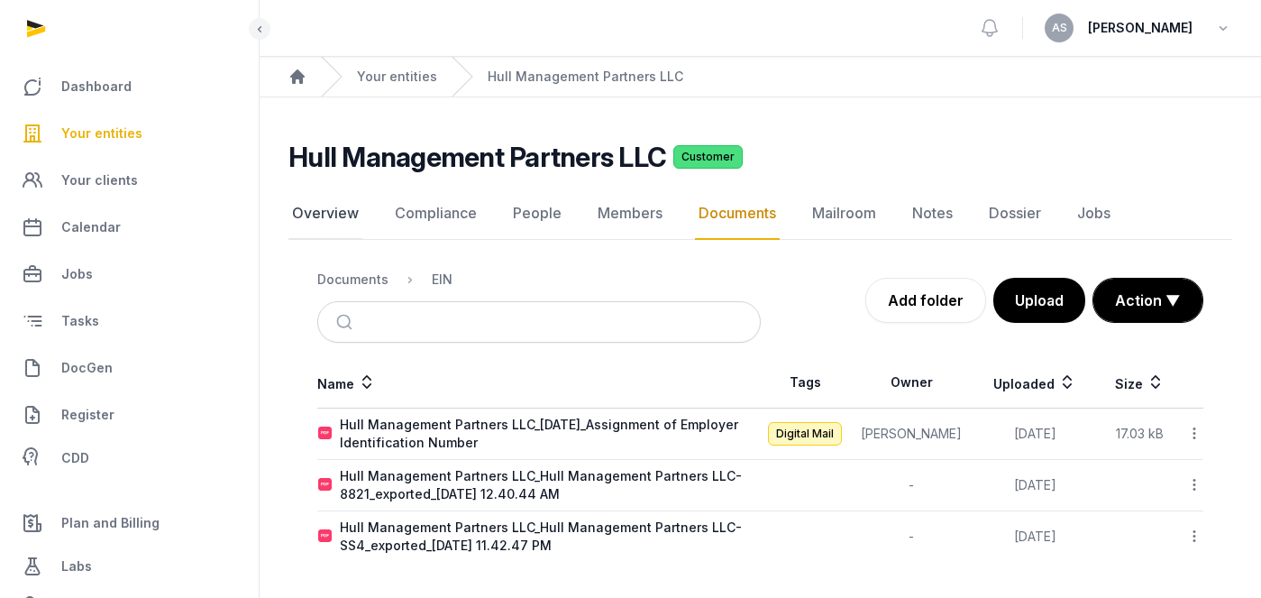
click at [324, 229] on link "Overview" at bounding box center [325, 213] width 74 height 52
